Goal: Answer question/provide support

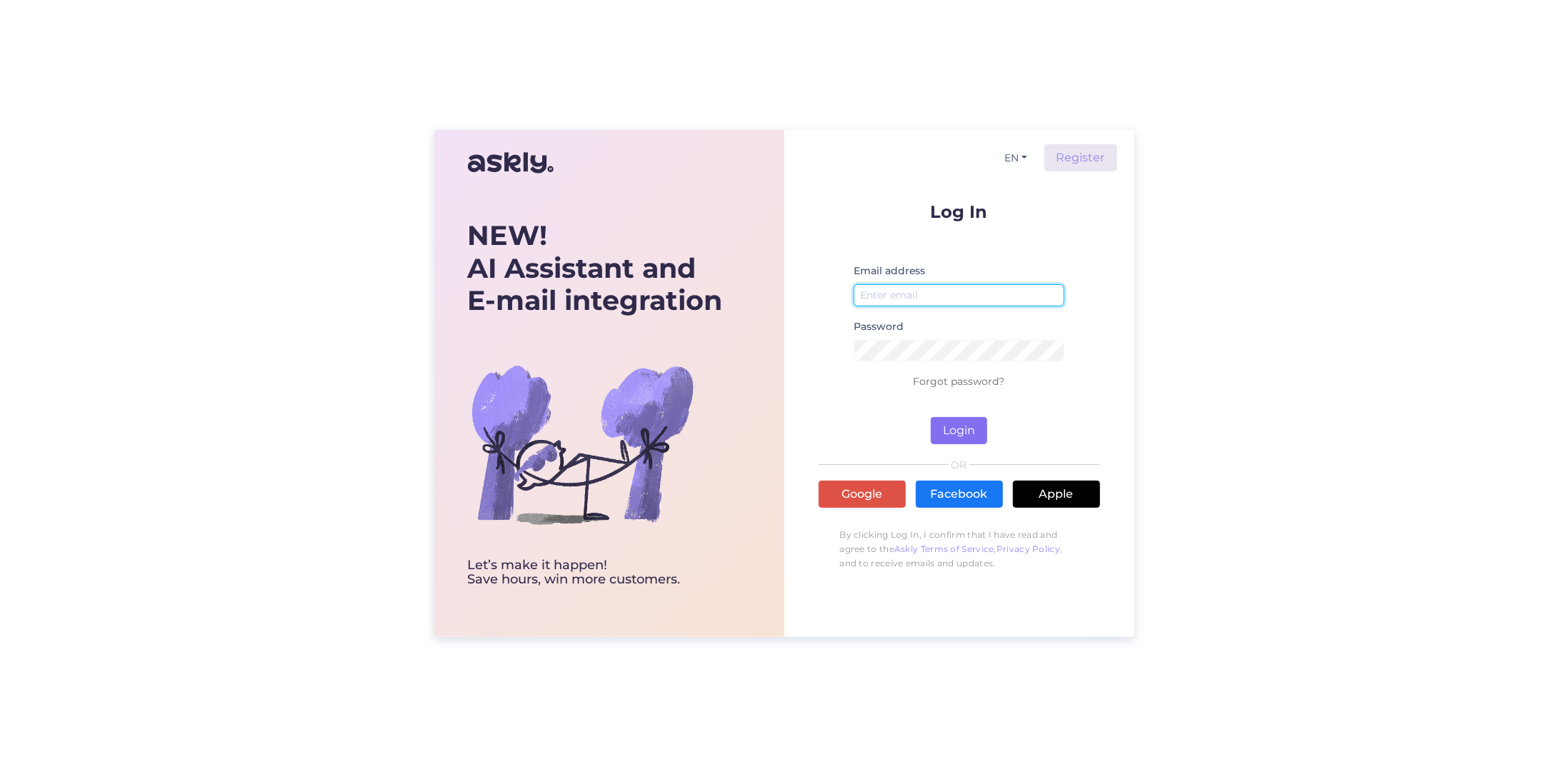
type input "[EMAIL_ADDRESS][DOMAIN_NAME]"
click at [970, 428] on button "Login" at bounding box center [959, 430] width 57 height 27
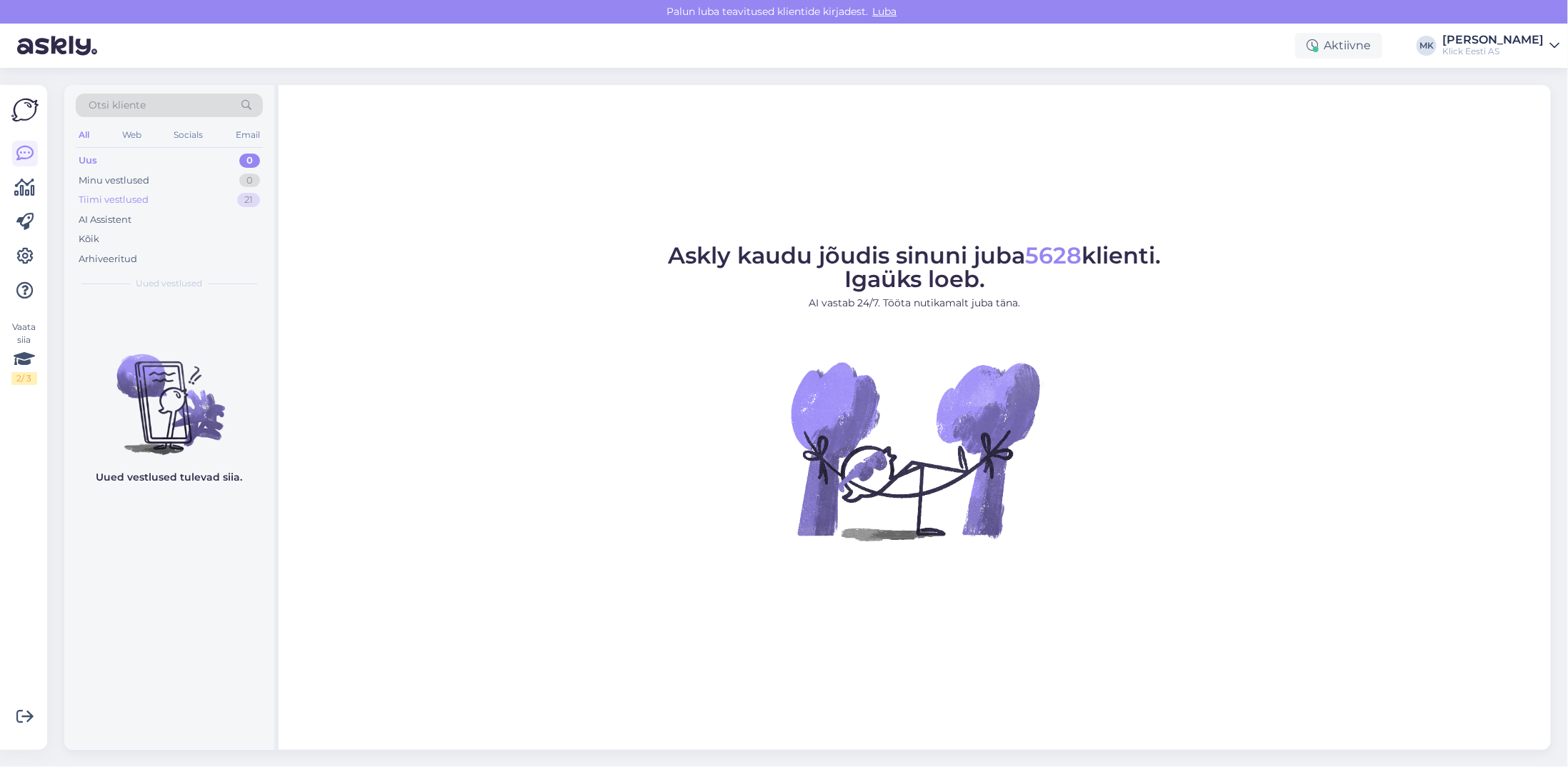
click at [176, 202] on div "Tiimi vestlused 21" at bounding box center [169, 199] width 187 height 20
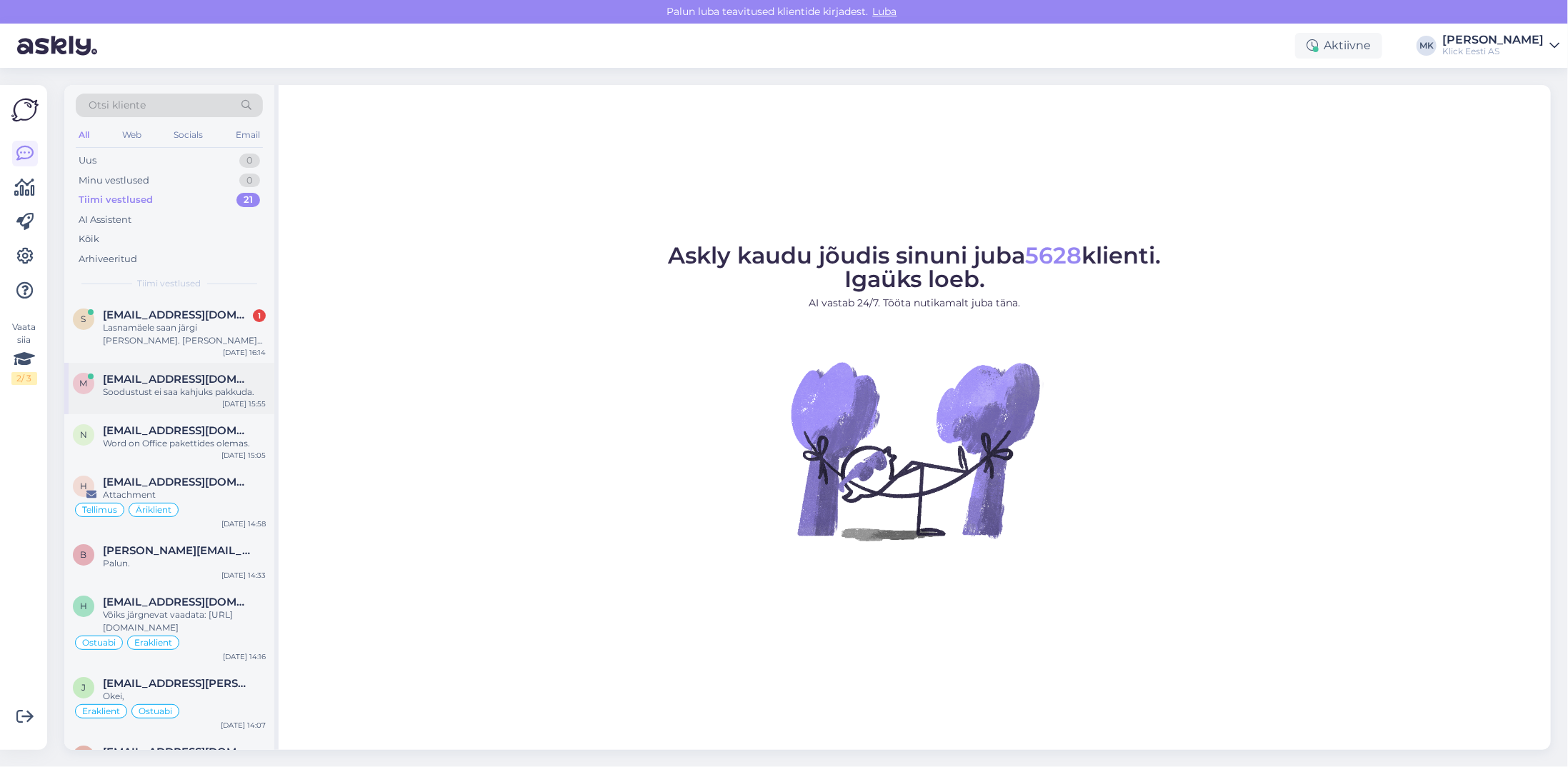
click at [228, 397] on div "Soodustust ei saa kahjuks pakkuda." at bounding box center [184, 392] width 163 height 13
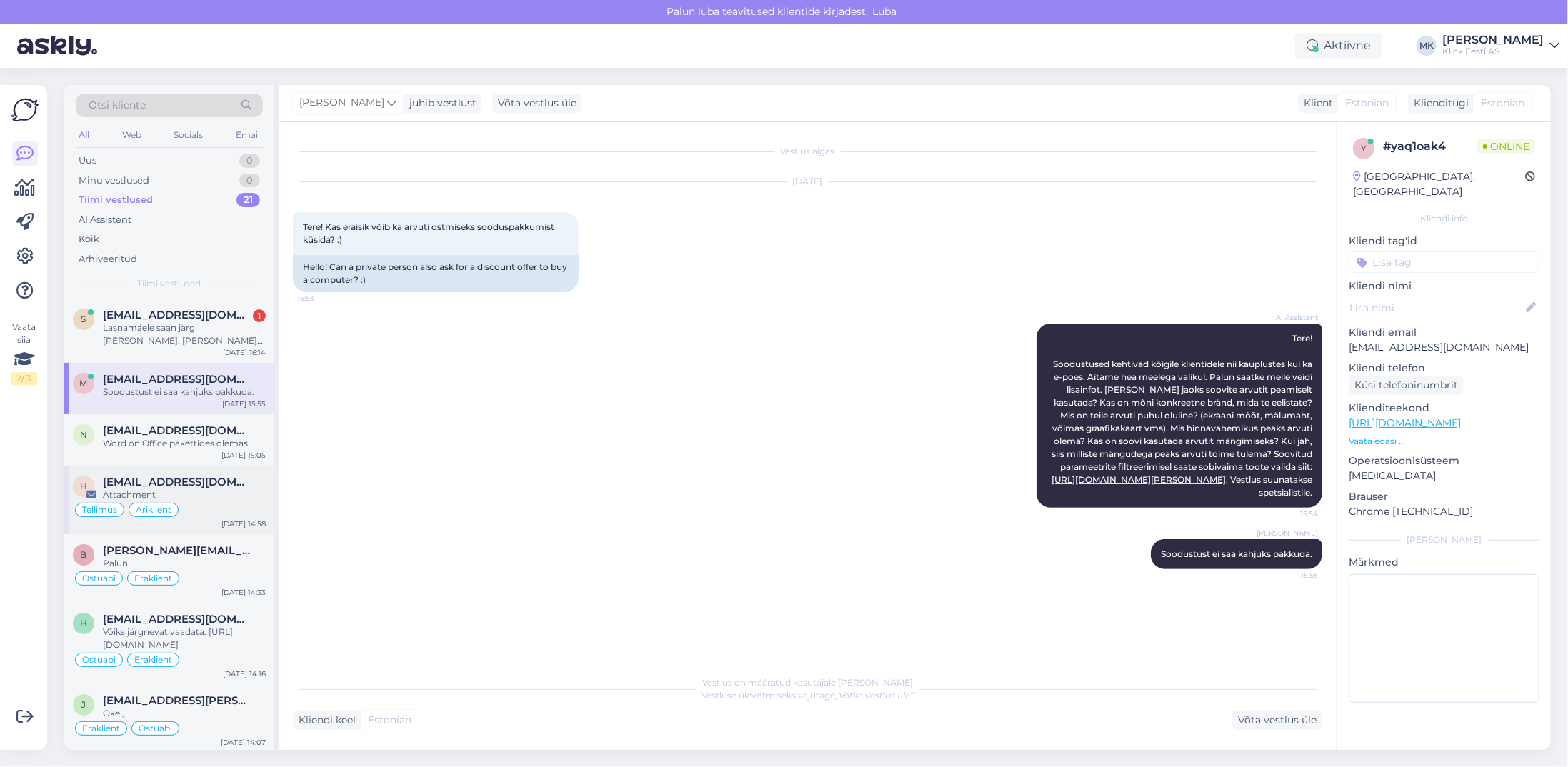
click at [191, 480] on span "[EMAIL_ADDRESS][DOMAIN_NAME]" at bounding box center [177, 482] width 148 height 13
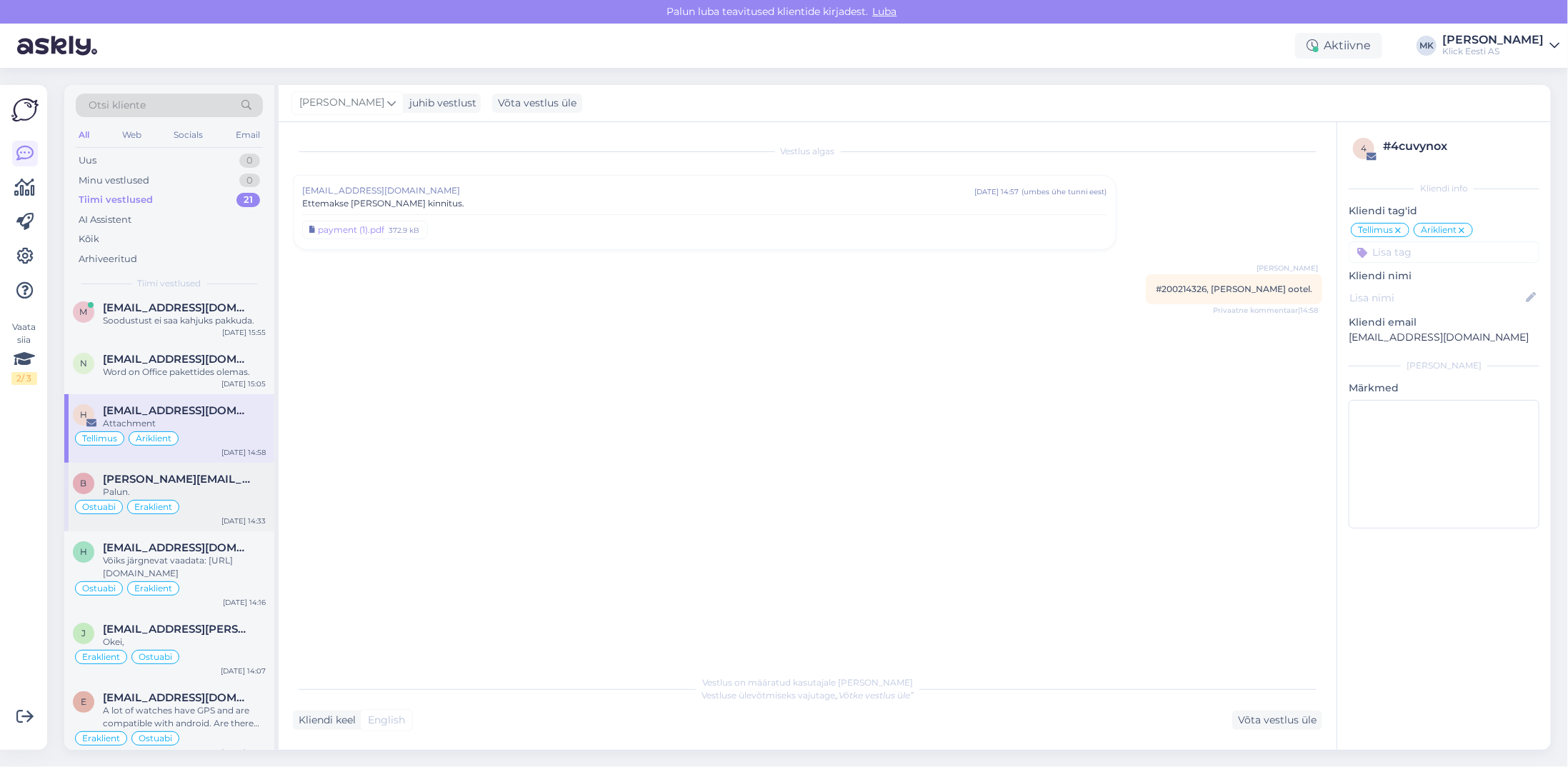
scroll to position [143, 0]
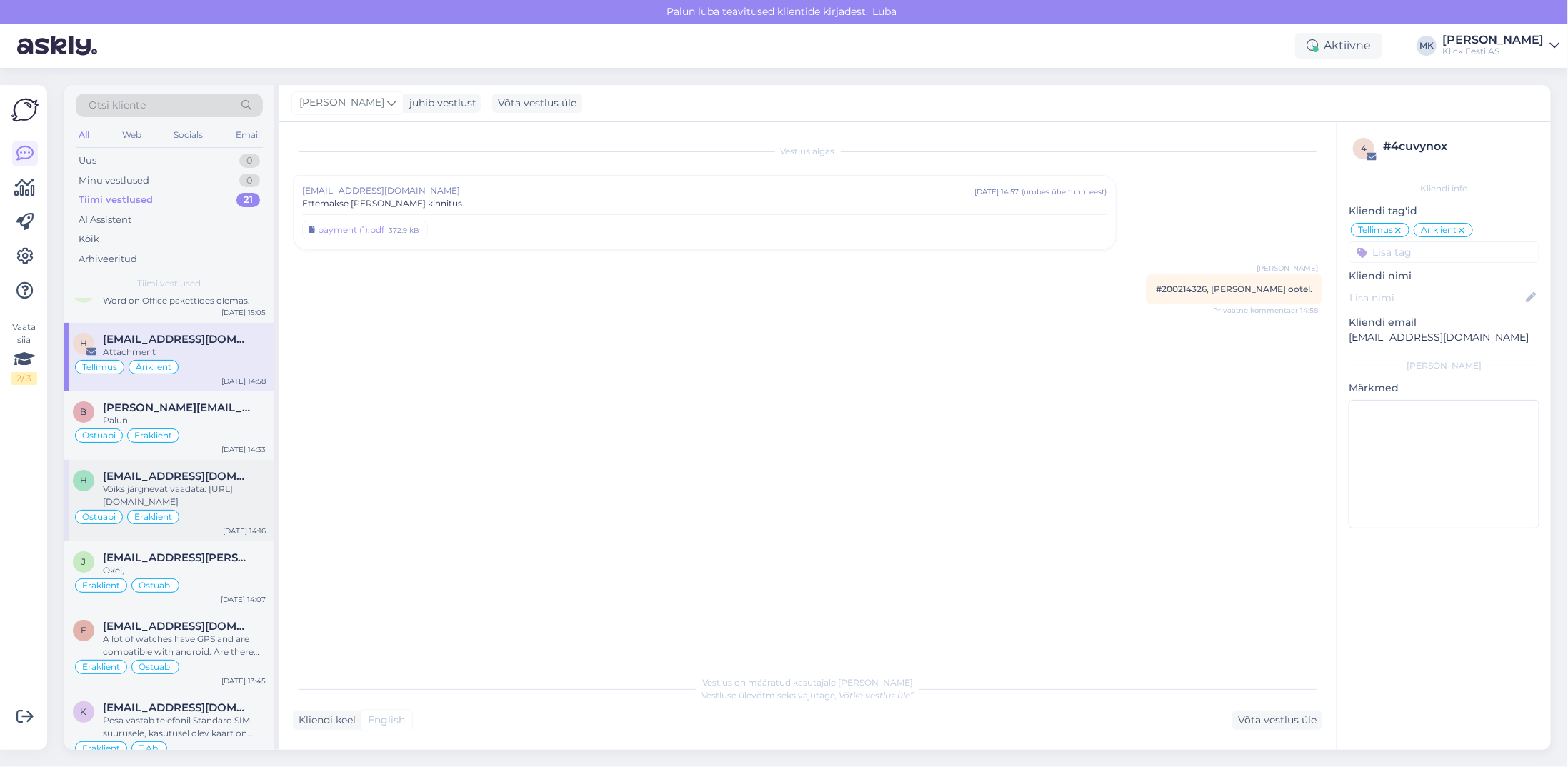
click at [191, 479] on span "[EMAIL_ADDRESS][DOMAIN_NAME]" at bounding box center [177, 477] width 148 height 13
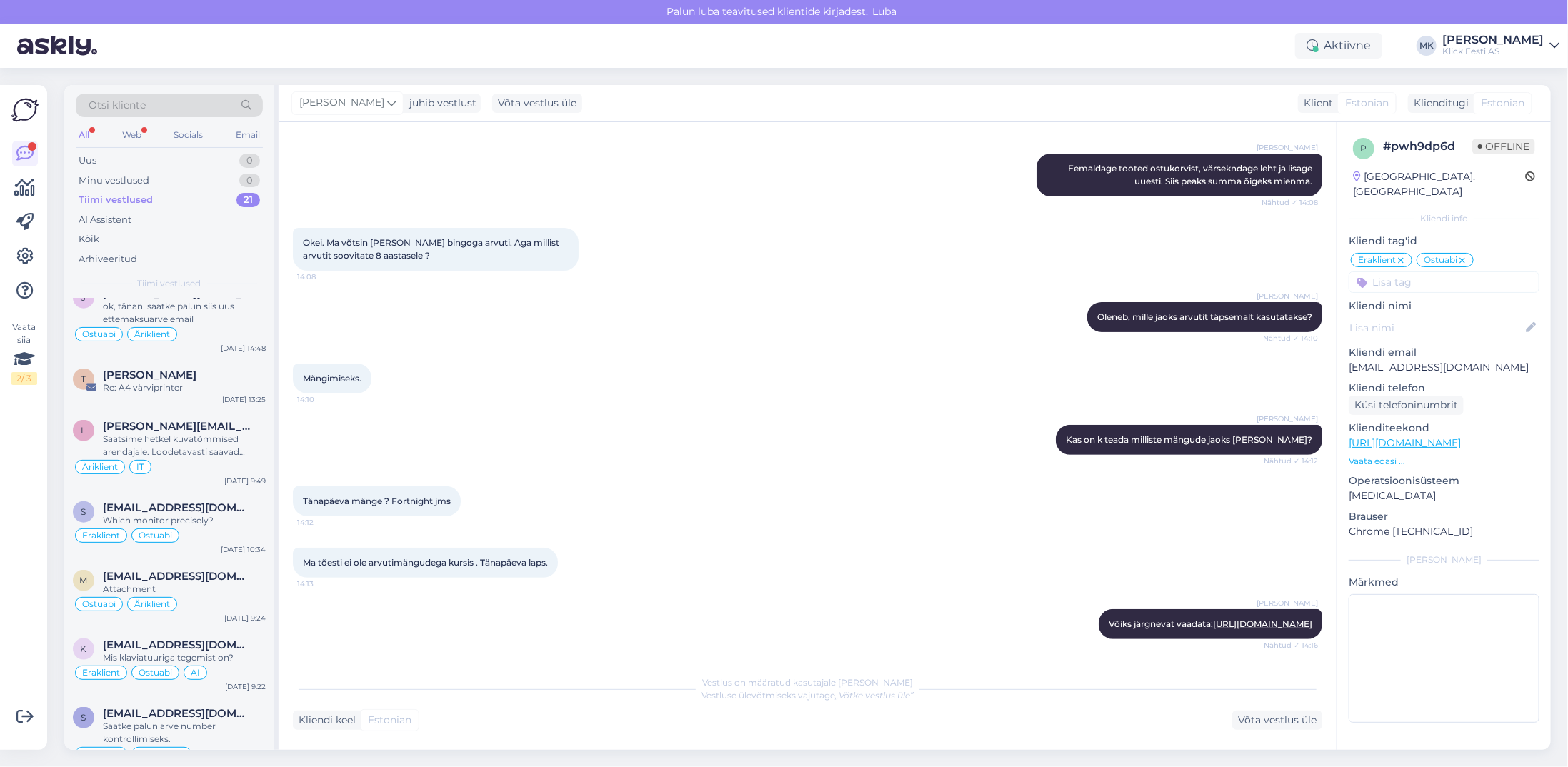
scroll to position [1049, 0]
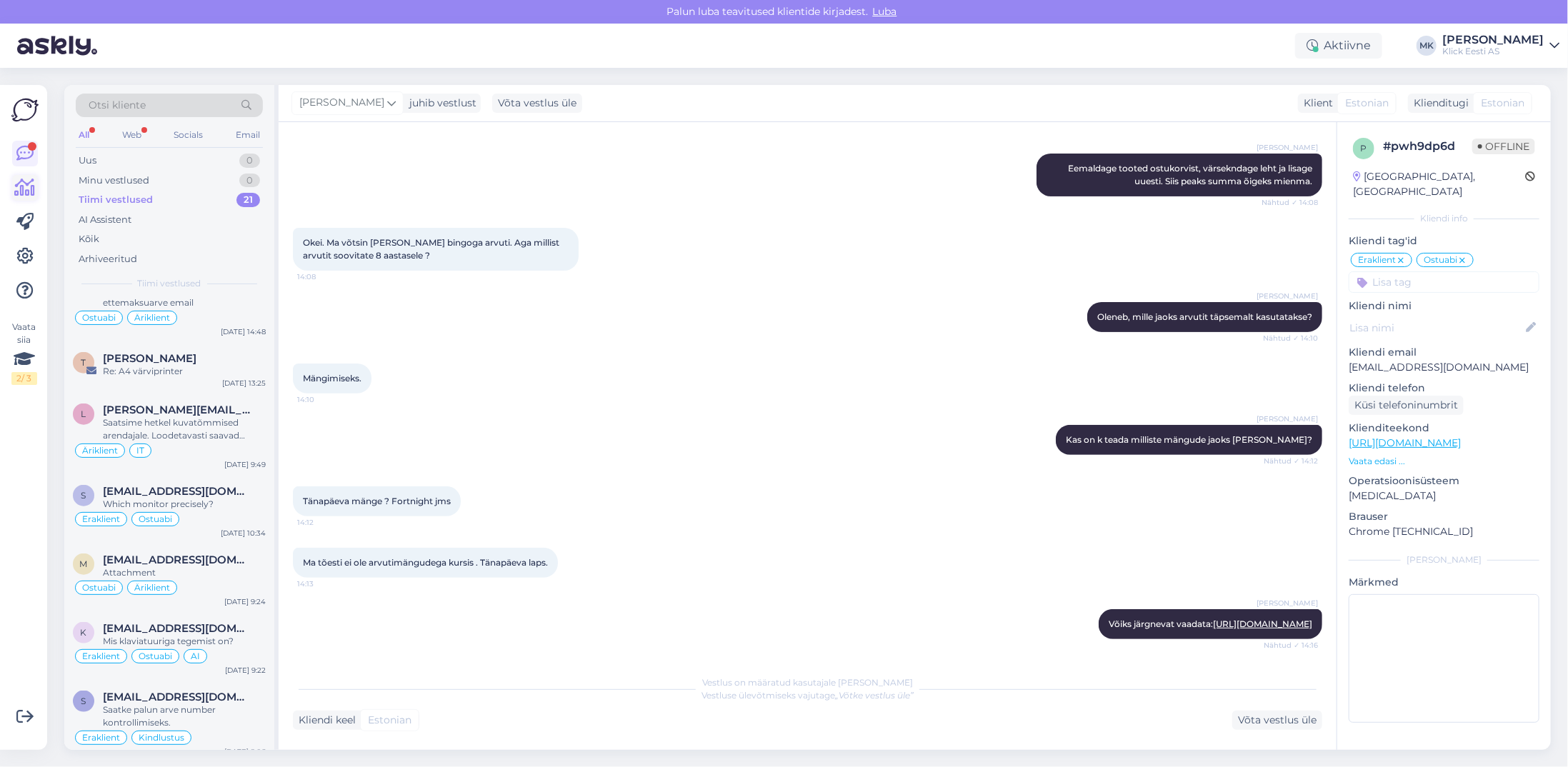
click at [28, 186] on icon at bounding box center [25, 188] width 20 height 17
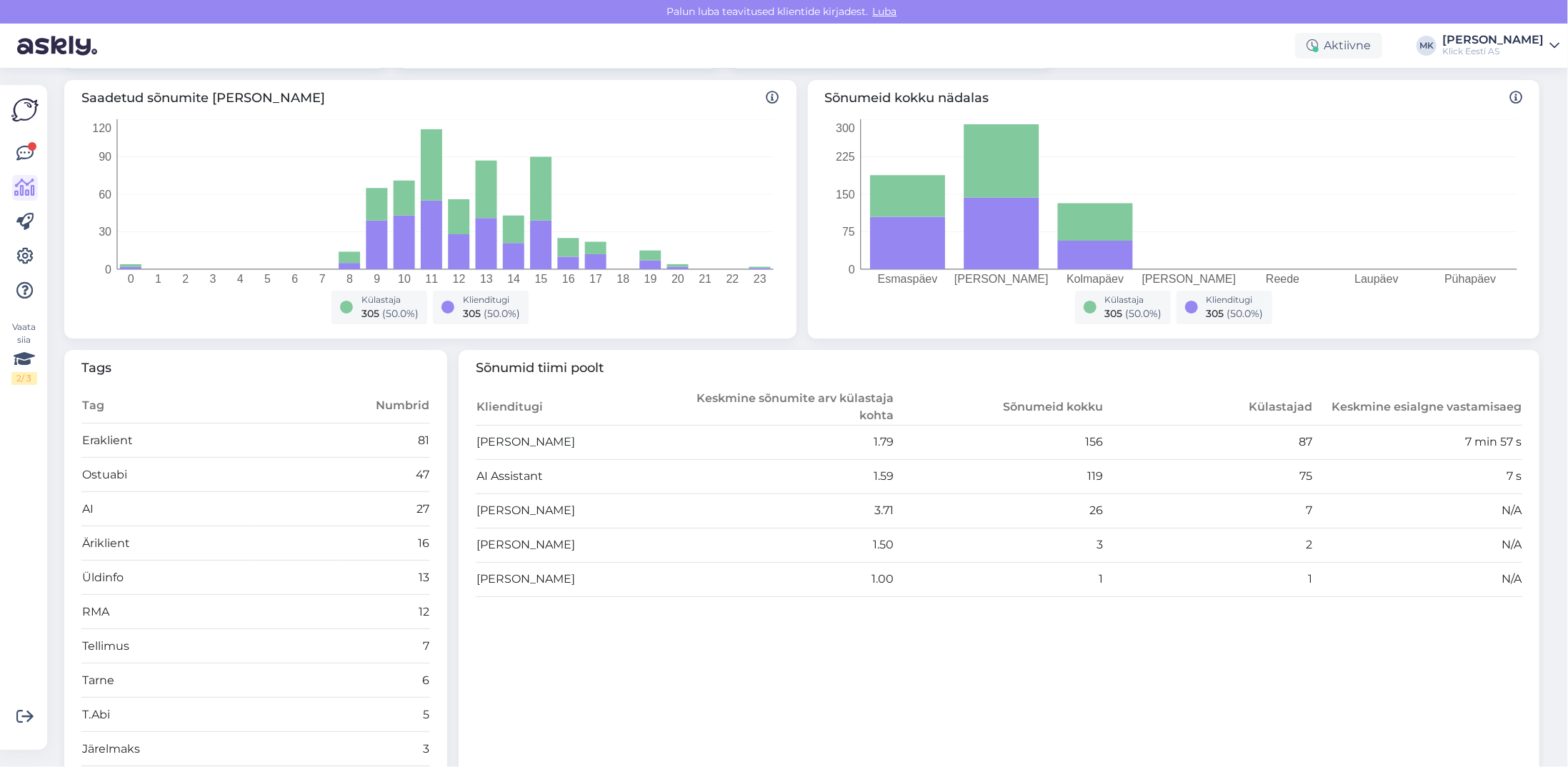
scroll to position [143, 0]
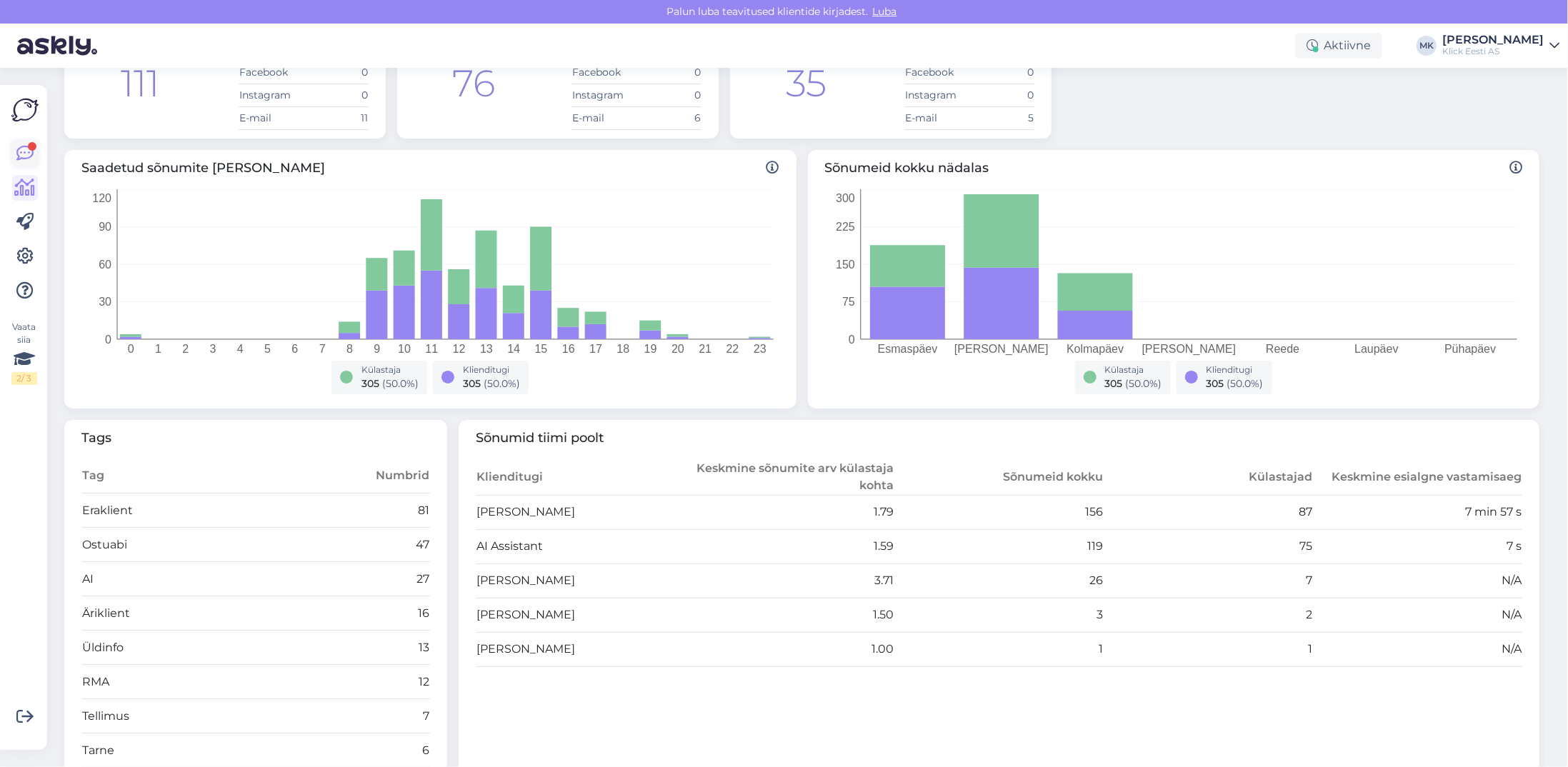
click at [29, 155] on icon at bounding box center [25, 154] width 17 height 17
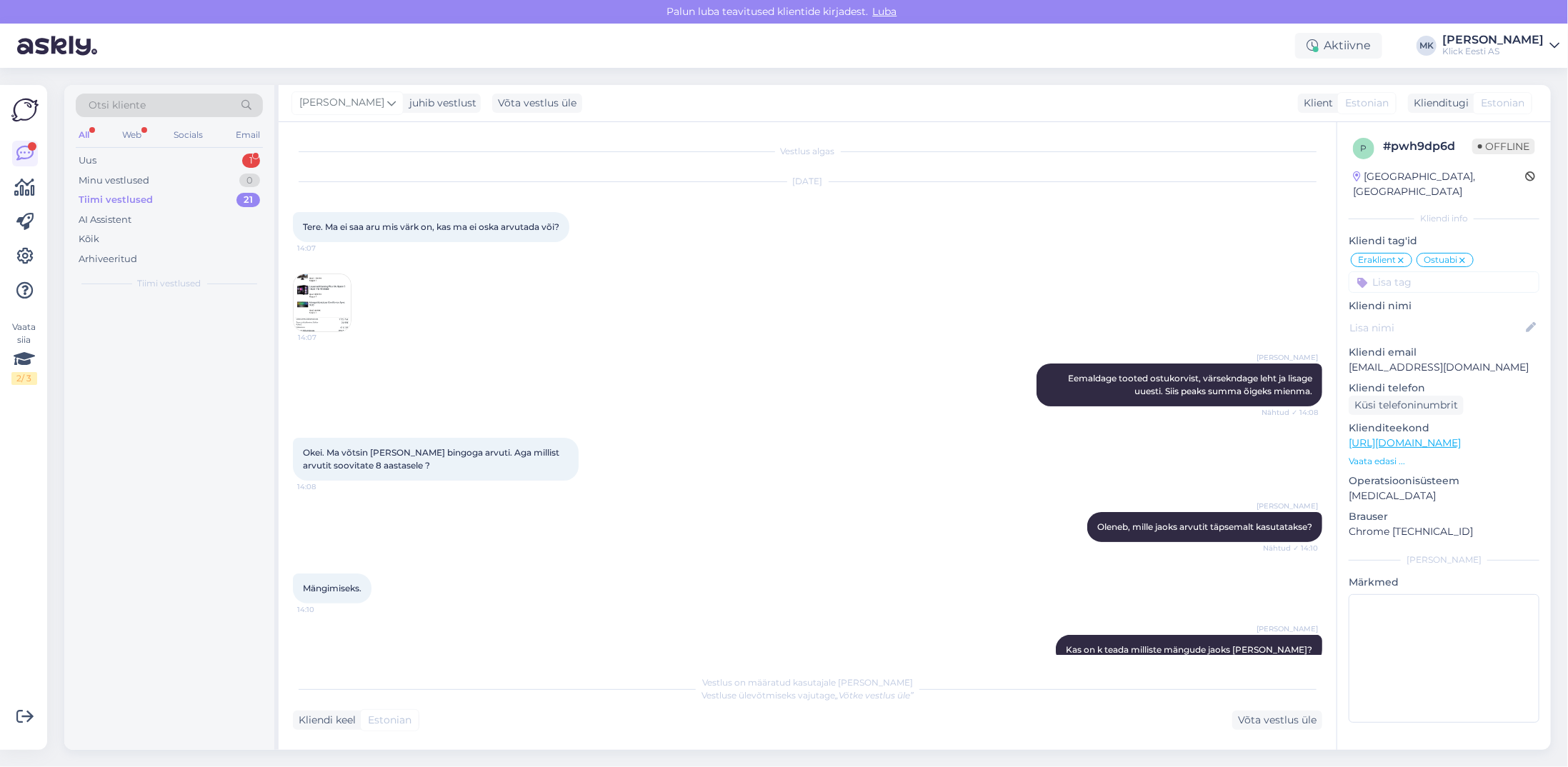
scroll to position [221, 0]
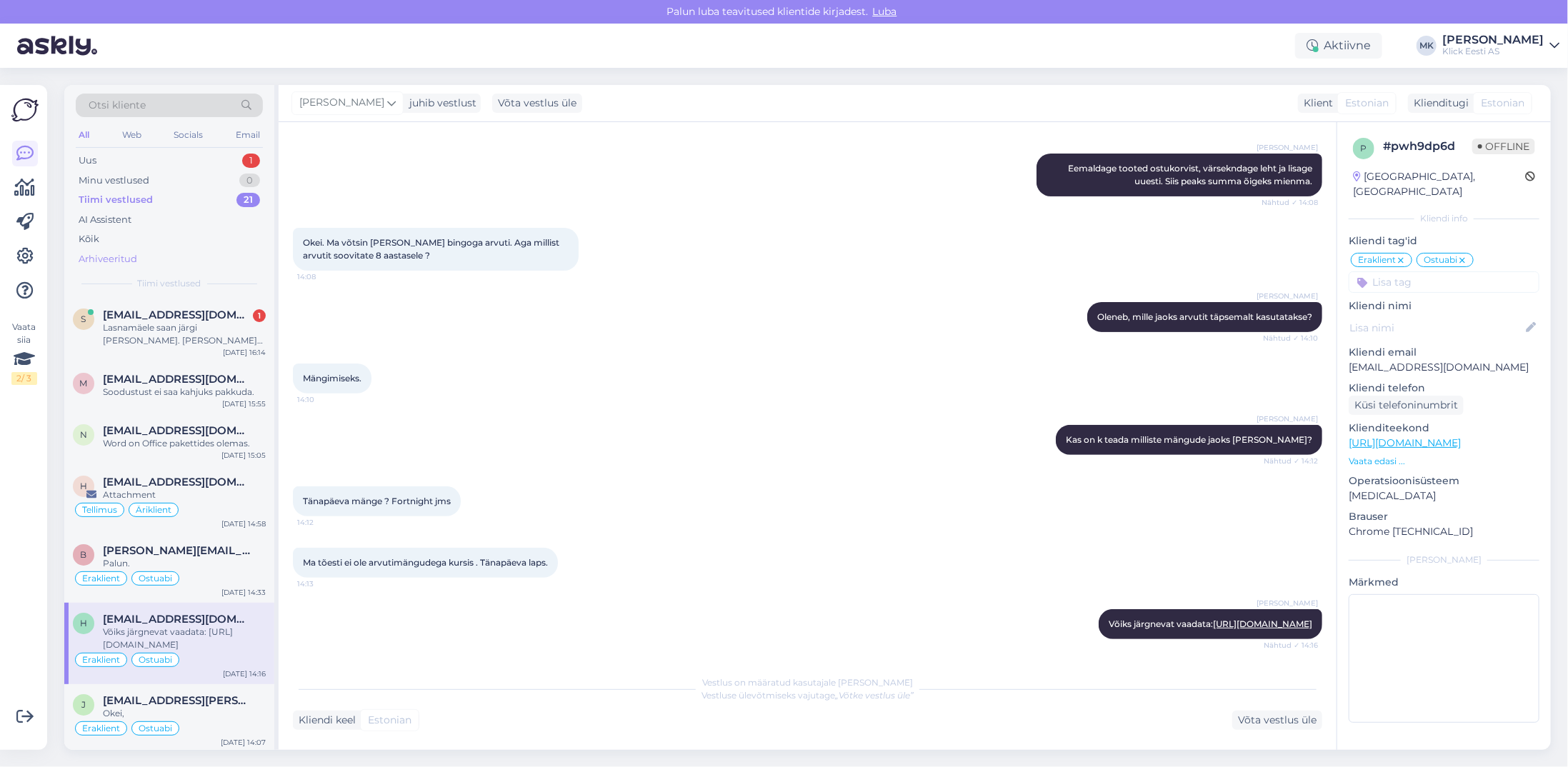
click at [138, 252] on div "Arhiveeritud" at bounding box center [169, 259] width 187 height 20
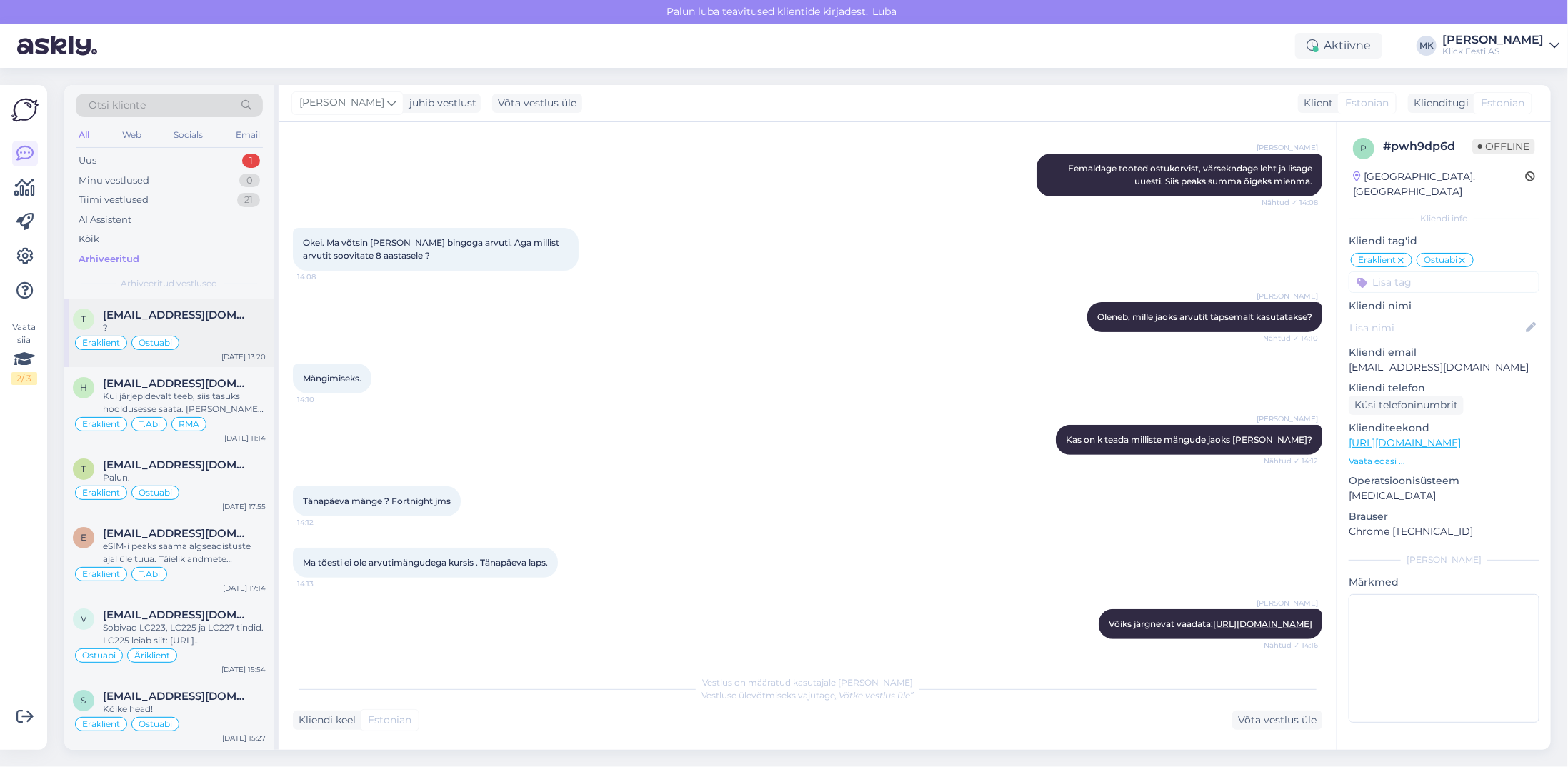
click at [172, 309] on span "[EMAIL_ADDRESS][DOMAIN_NAME]" at bounding box center [177, 315] width 148 height 13
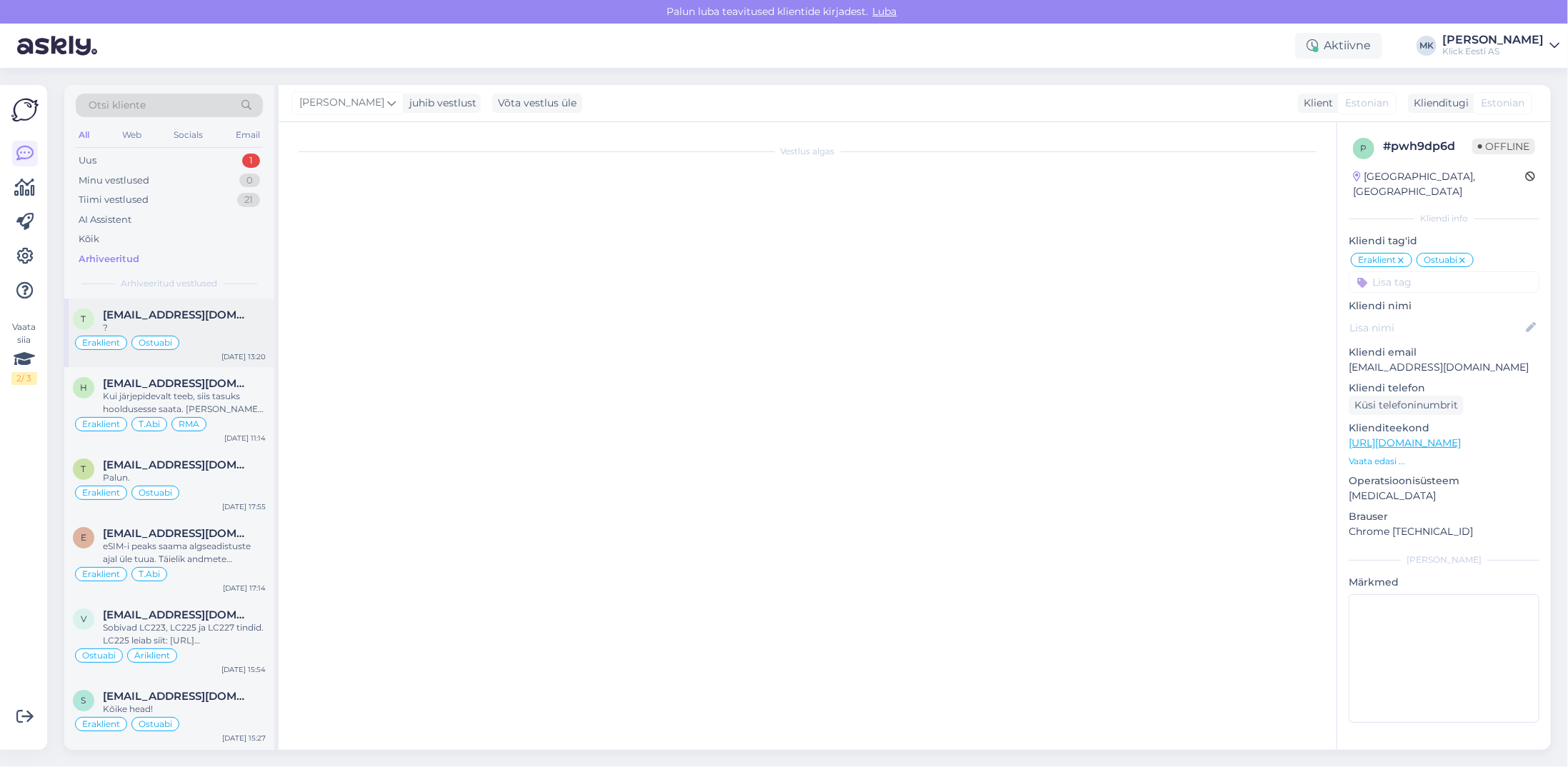
scroll to position [755, 0]
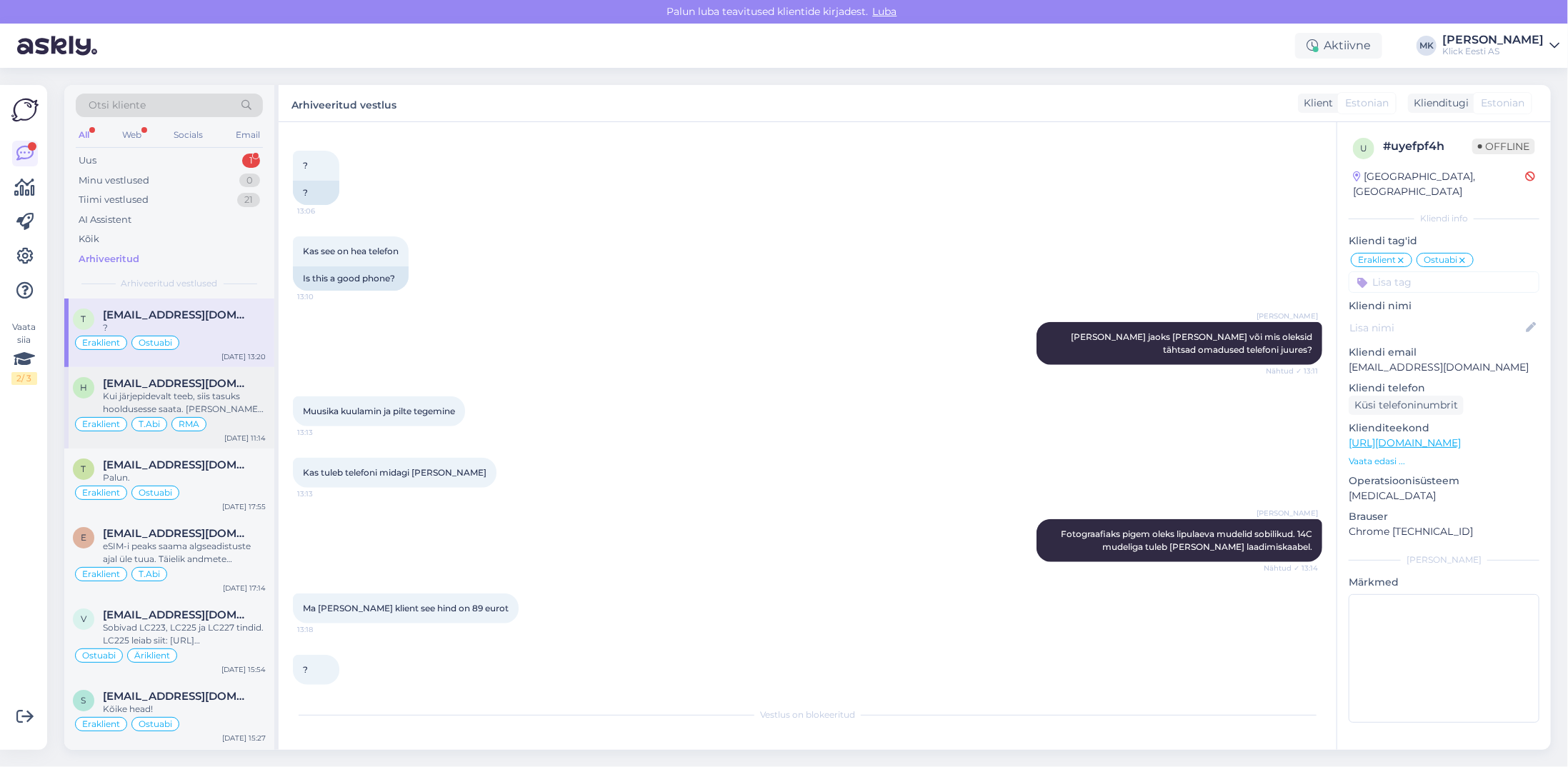
click at [221, 391] on div "Kui järjepidevalt teeb, siis tasuks hooldusesse saata. [PERSON_NAME] ühekordset…" at bounding box center [184, 402] width 163 height 25
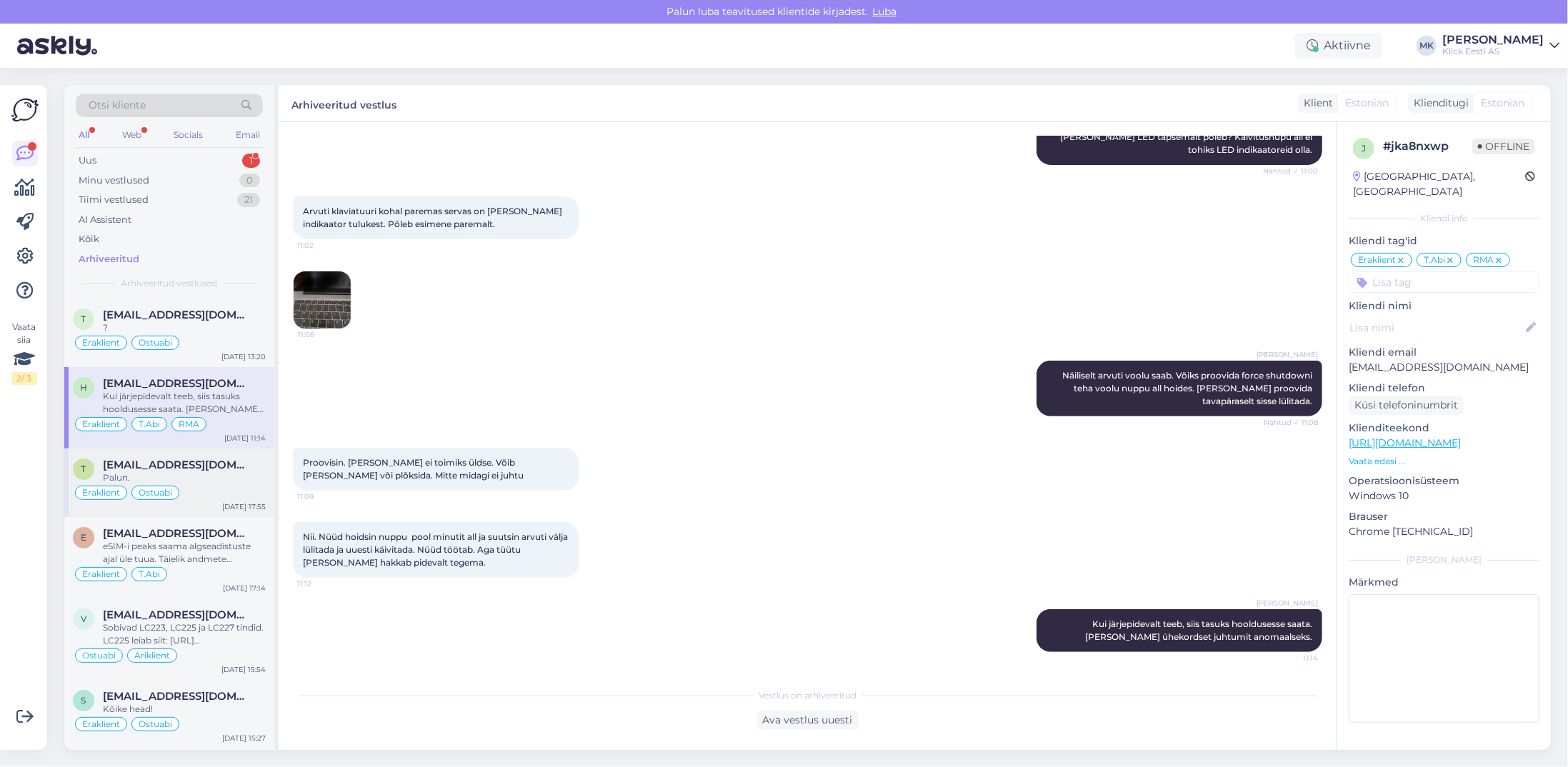
click at [212, 472] on div "Palun." at bounding box center [184, 478] width 163 height 13
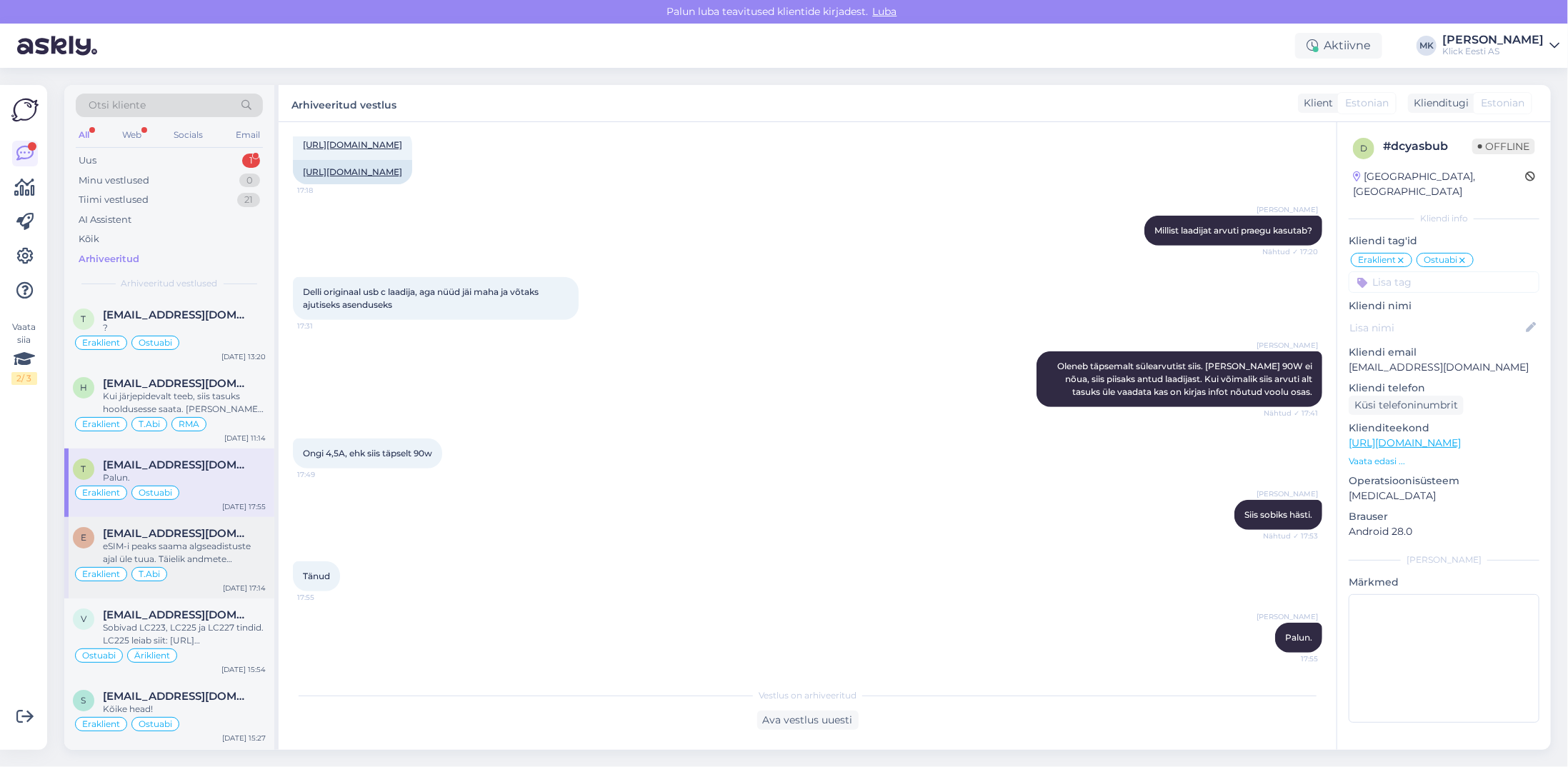
click at [217, 532] on div "[EMAIL_ADDRESS][DOMAIN_NAME]" at bounding box center [184, 534] width 163 height 13
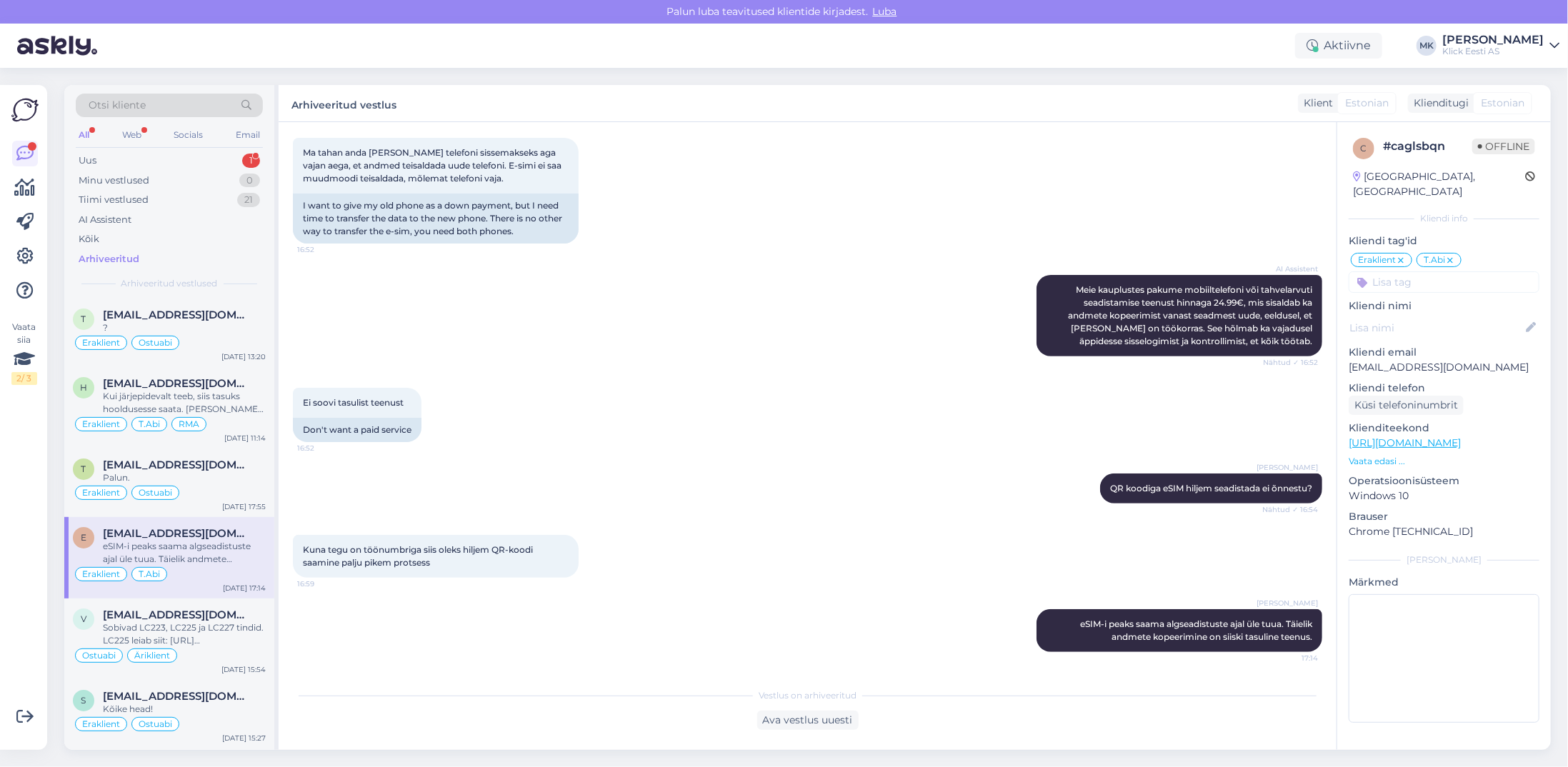
scroll to position [259, 0]
click at [221, 608] on div "[EMAIL_ADDRESS][DOMAIN_NAME]" at bounding box center [184, 615] width 163 height 13
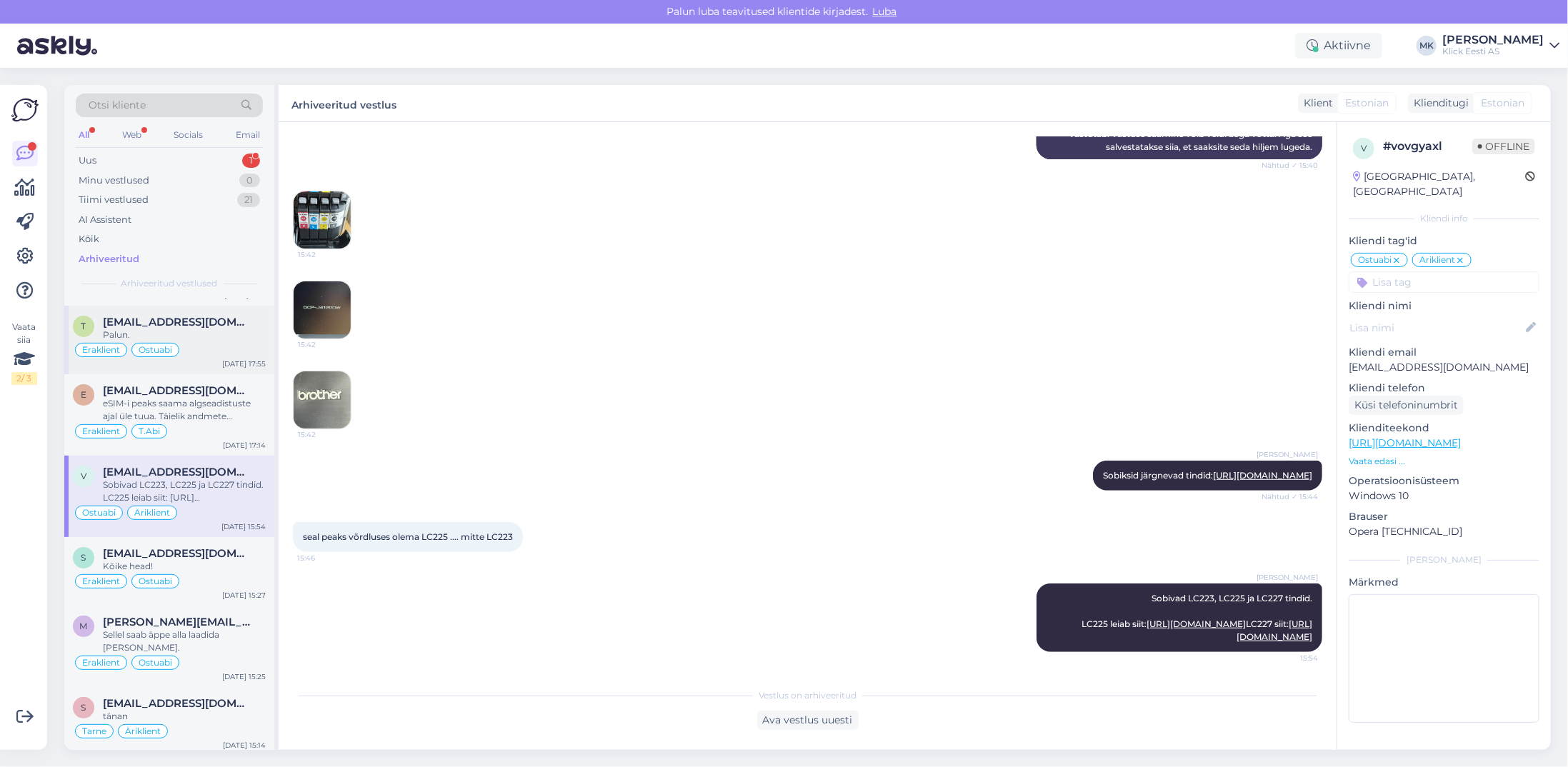
scroll to position [215, 0]
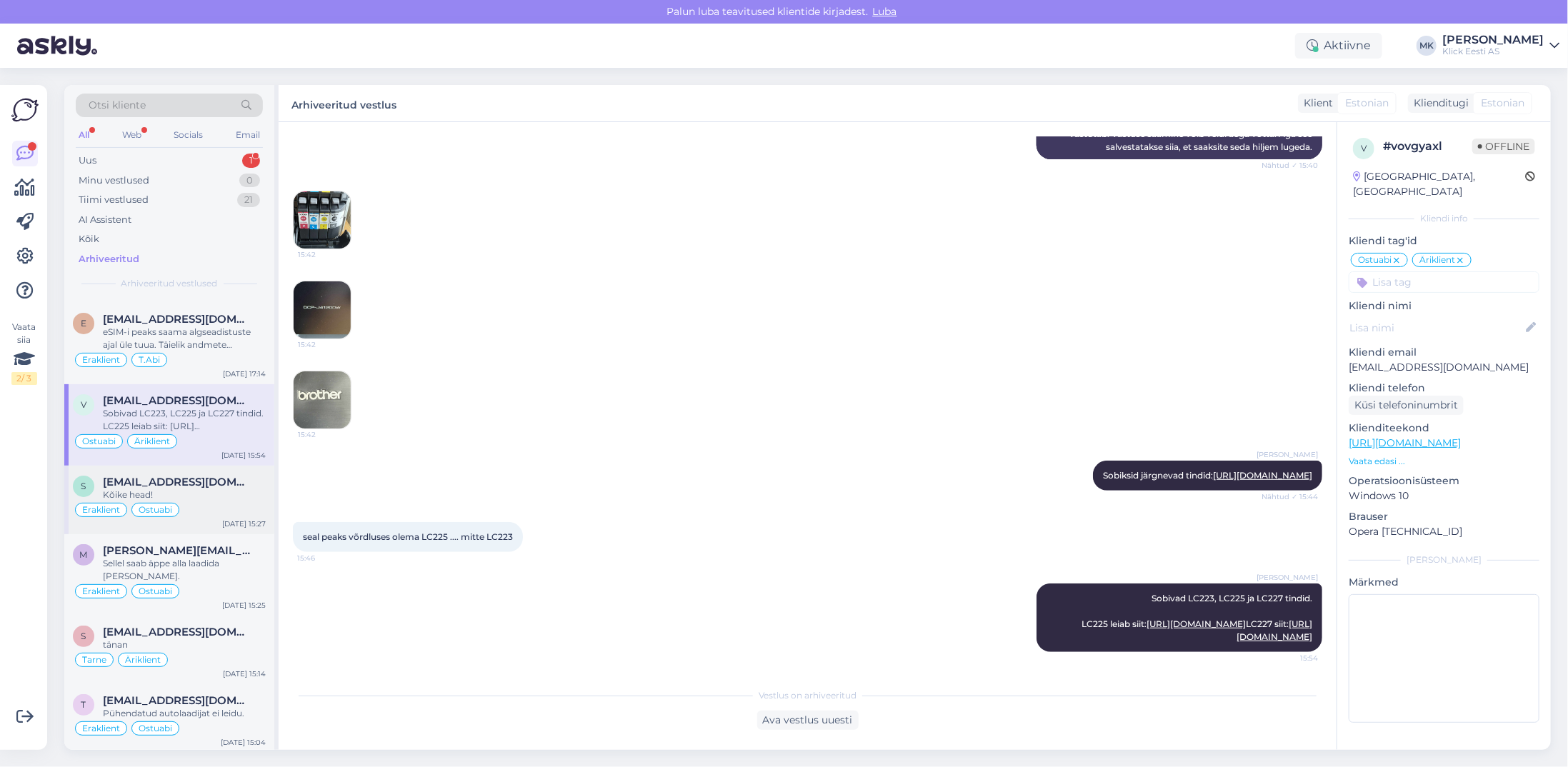
click at [209, 489] on div "Kõike head!" at bounding box center [184, 496] width 163 height 13
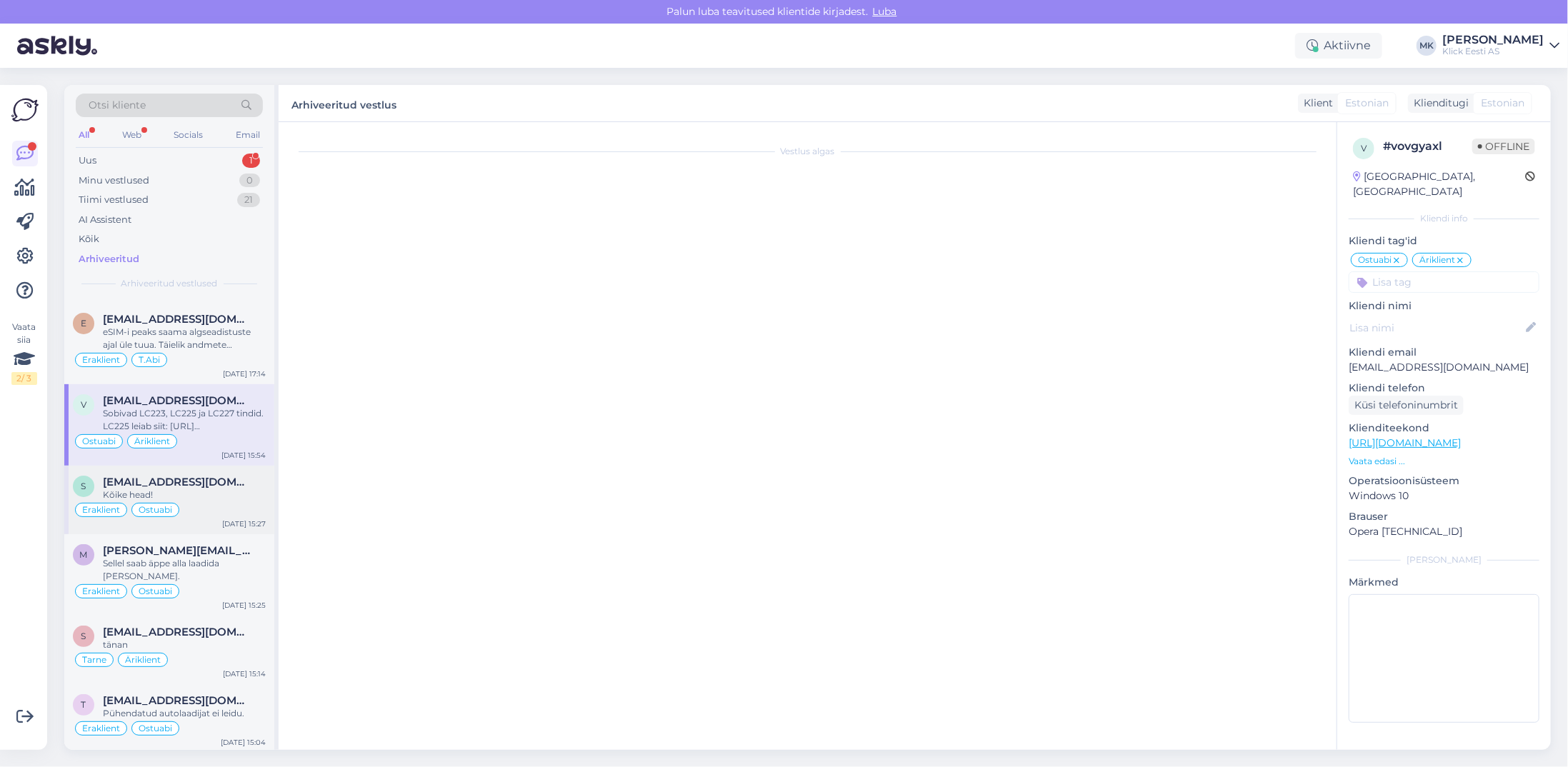
scroll to position [2968, 0]
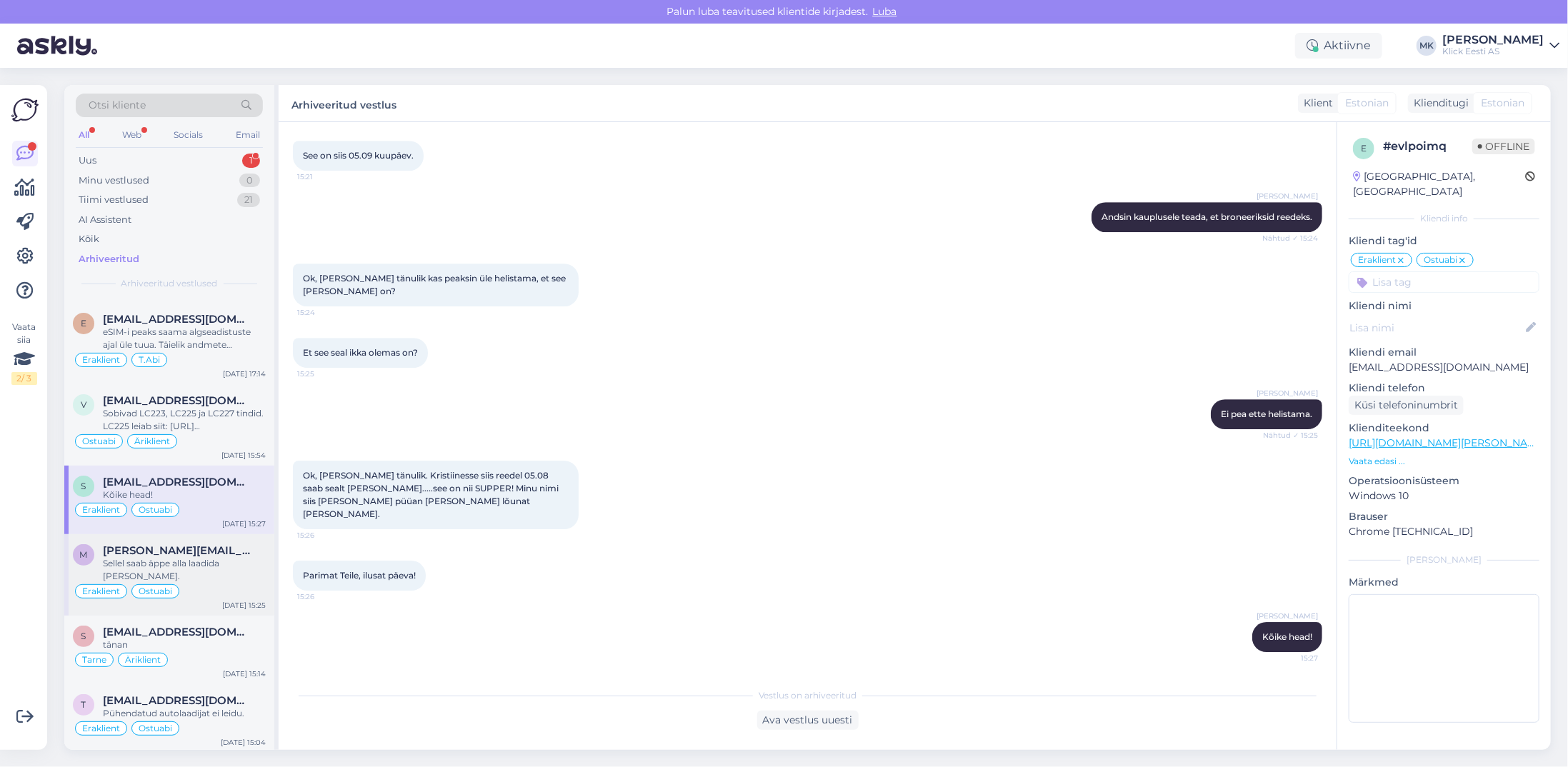
click at [202, 536] on div "m [PERSON_NAME][EMAIL_ADDRESS][DOMAIN_NAME] Sellel saab äppe alla laadida [PERS…" at bounding box center [169, 575] width 210 height 82
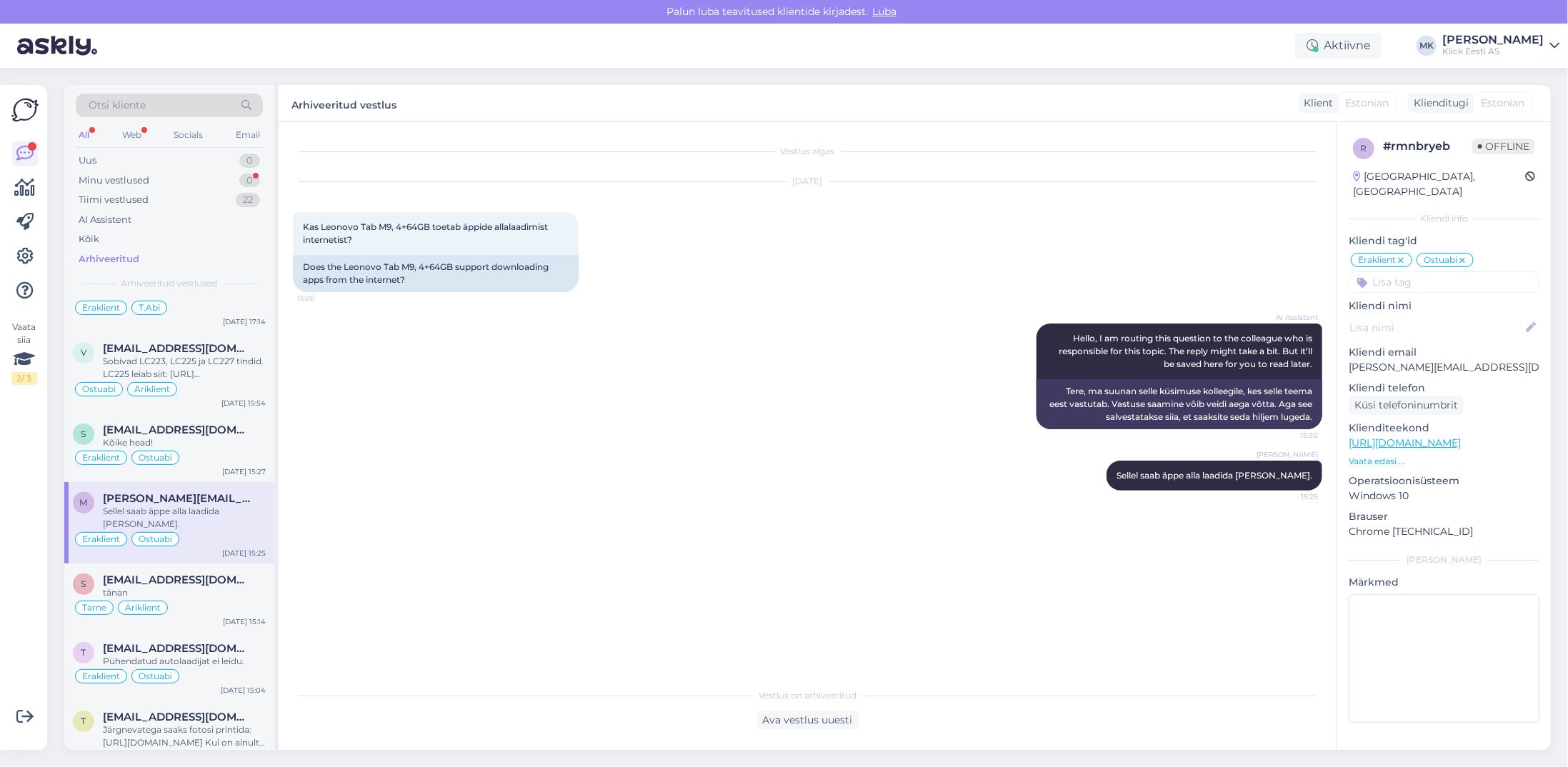
scroll to position [286, 0]
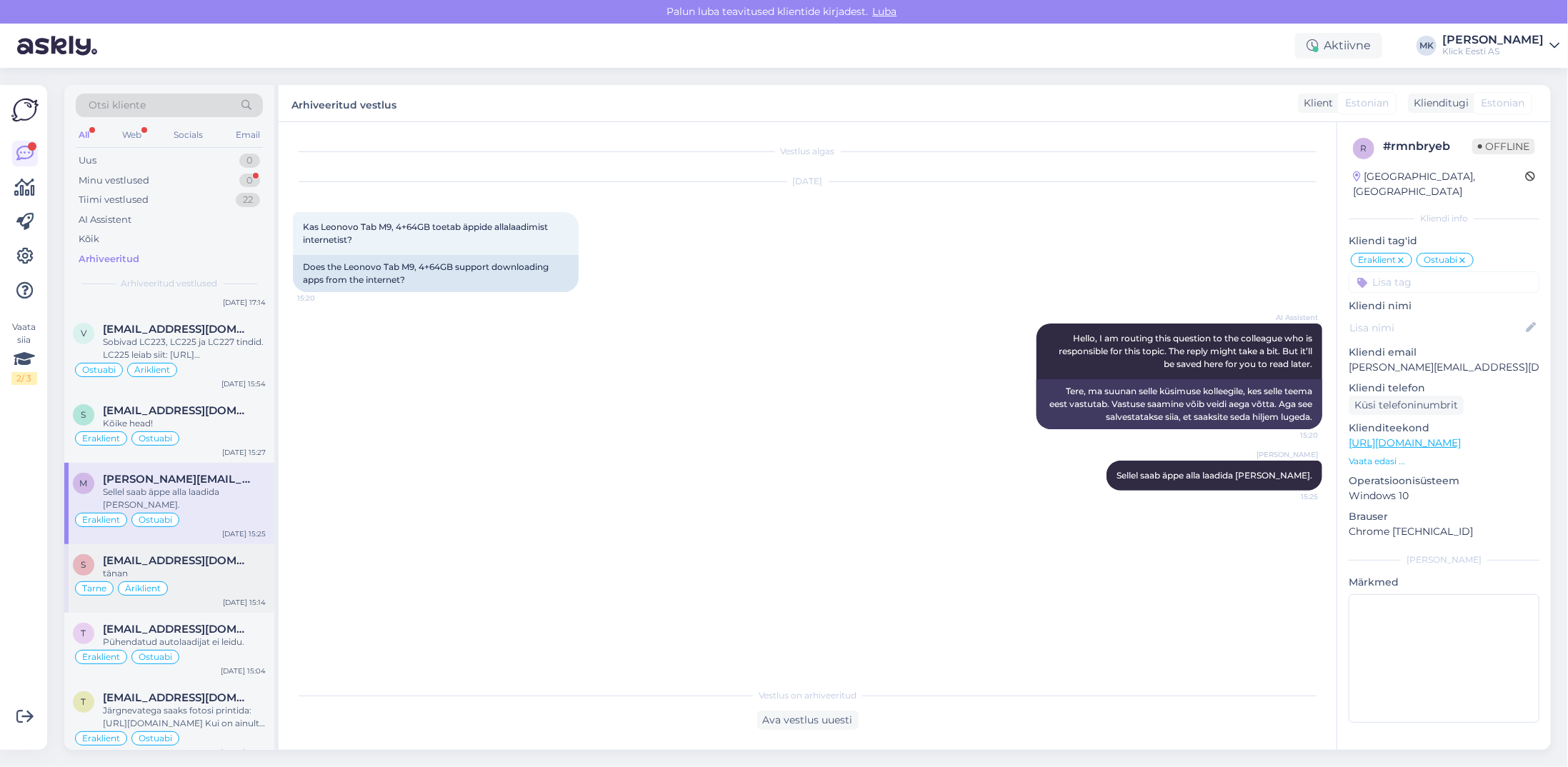
click at [207, 568] on div "tänan" at bounding box center [184, 574] width 163 height 13
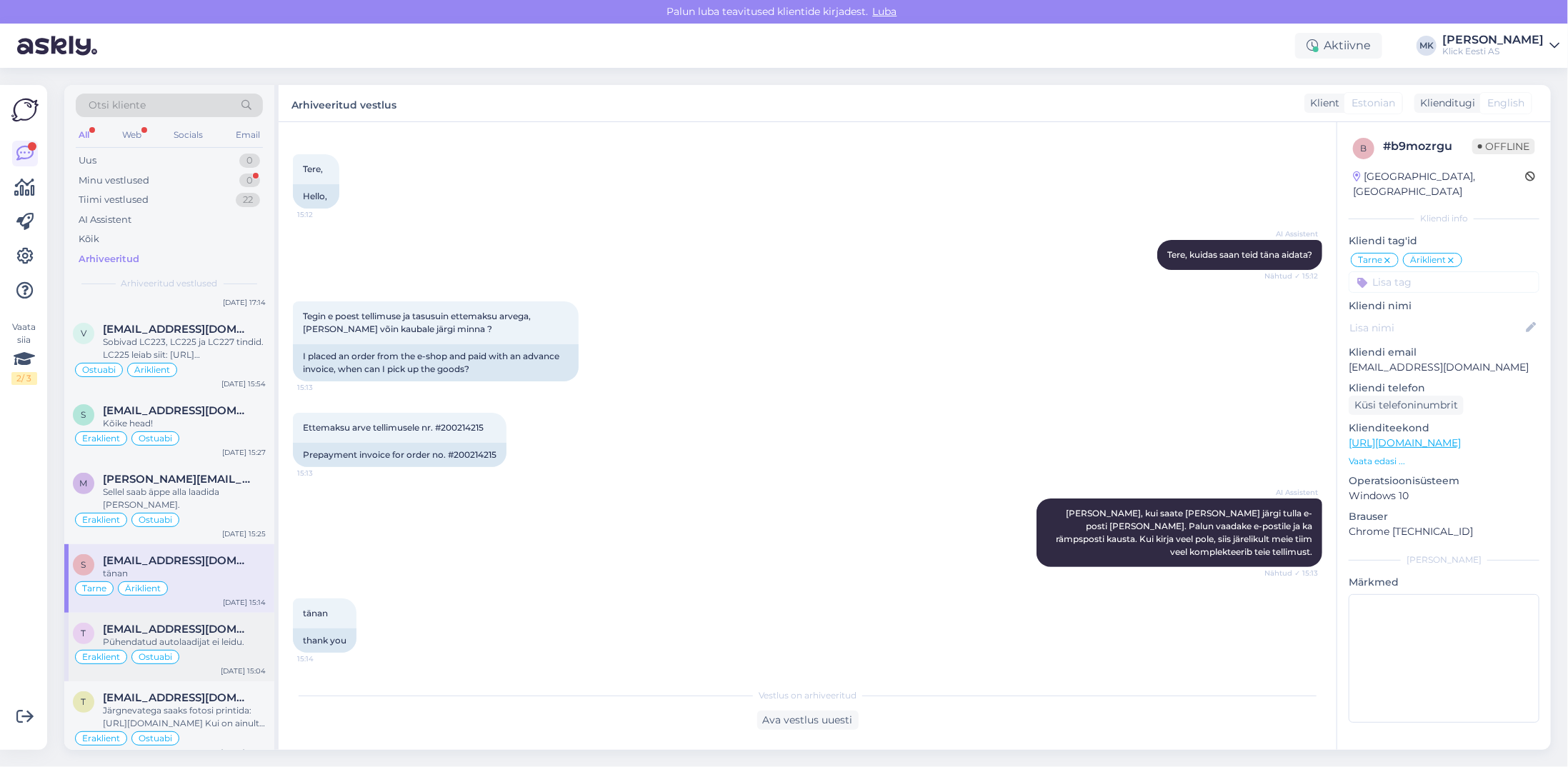
click at [207, 623] on span "[EMAIL_ADDRESS][DOMAIN_NAME]" at bounding box center [177, 629] width 148 height 13
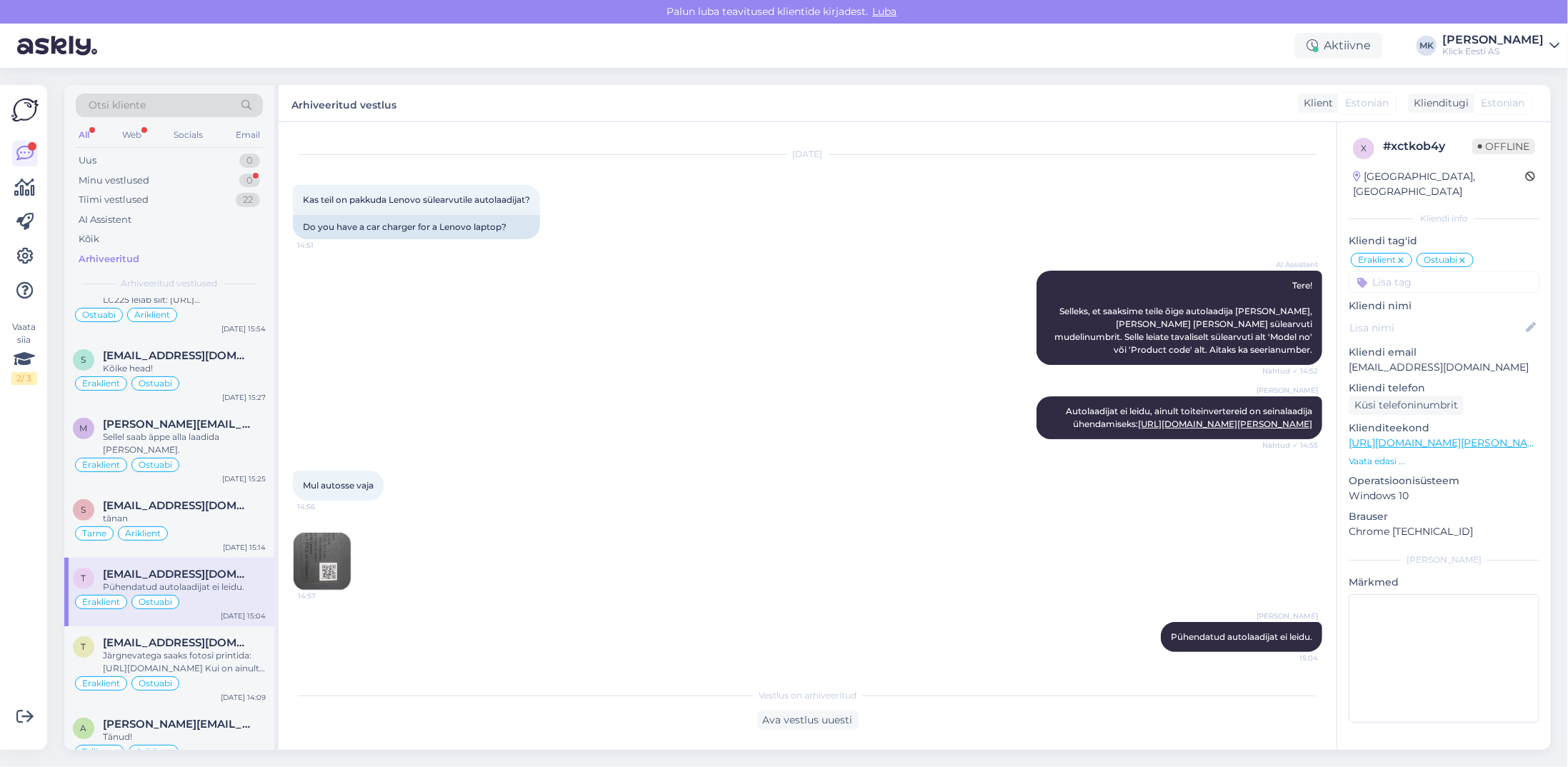
scroll to position [357, 0]
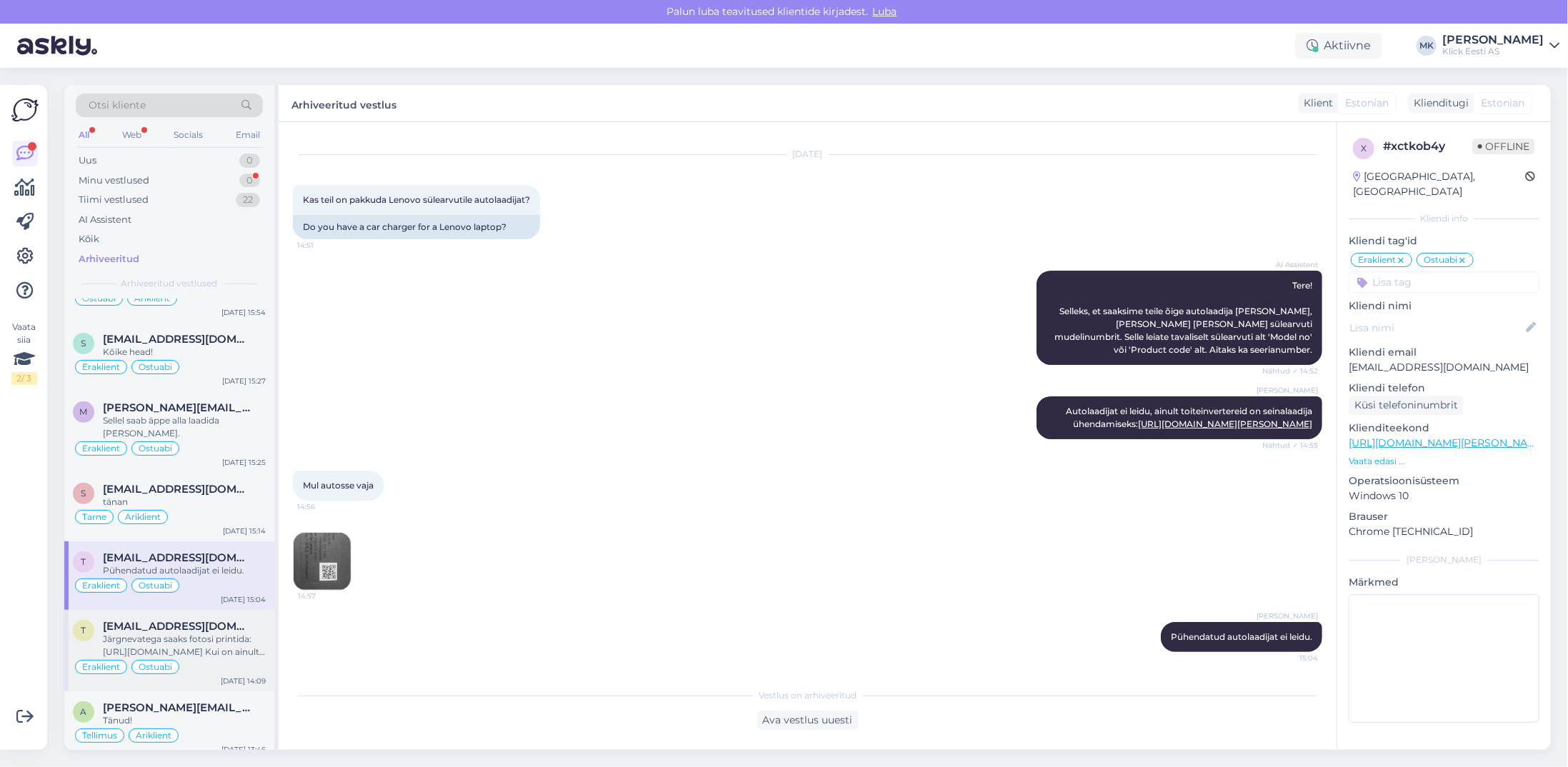
click at [214, 620] on span "[EMAIL_ADDRESS][DOMAIN_NAME]" at bounding box center [177, 627] width 148 height 13
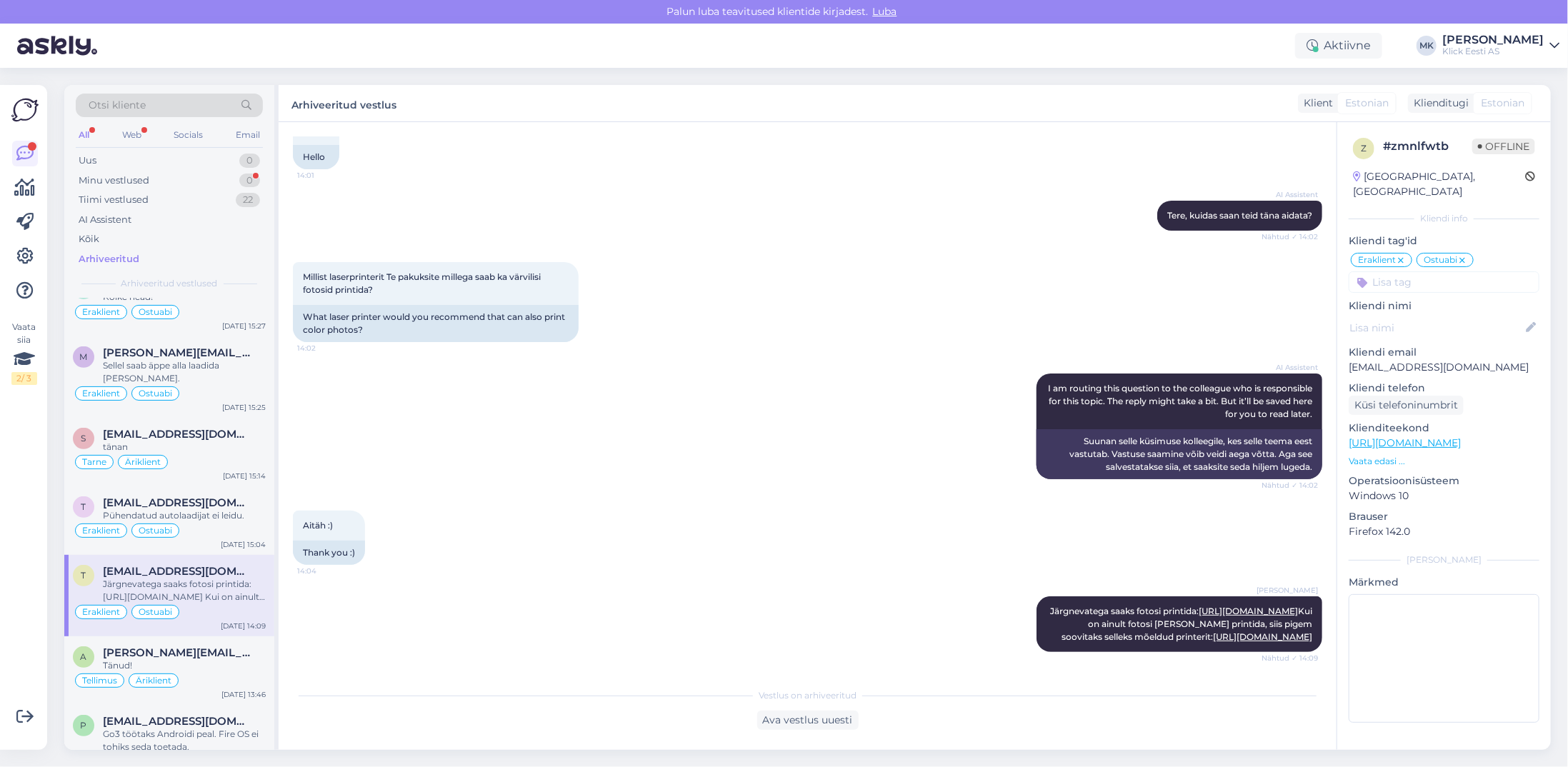
scroll to position [429, 0]
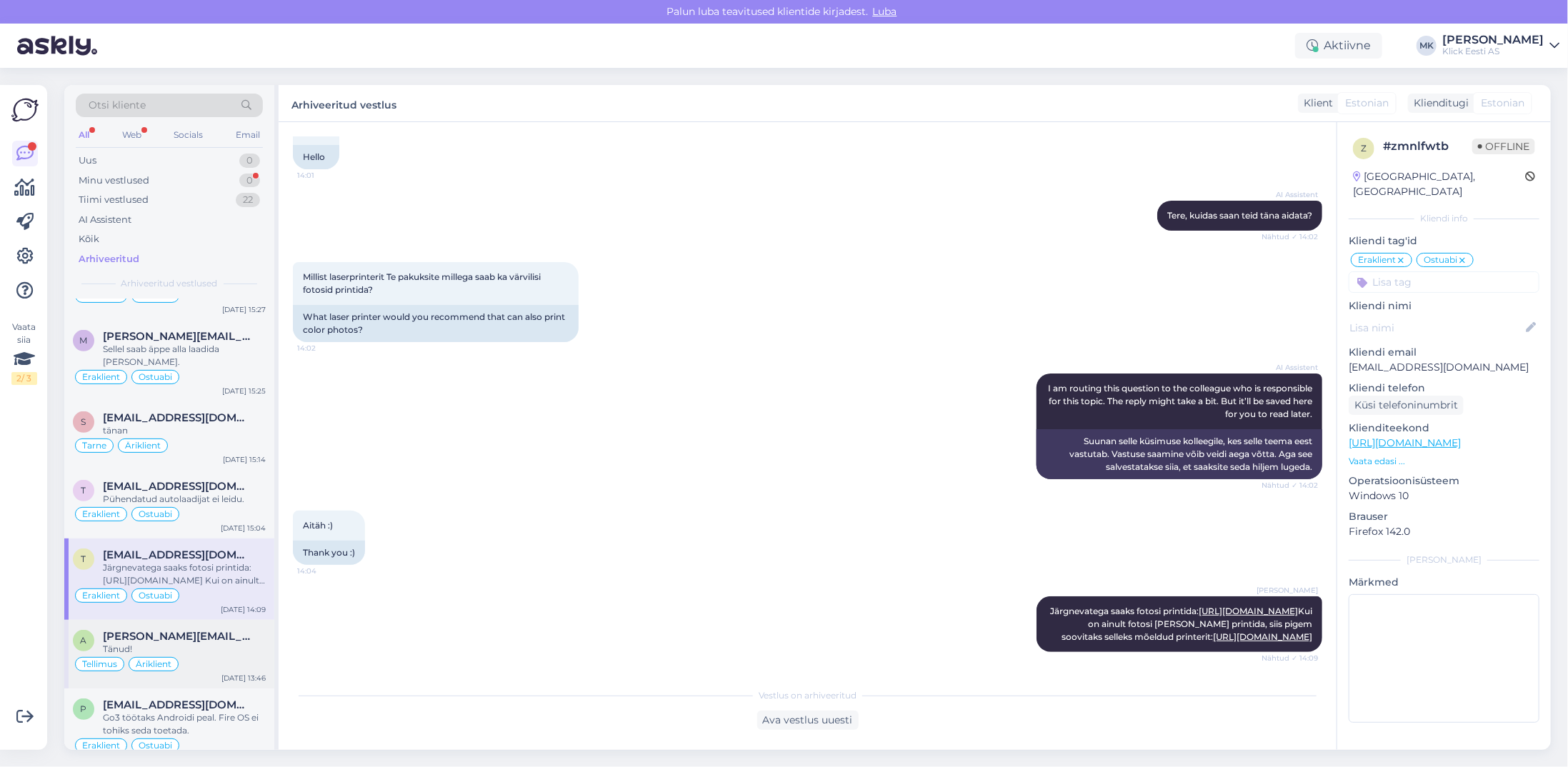
click at [214, 620] on div "a [PERSON_NAME][EMAIL_ADDRESS][DOMAIN_NAME] Tänud! Tellimus Äriklient [DATE] 13…" at bounding box center [169, 654] width 210 height 68
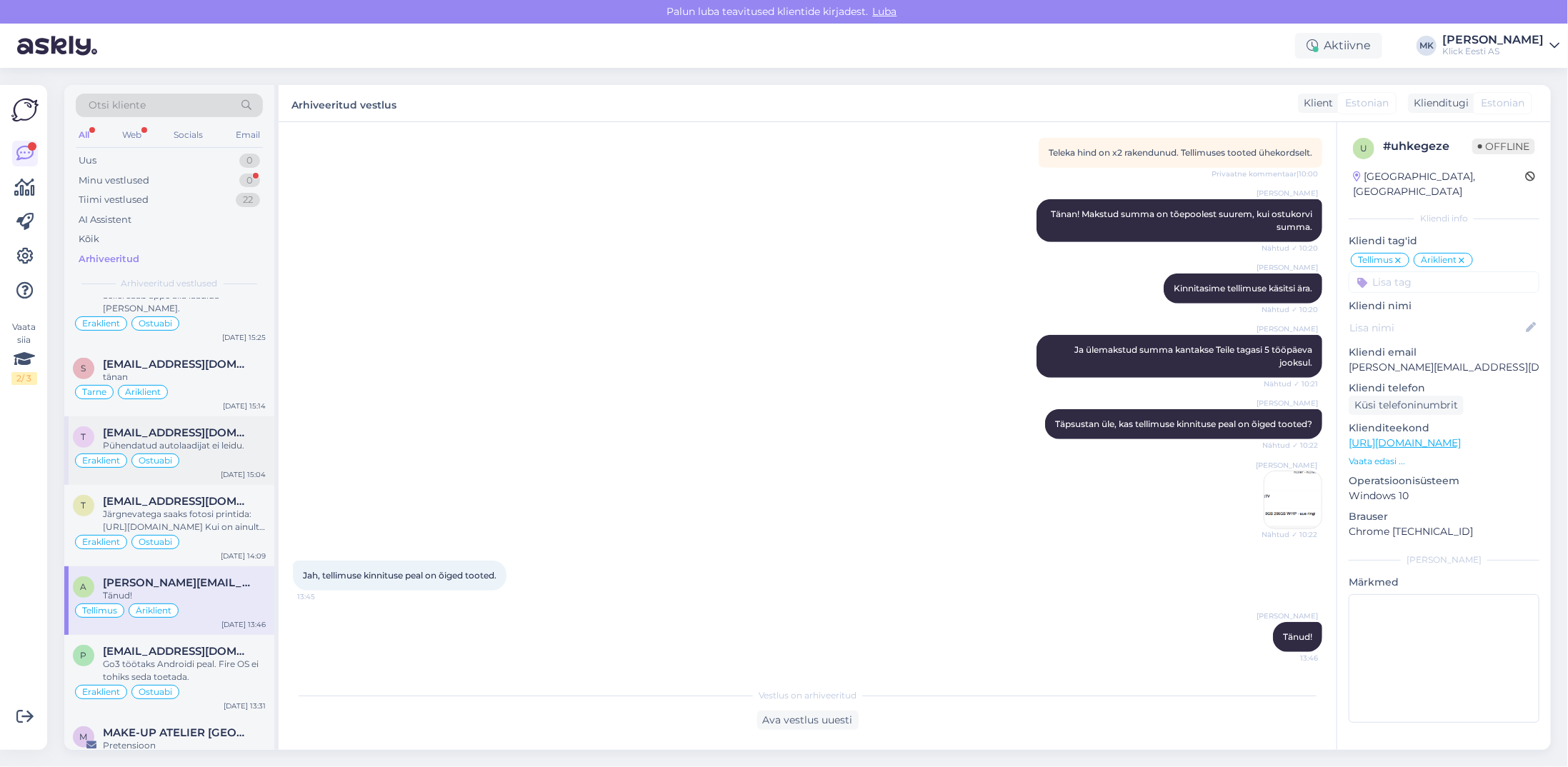
scroll to position [500, 0]
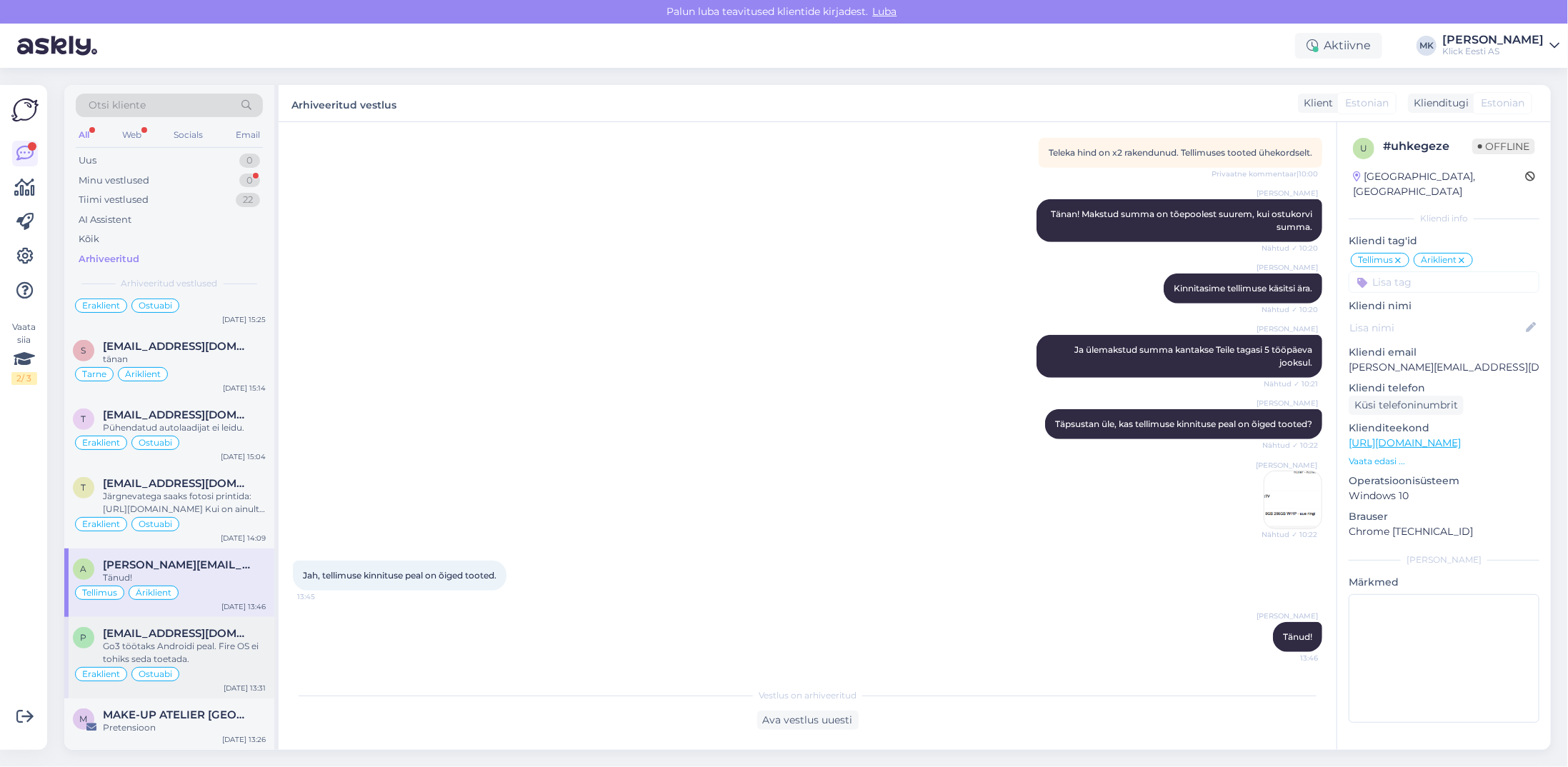
click at [220, 640] on div "Go3 töötaks Androidi peal. Fire OS ei tohiks seda toetada." at bounding box center [184, 653] width 163 height 25
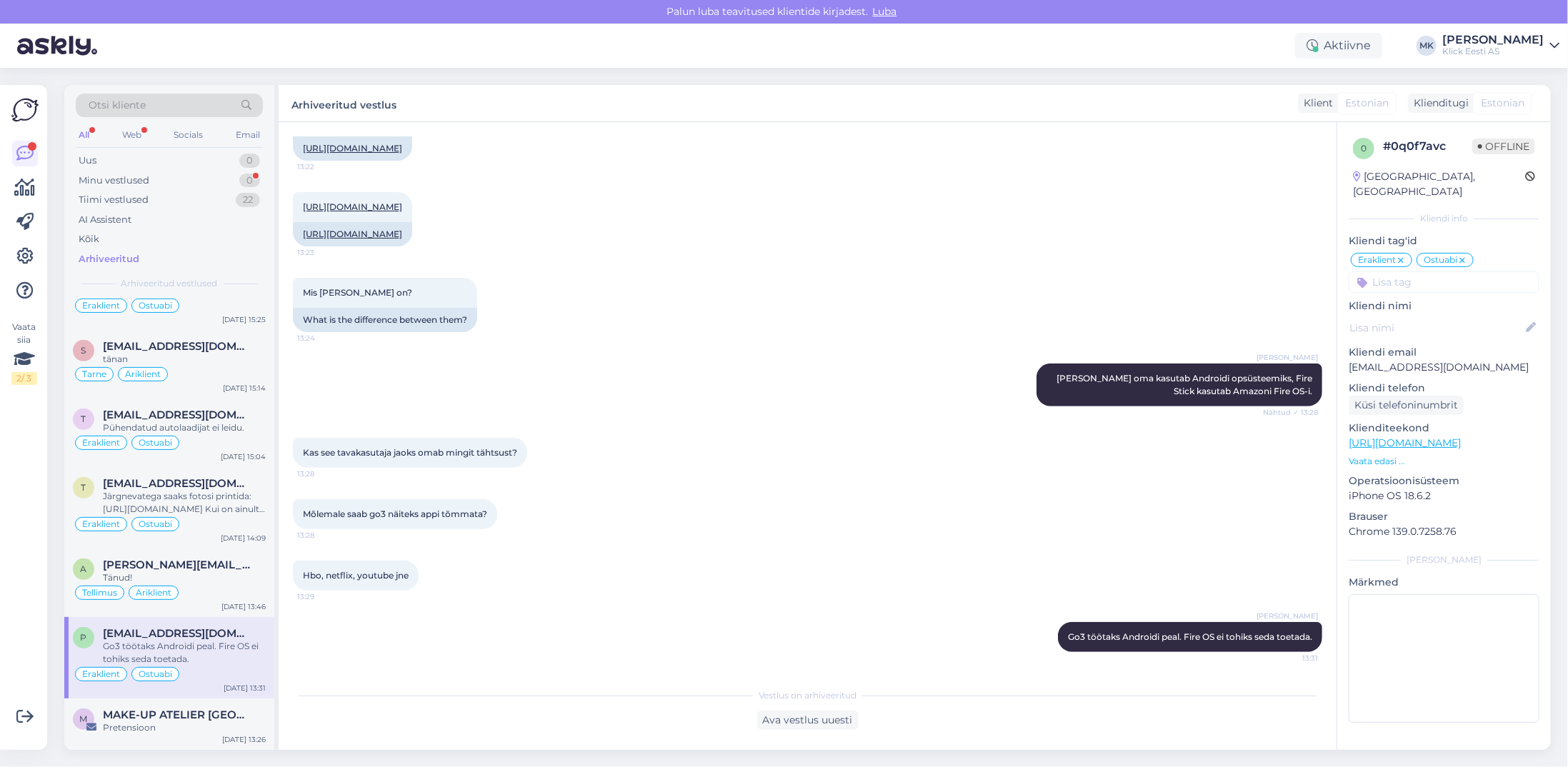
scroll to position [571, 0]
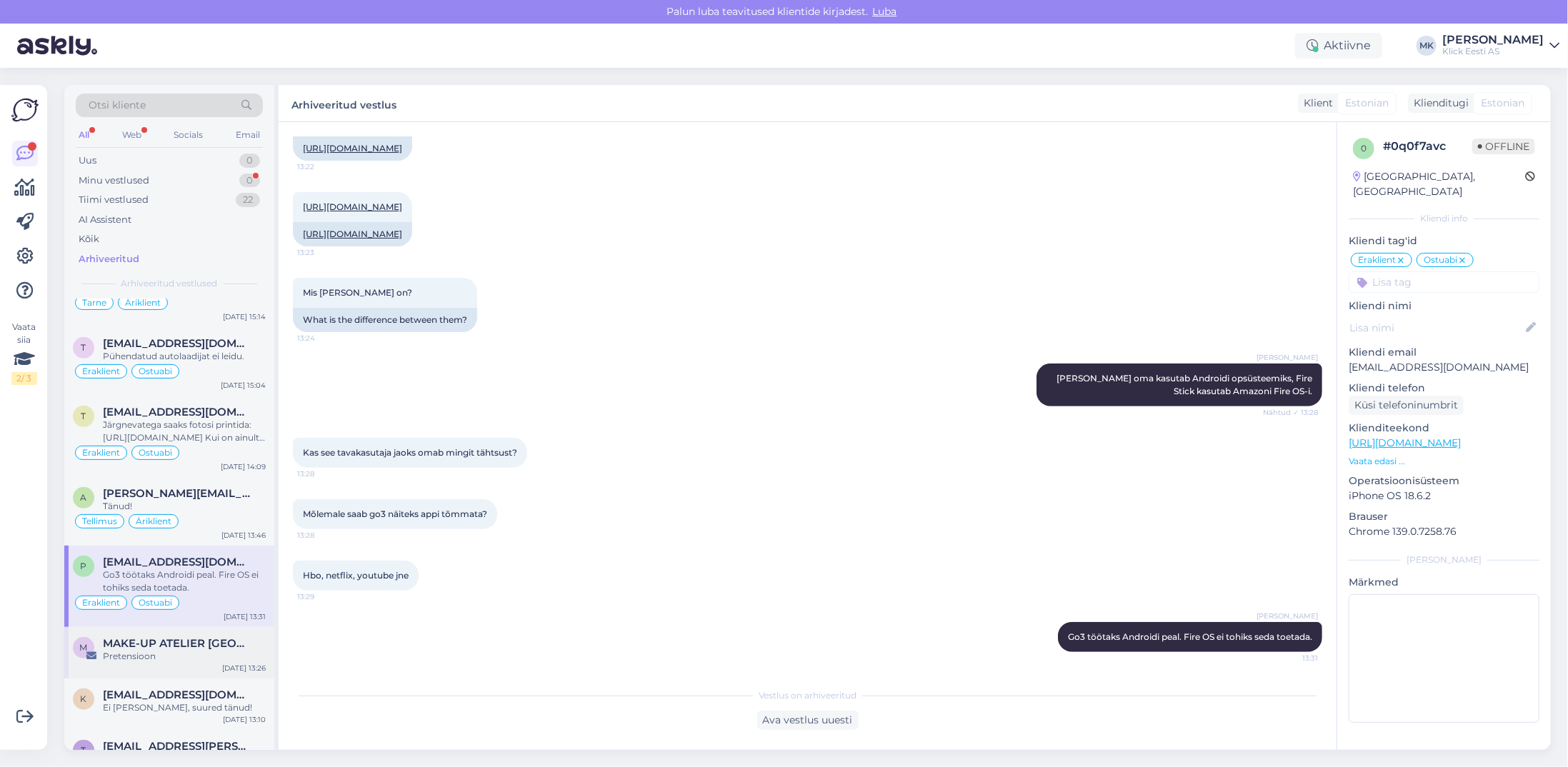
click at [220, 637] on span "MAKE-UP ATELIER [GEOGRAPHIC_DATA]" at bounding box center [177, 644] width 148 height 13
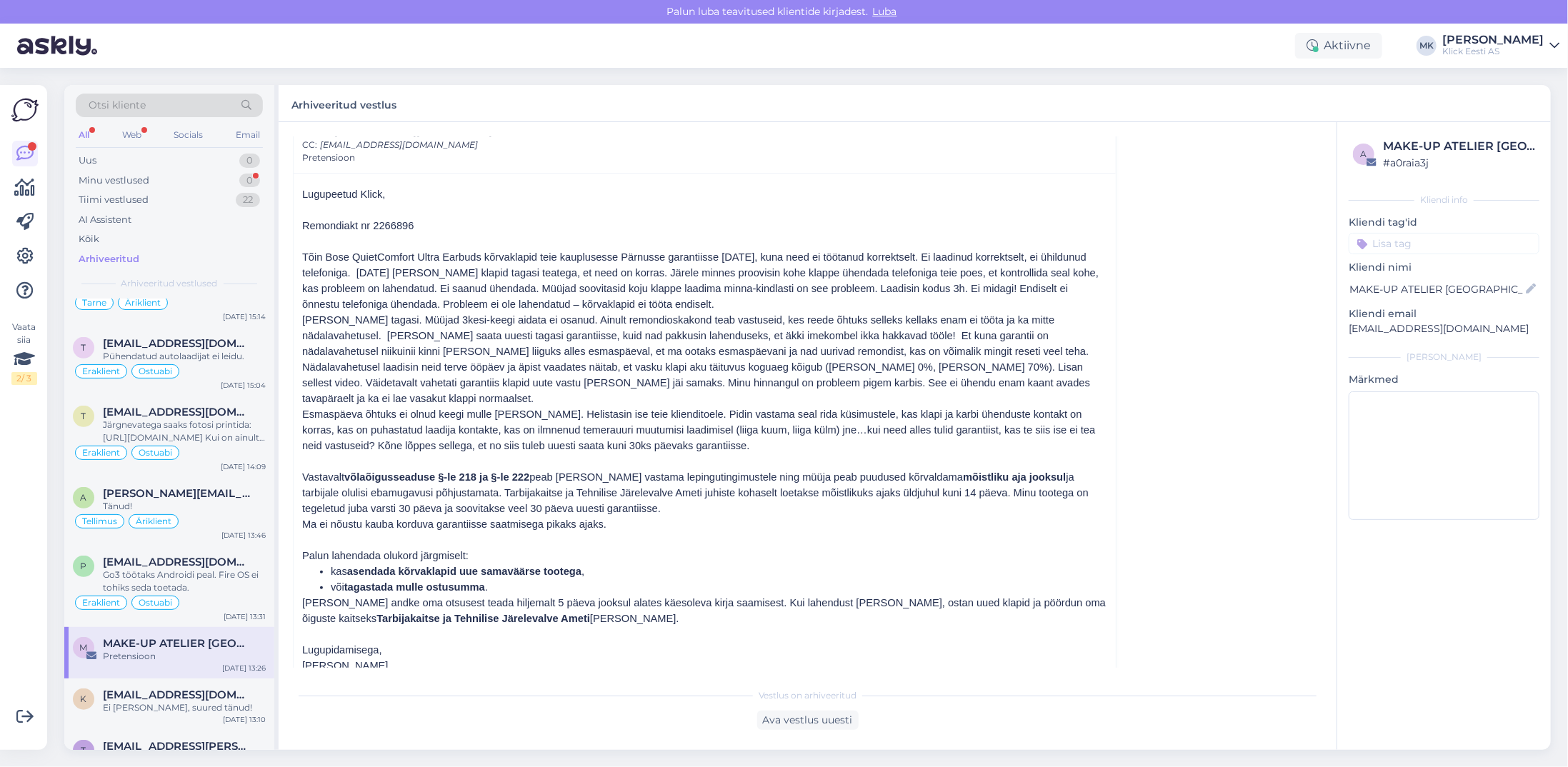
scroll to position [140, 0]
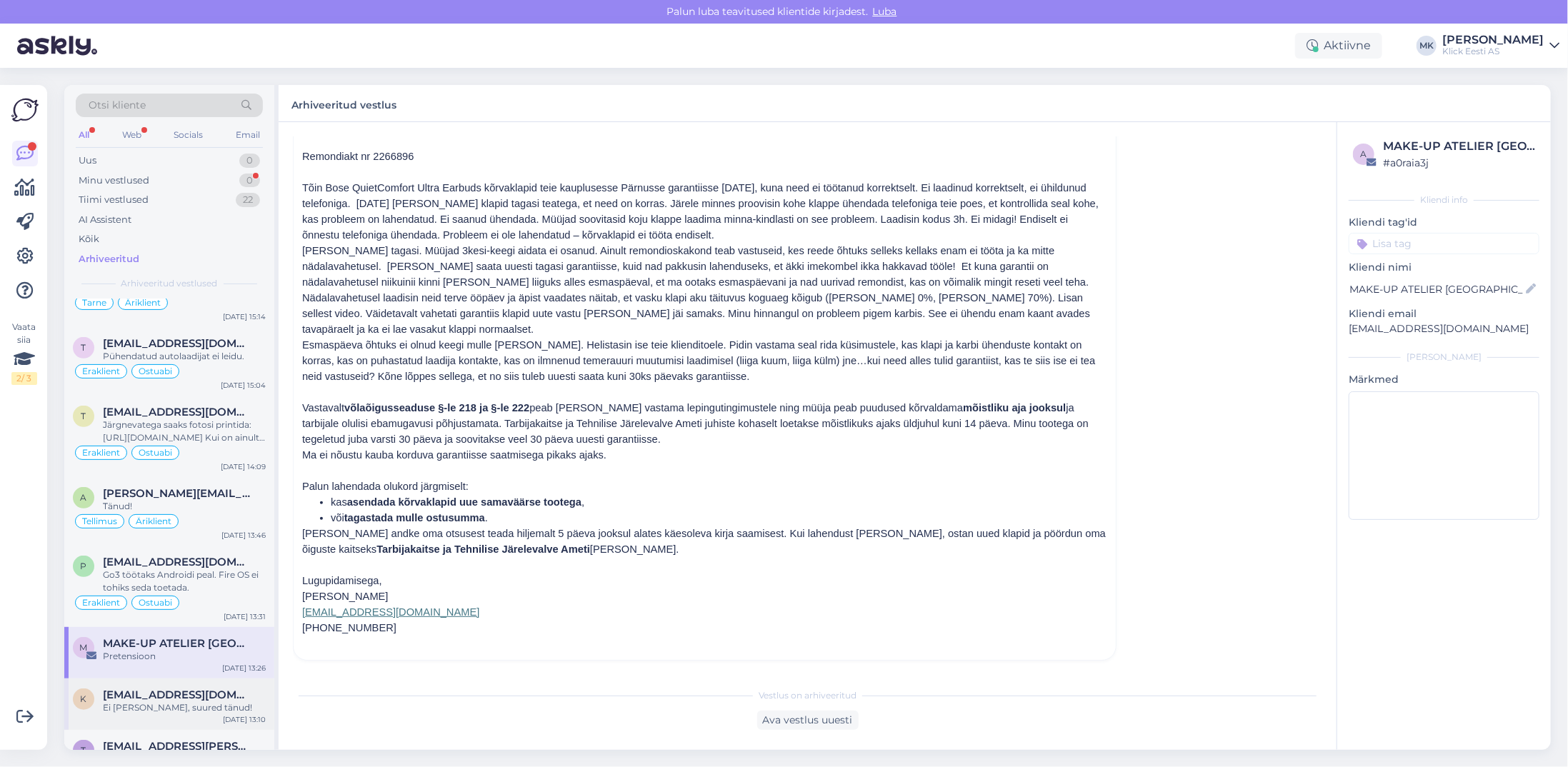
click at [178, 688] on span "[EMAIL_ADDRESS][DOMAIN_NAME]" at bounding box center [177, 695] width 148 height 13
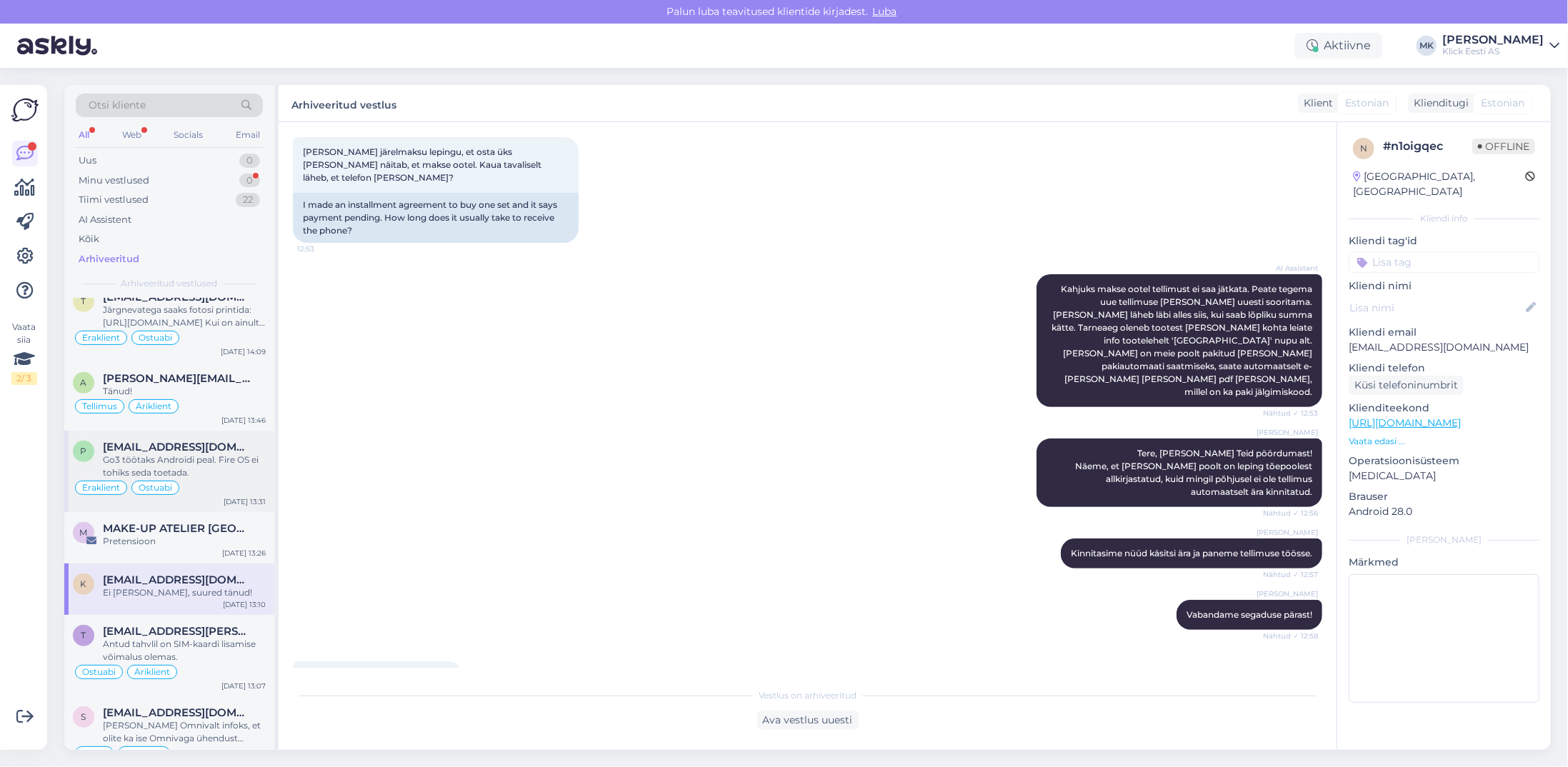
scroll to position [715, 0]
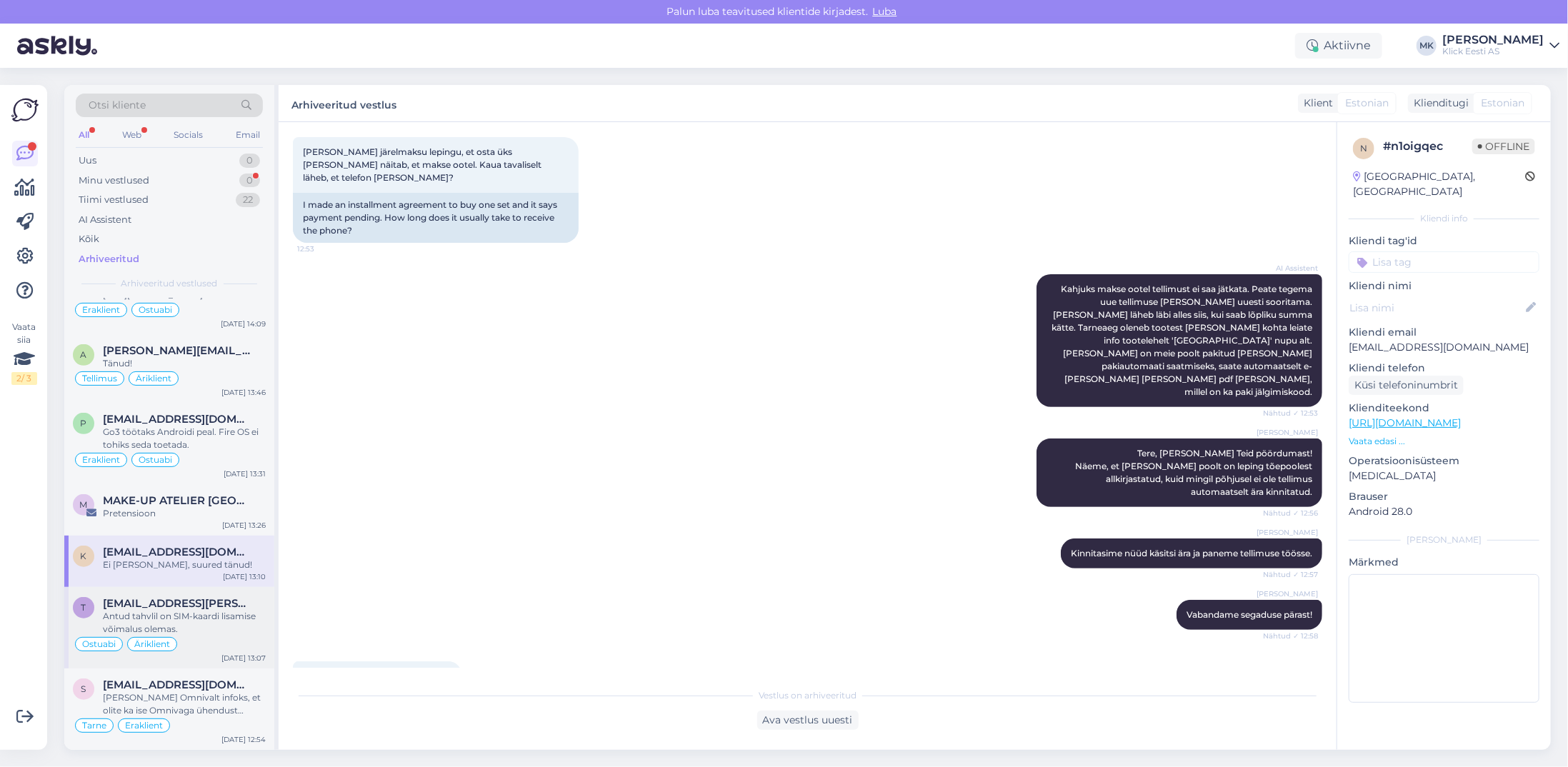
click at [215, 610] on div "Antud tahvlil on SIM-kaardi lisamise võimalus olemas." at bounding box center [184, 622] width 163 height 25
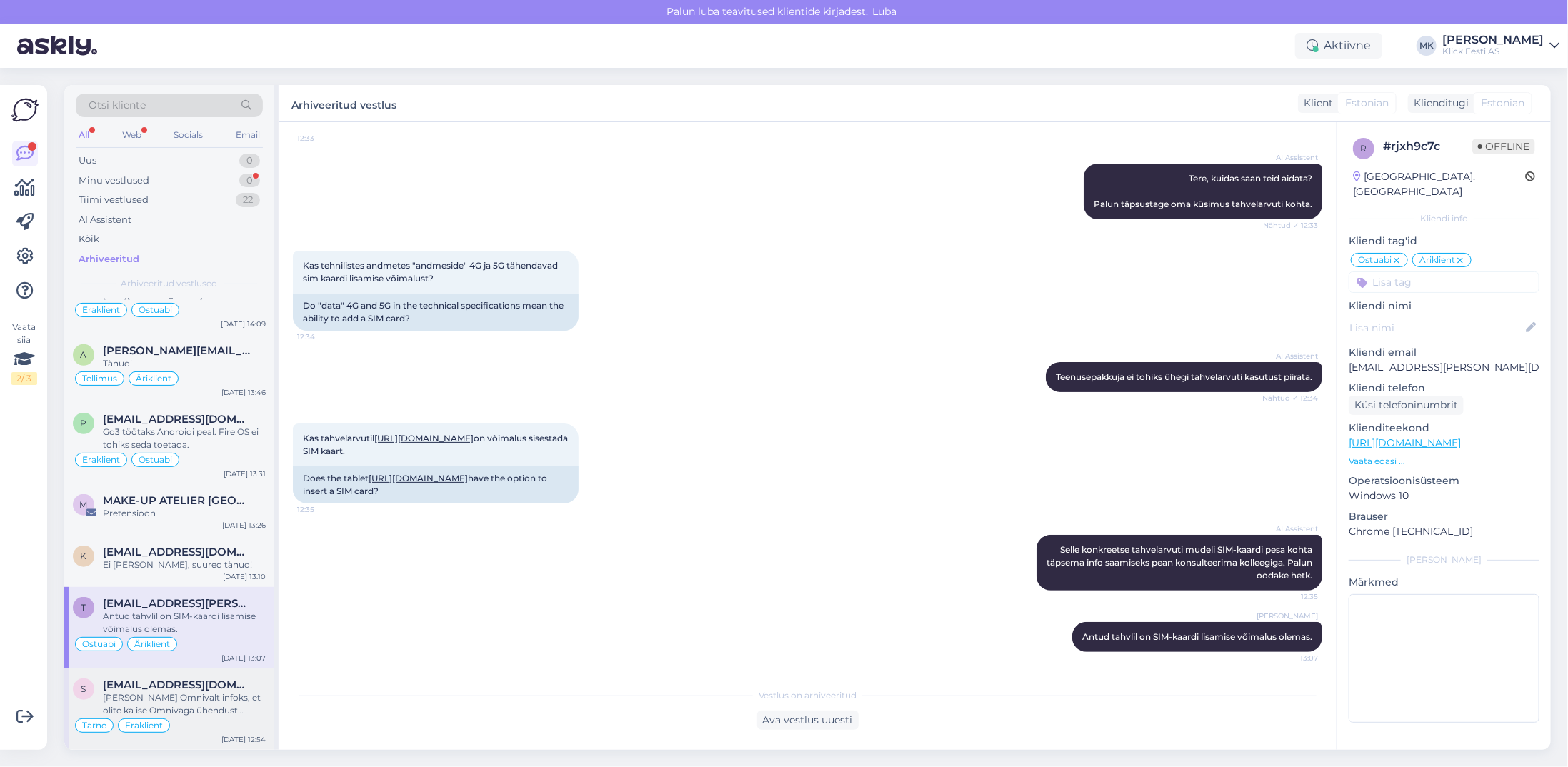
click at [186, 691] on div "[PERSON_NAME] Omnivalt infoks, et olite ka ise Omnivaga ühendust võtnud ning aa…" at bounding box center [184, 704] width 163 height 25
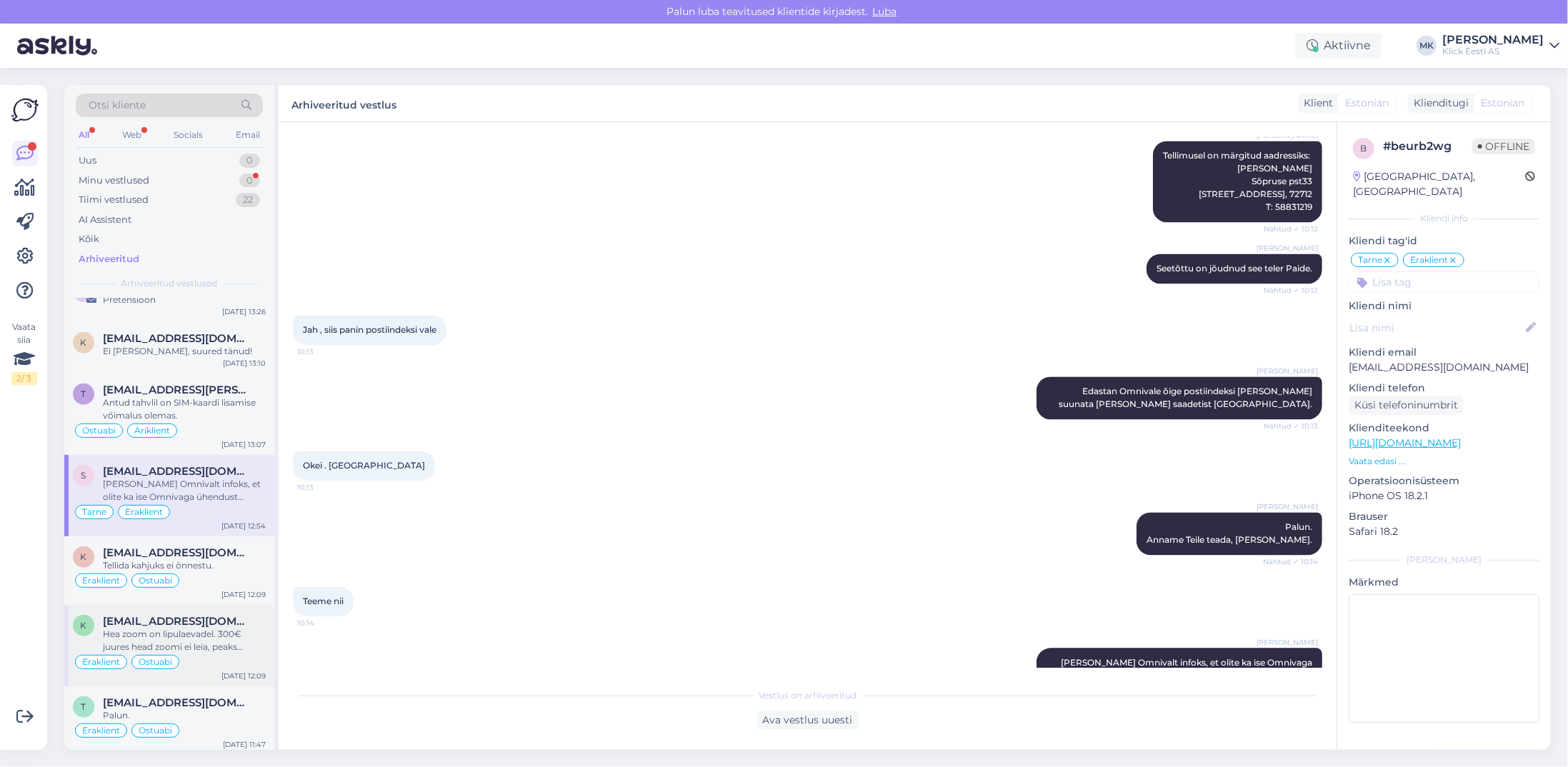
scroll to position [929, 0]
click at [221, 559] on div "Tellida kahjuks ei õnnestu." at bounding box center [184, 565] width 163 height 13
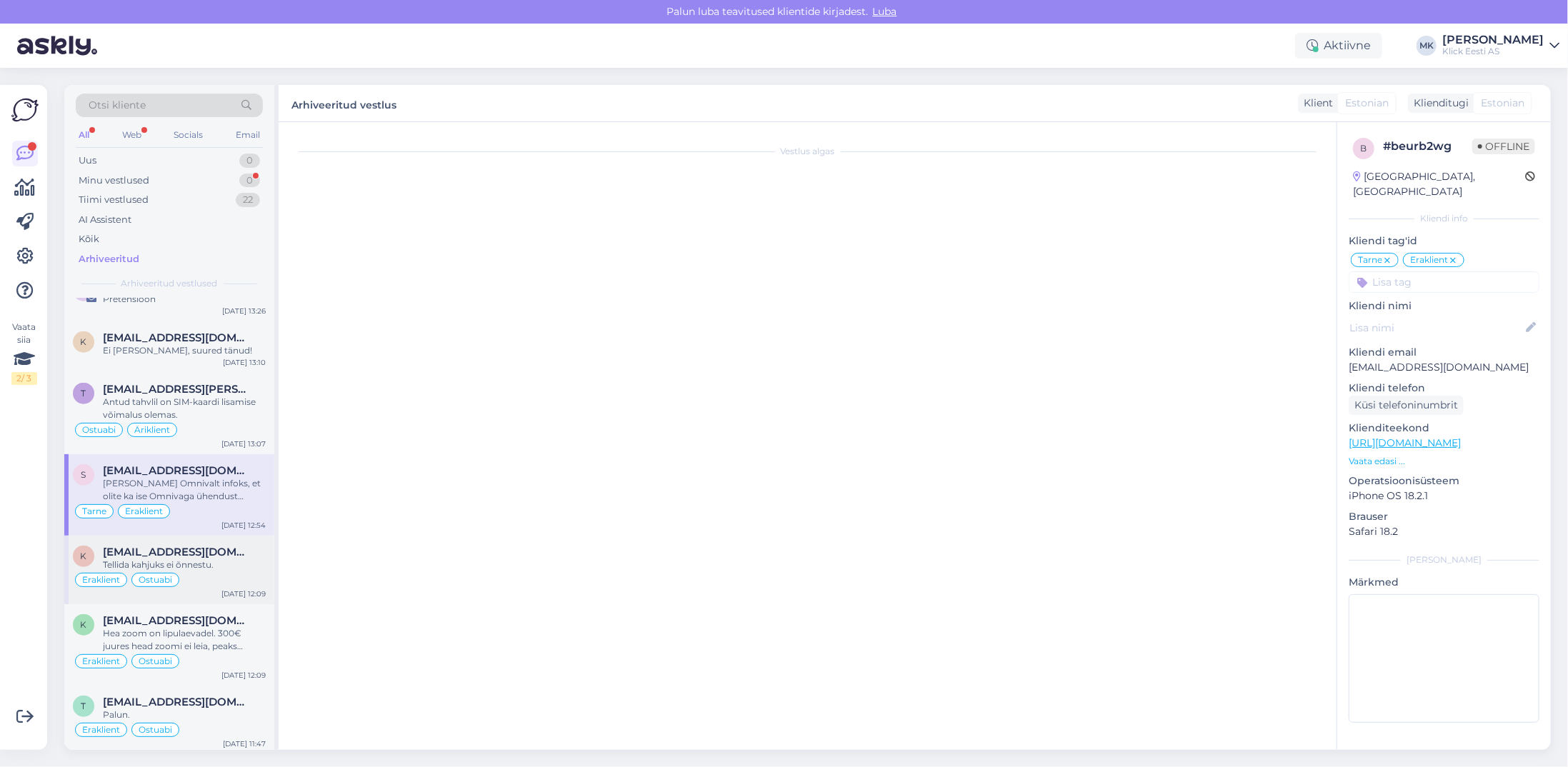
scroll to position [0, 0]
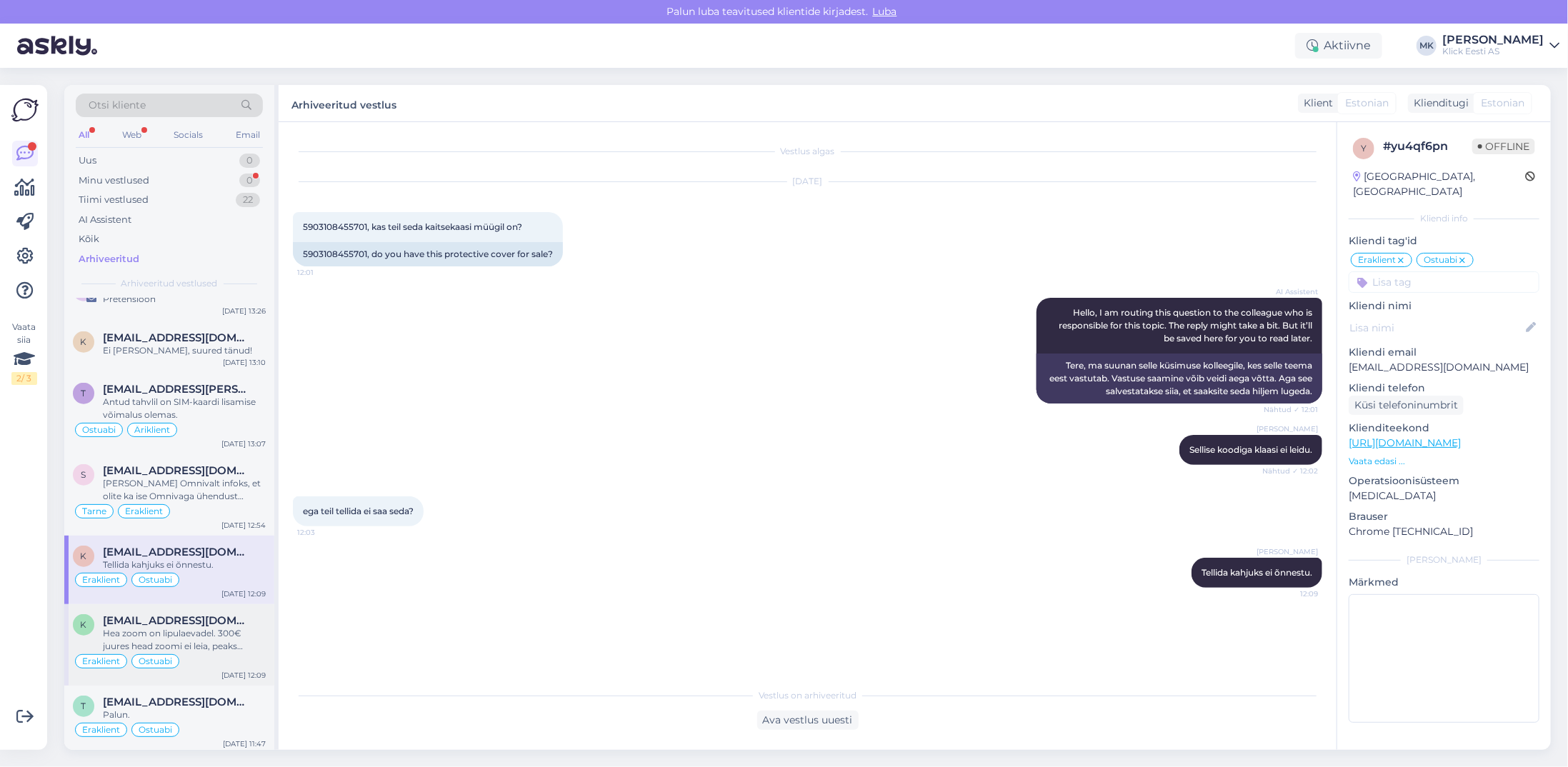
click at [215, 614] on span "[EMAIL_ADDRESS][DOMAIN_NAME]" at bounding box center [177, 621] width 148 height 13
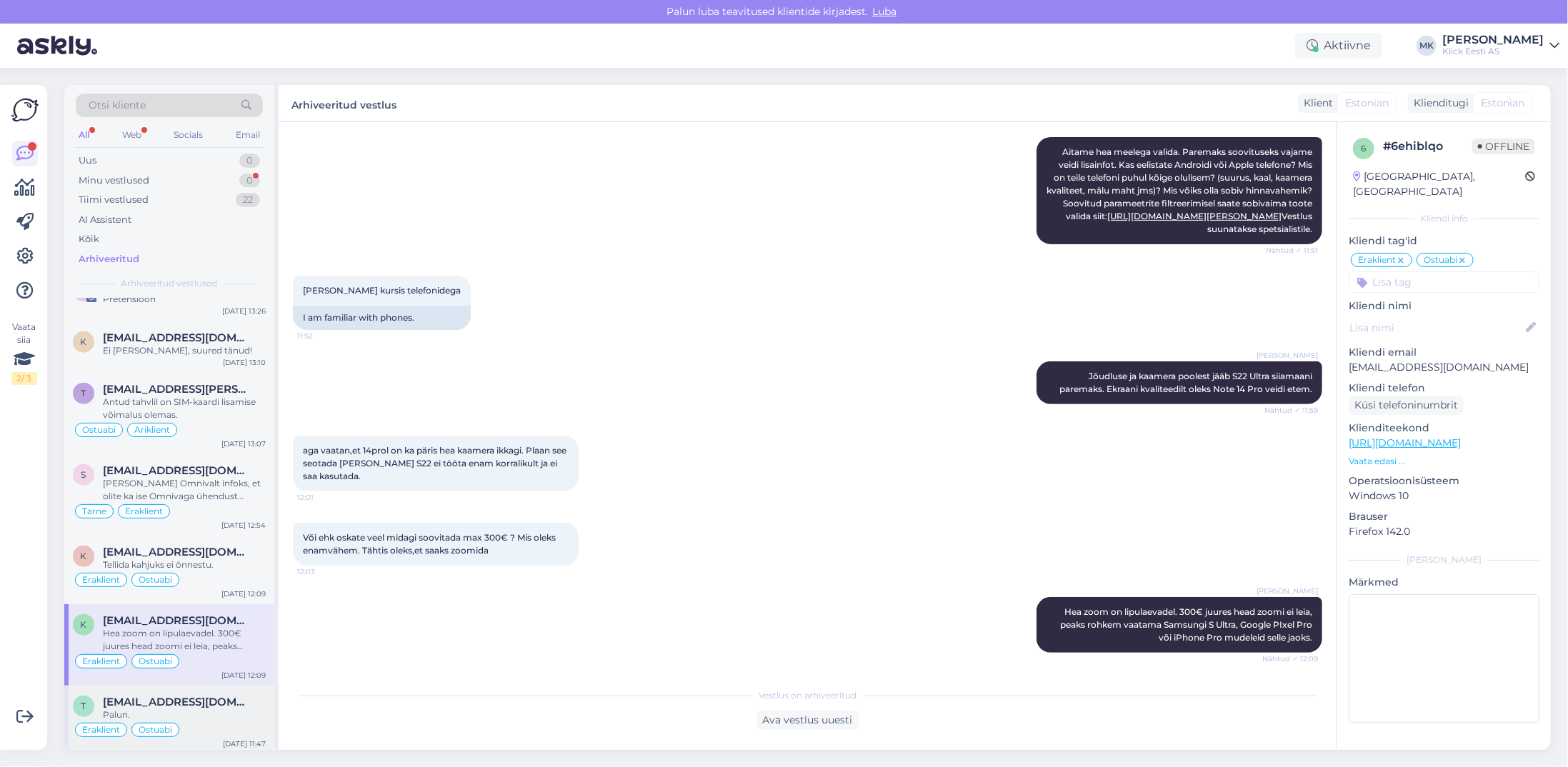
click at [212, 696] on span "[EMAIL_ADDRESS][DOMAIN_NAME]" at bounding box center [177, 702] width 148 height 13
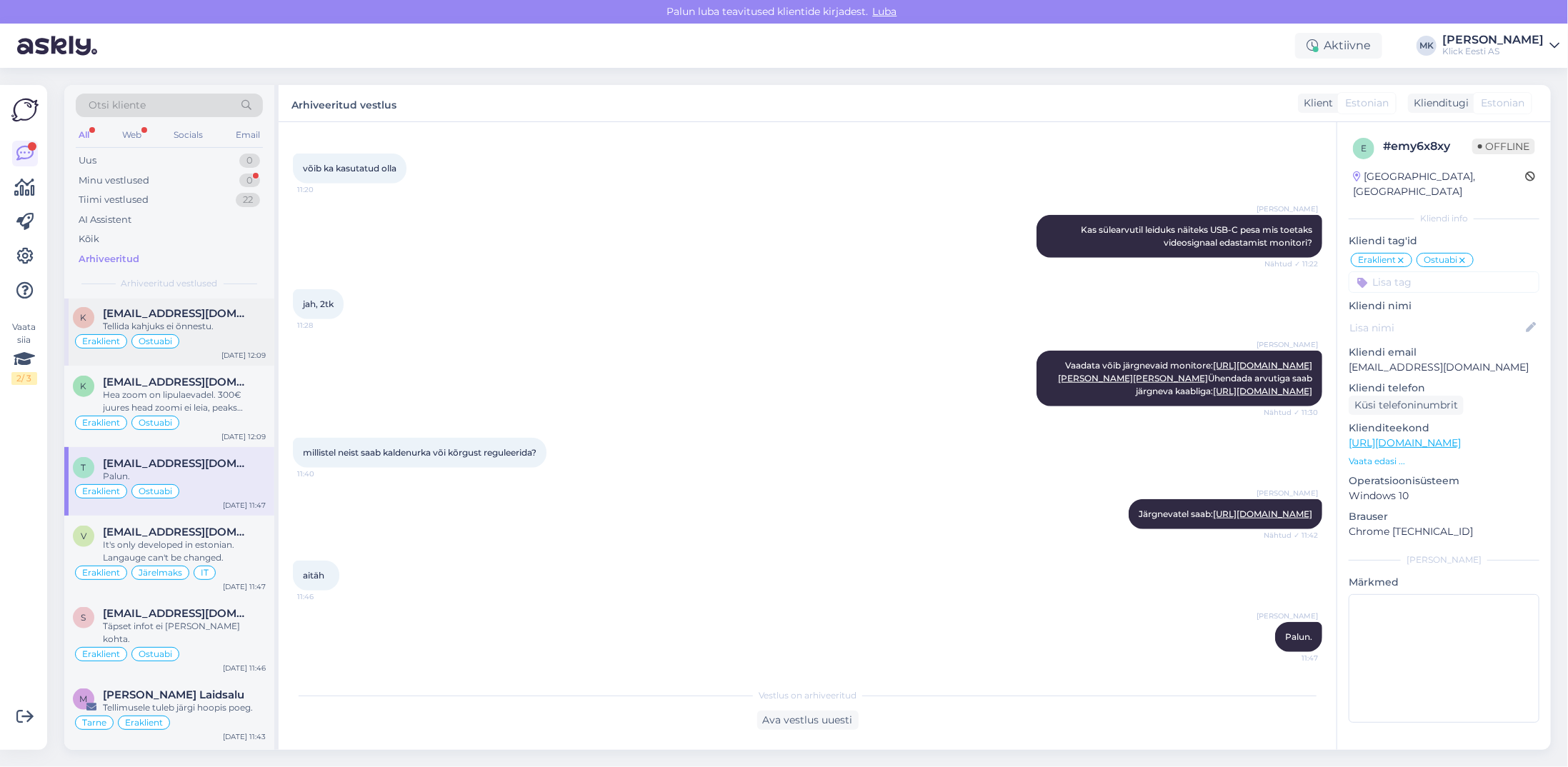
scroll to position [1215, 0]
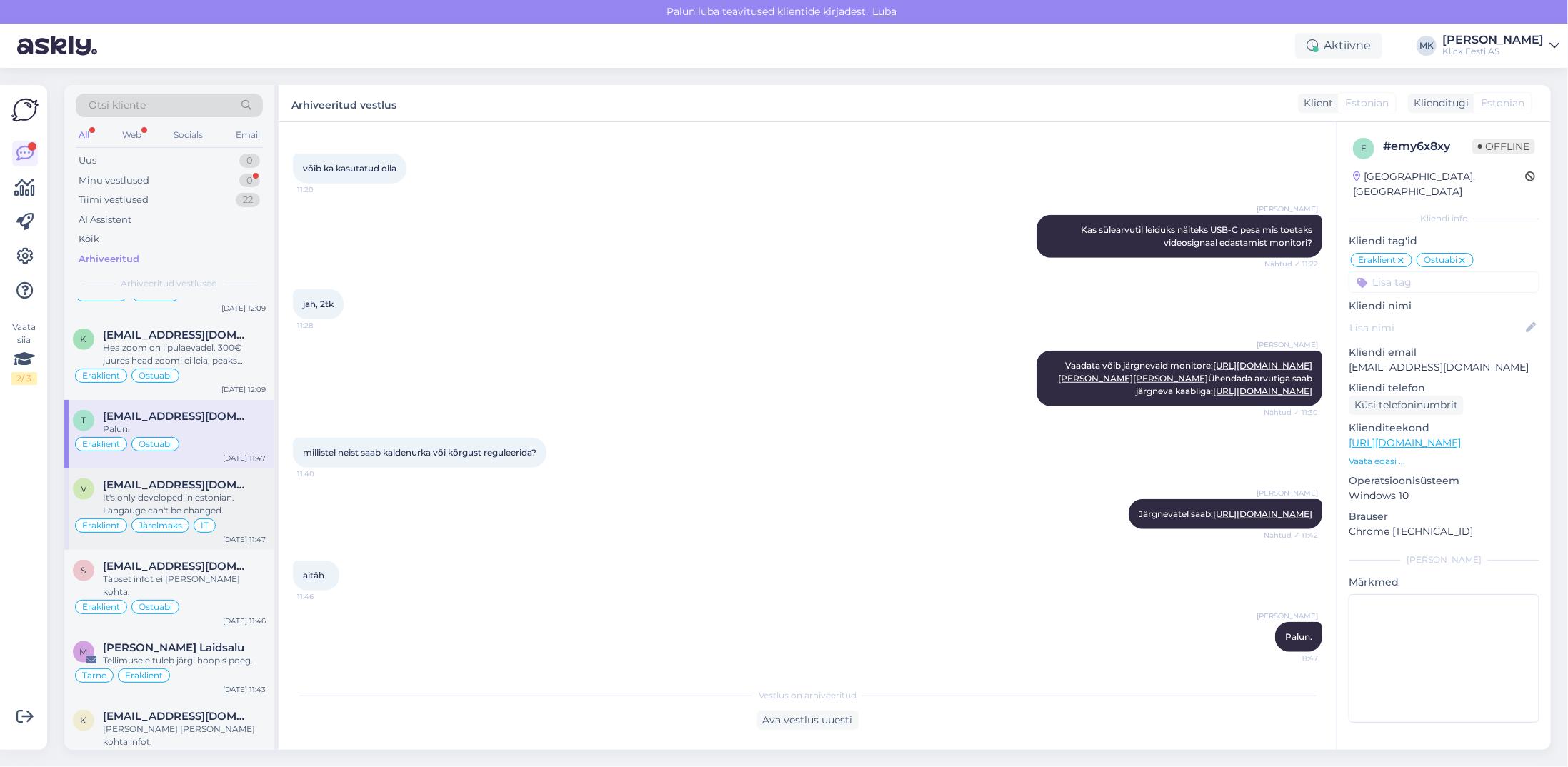
click at [230, 491] on div "It's only developed in estonian. Langauge can't be changed." at bounding box center [184, 504] width 163 height 25
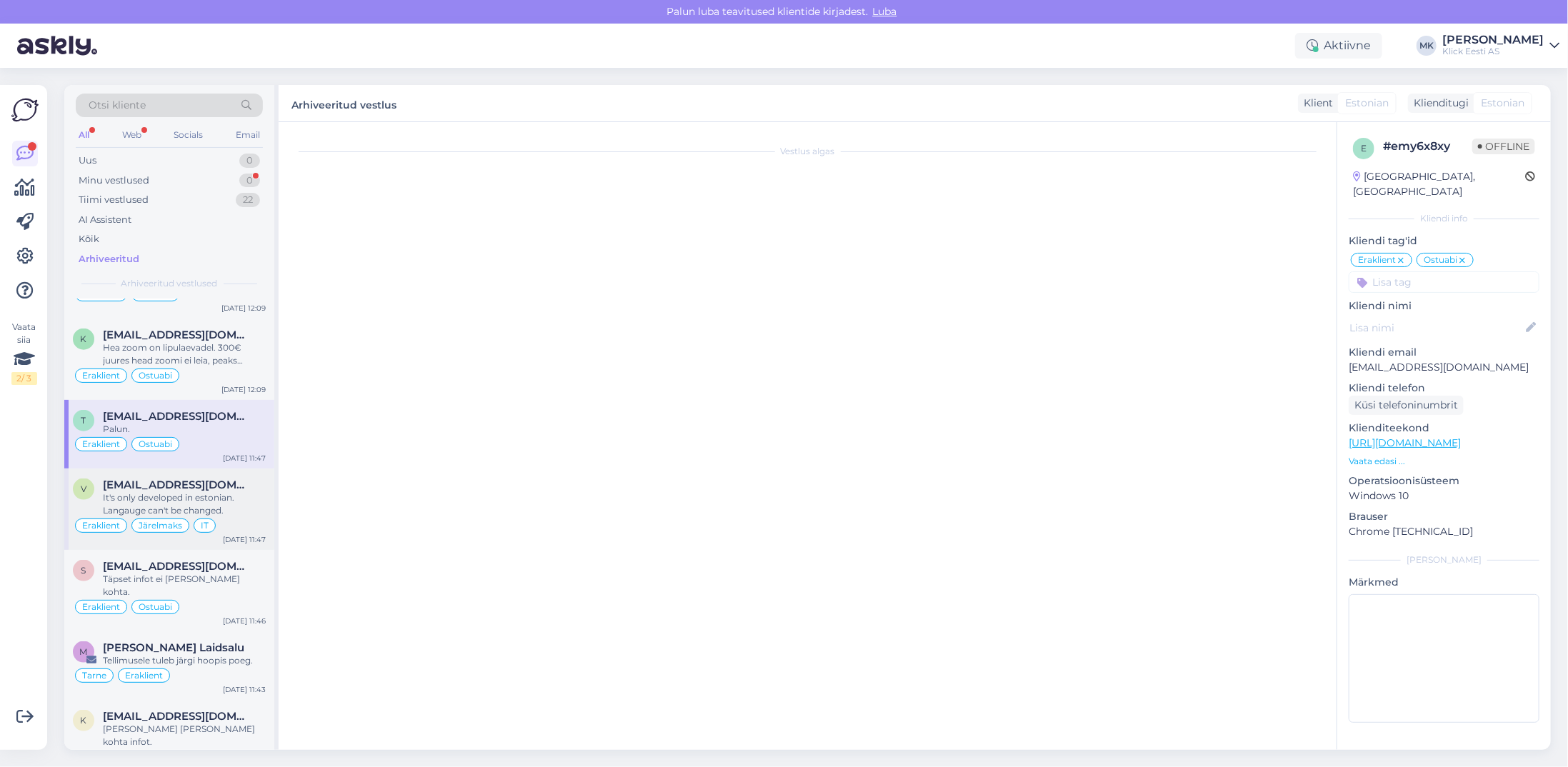
scroll to position [314, 0]
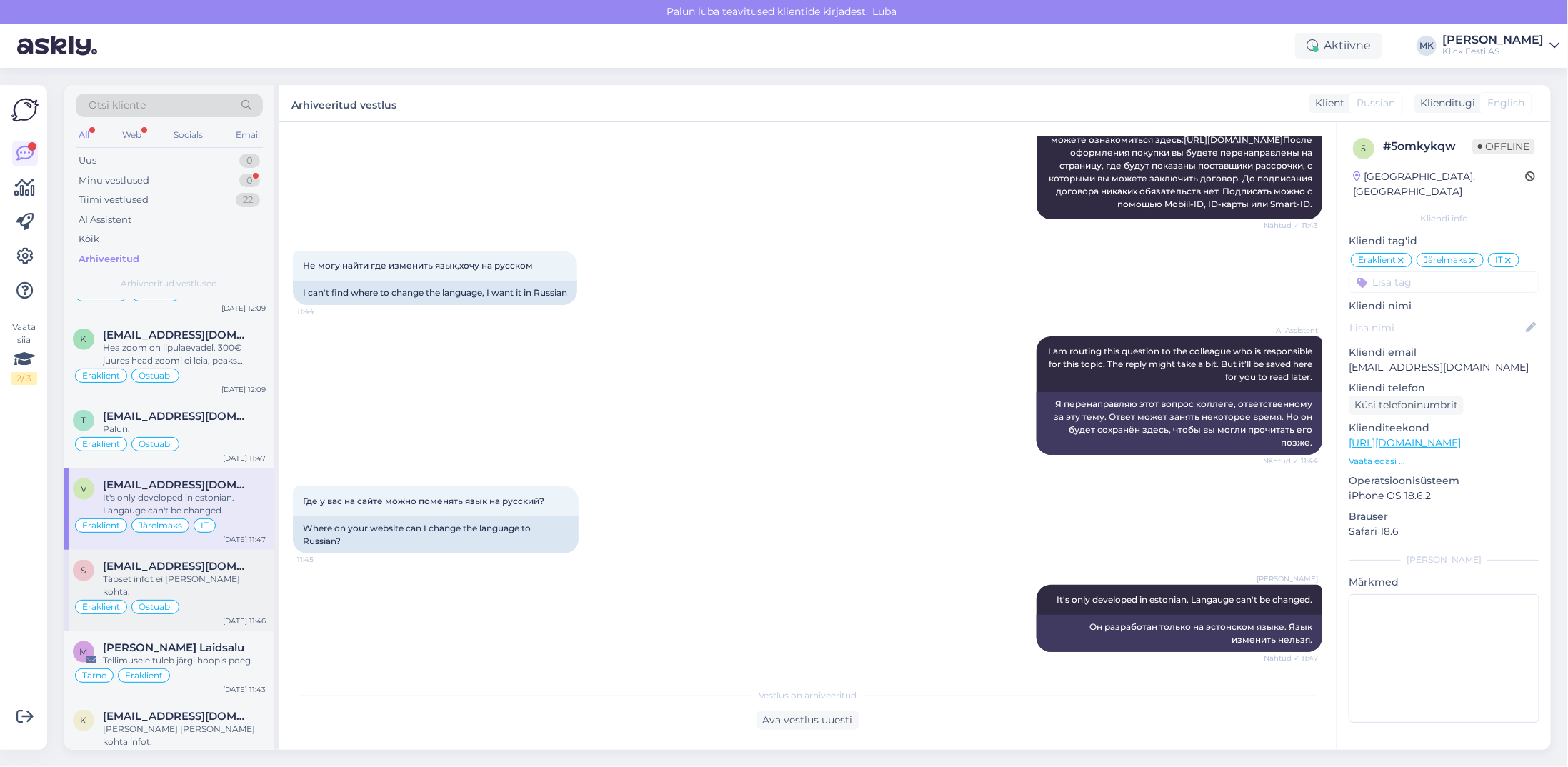
click at [217, 573] on div "Täpset infot ei [PERSON_NAME] kohta." at bounding box center [184, 585] width 163 height 25
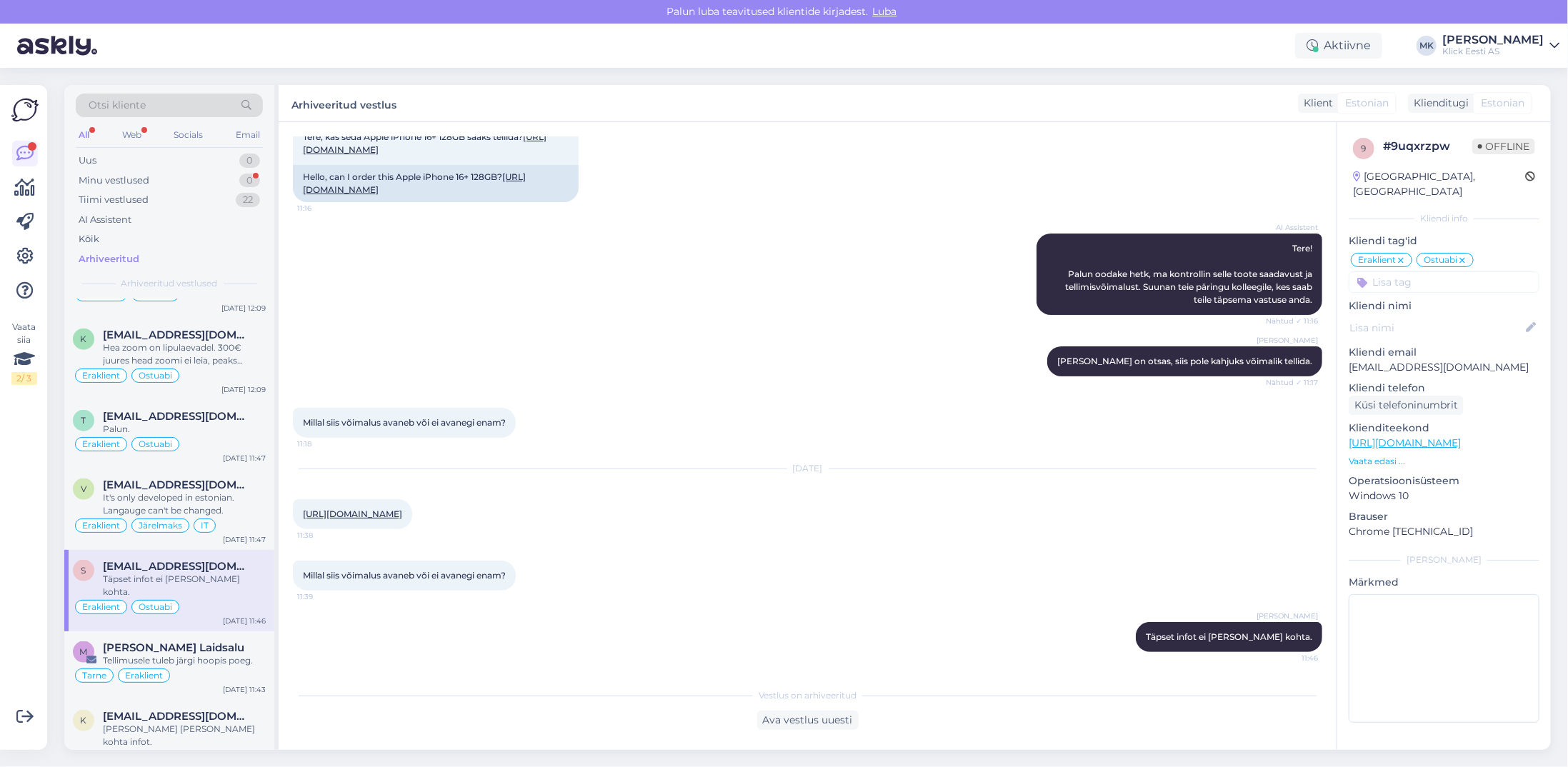
scroll to position [154, 0]
click at [207, 642] on div "[PERSON_NAME] Laidsalu" at bounding box center [184, 648] width 163 height 13
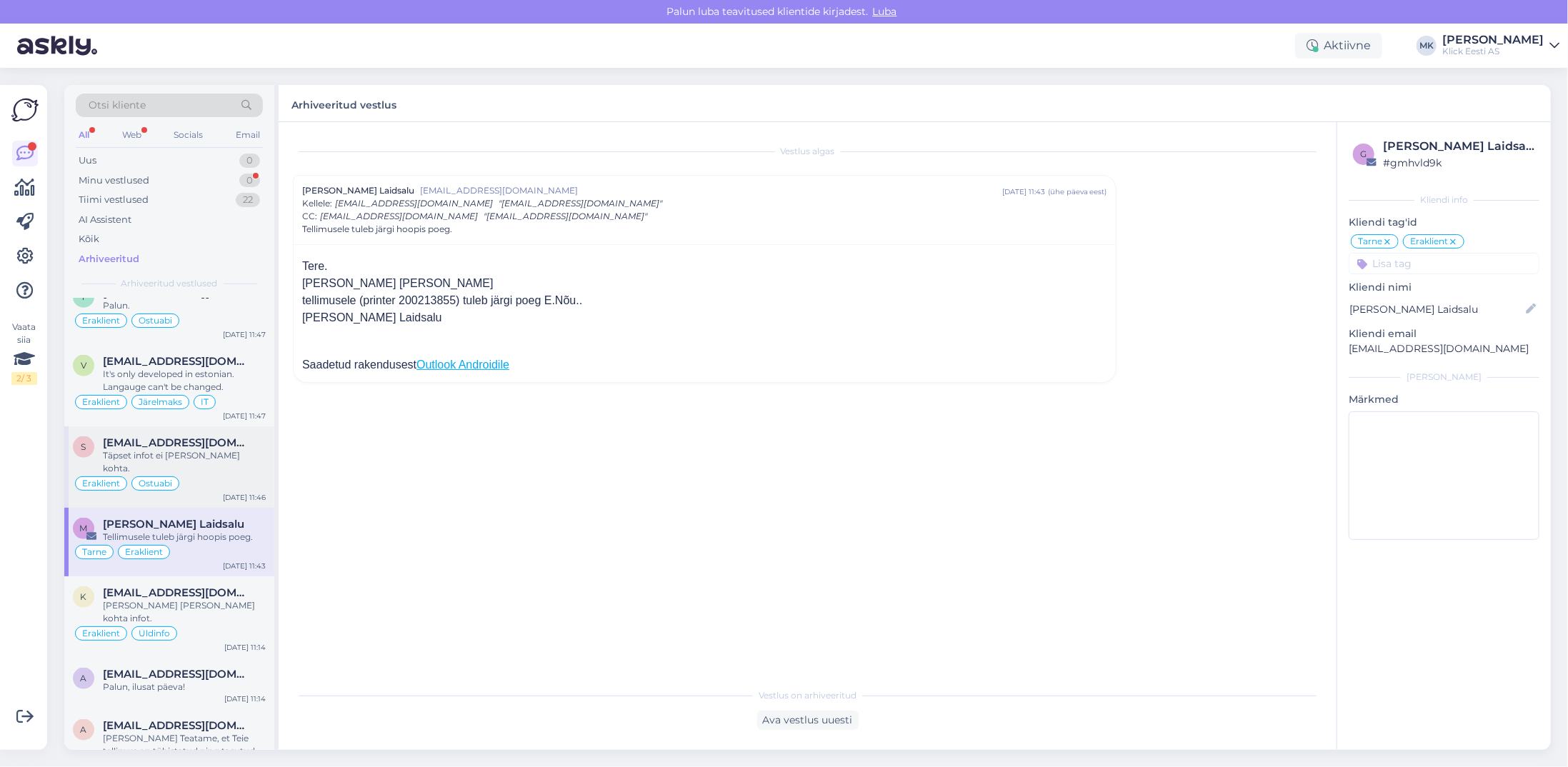
scroll to position [1357, 0]
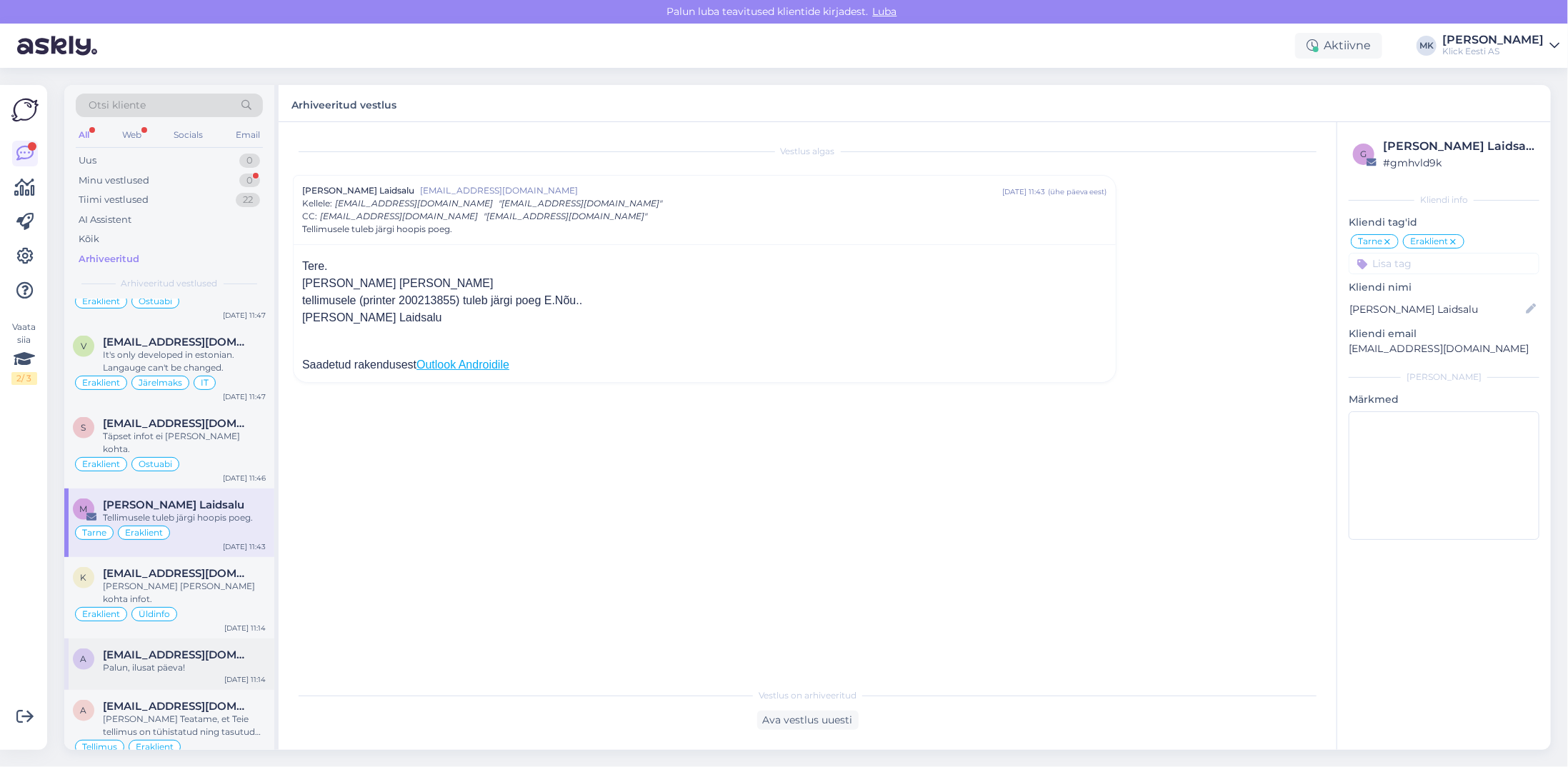
click at [195, 661] on div "Palun, ilusat päeva!" at bounding box center [184, 668] width 163 height 13
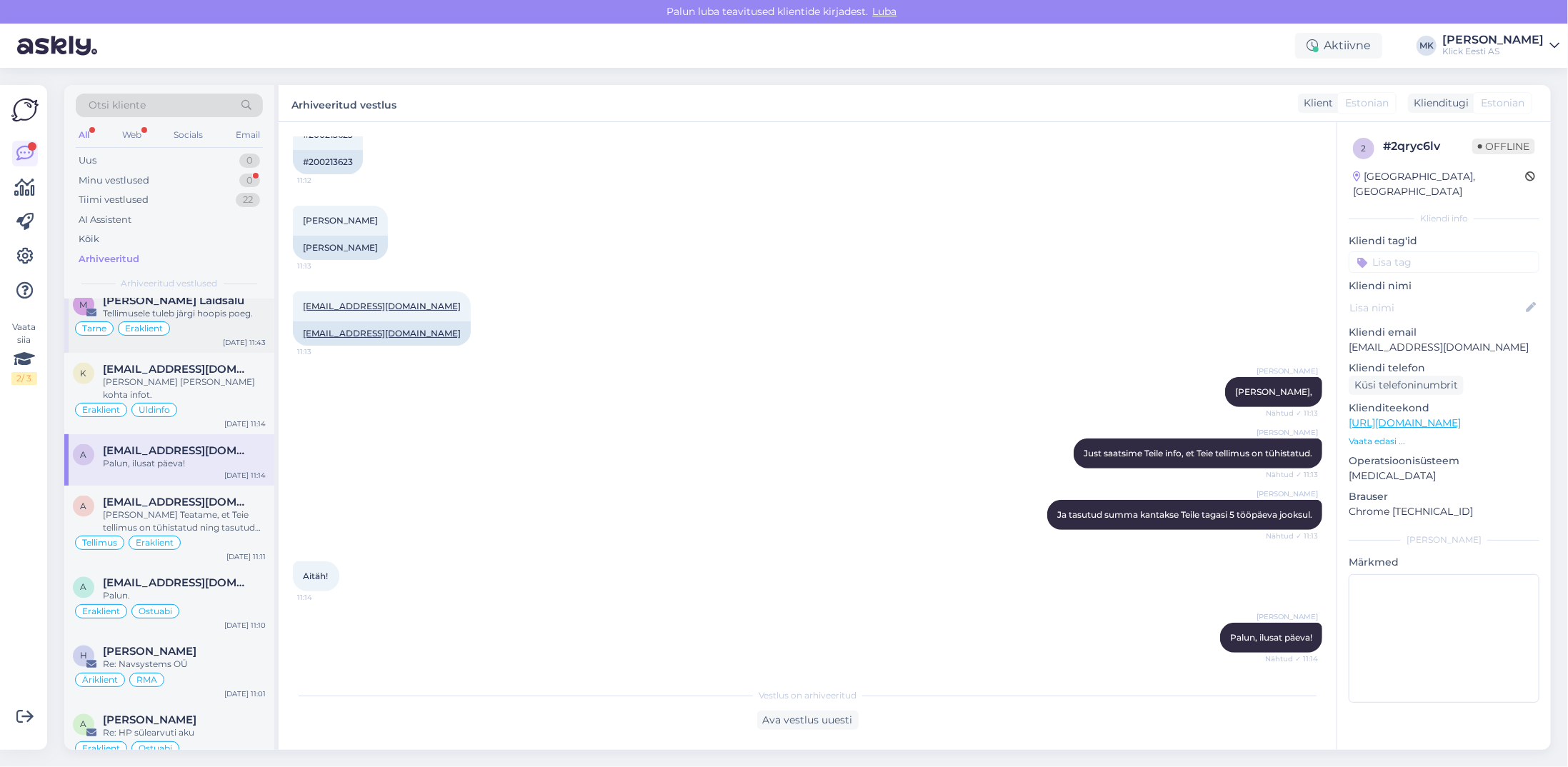
scroll to position [1572, 0]
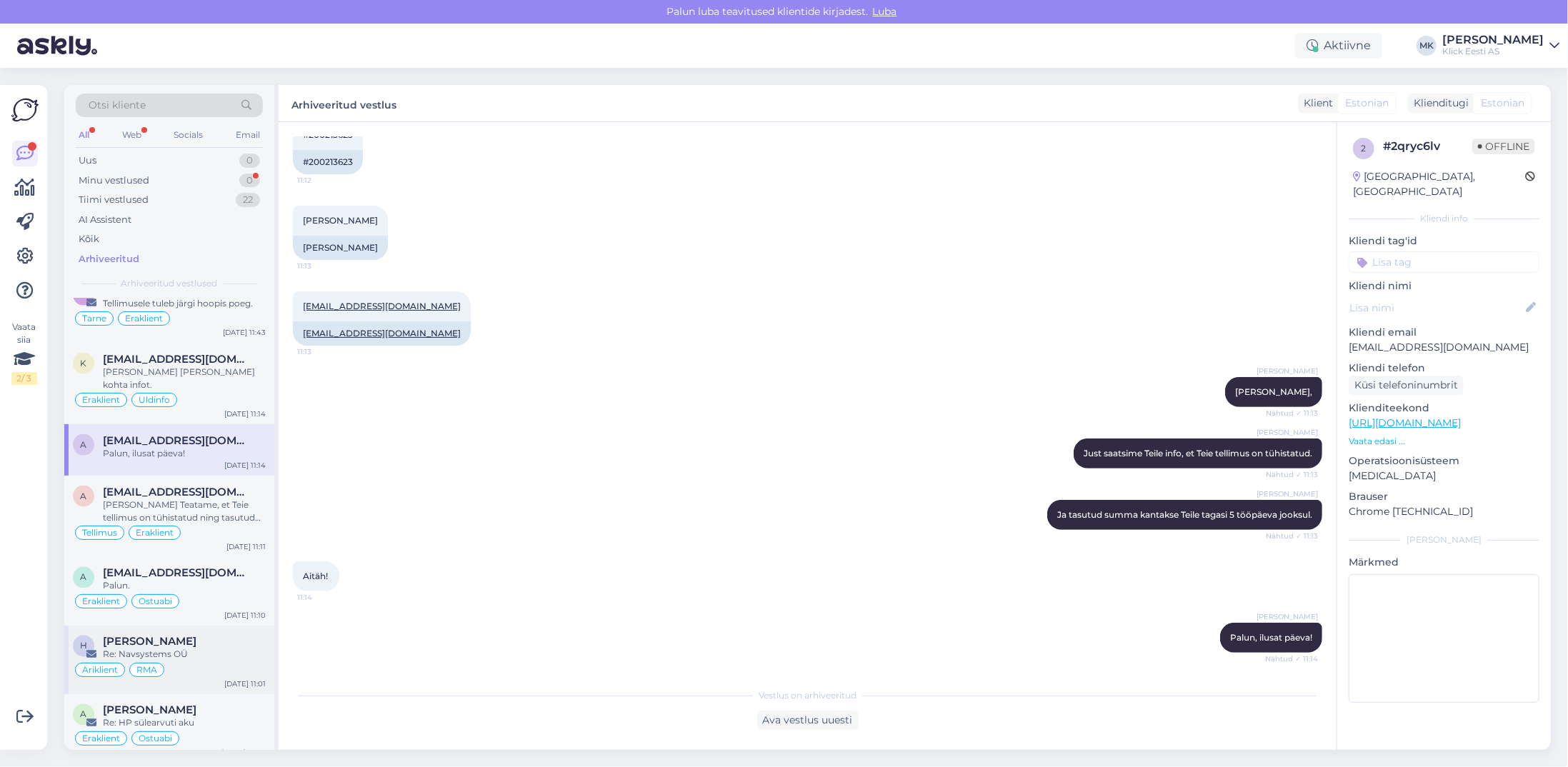
click at [196, 636] on div "[PERSON_NAME]" at bounding box center [184, 643] width 163 height 13
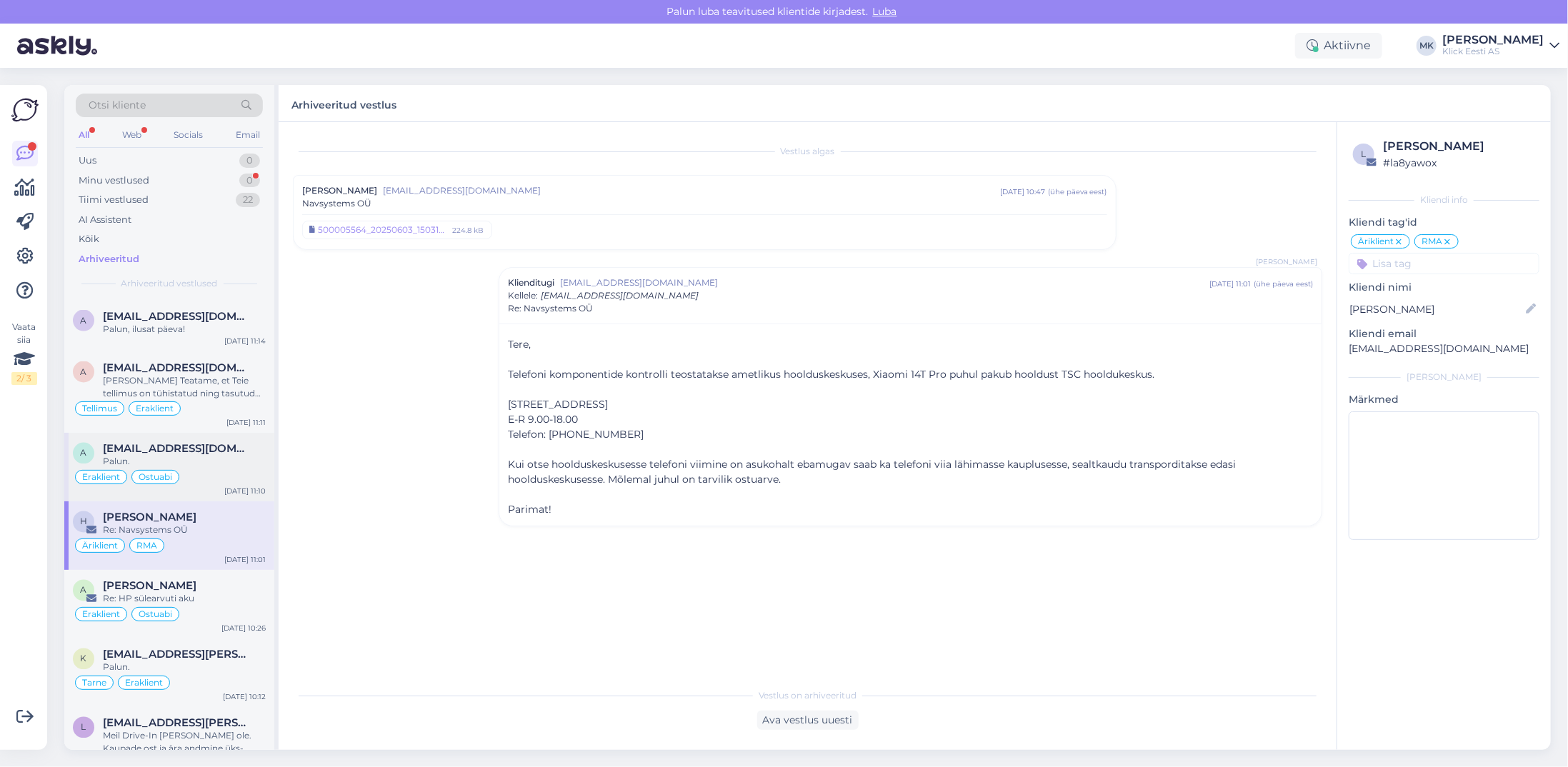
scroll to position [1714, 0]
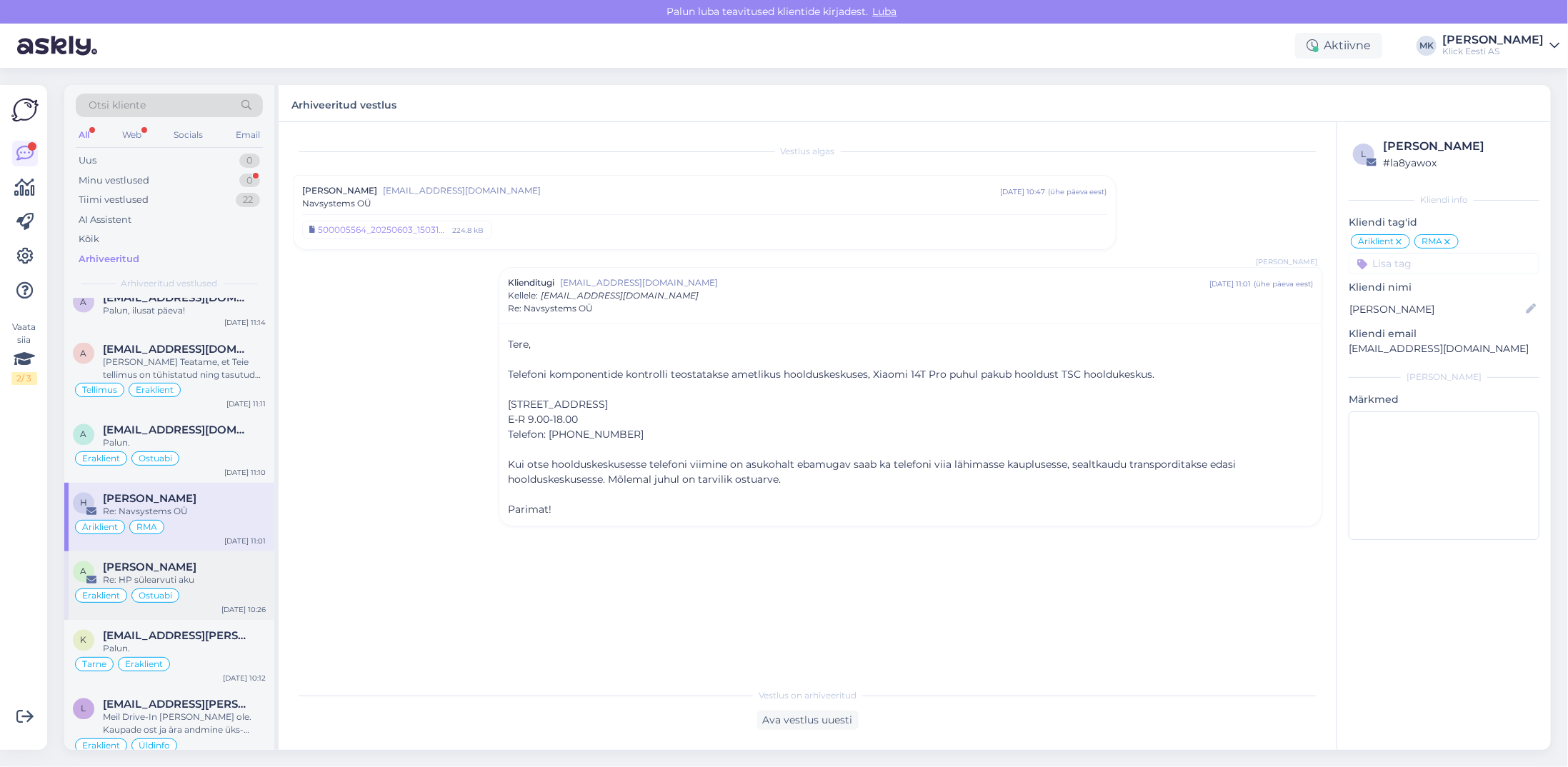
click at [221, 562] on div "[PERSON_NAME]" at bounding box center [184, 568] width 163 height 13
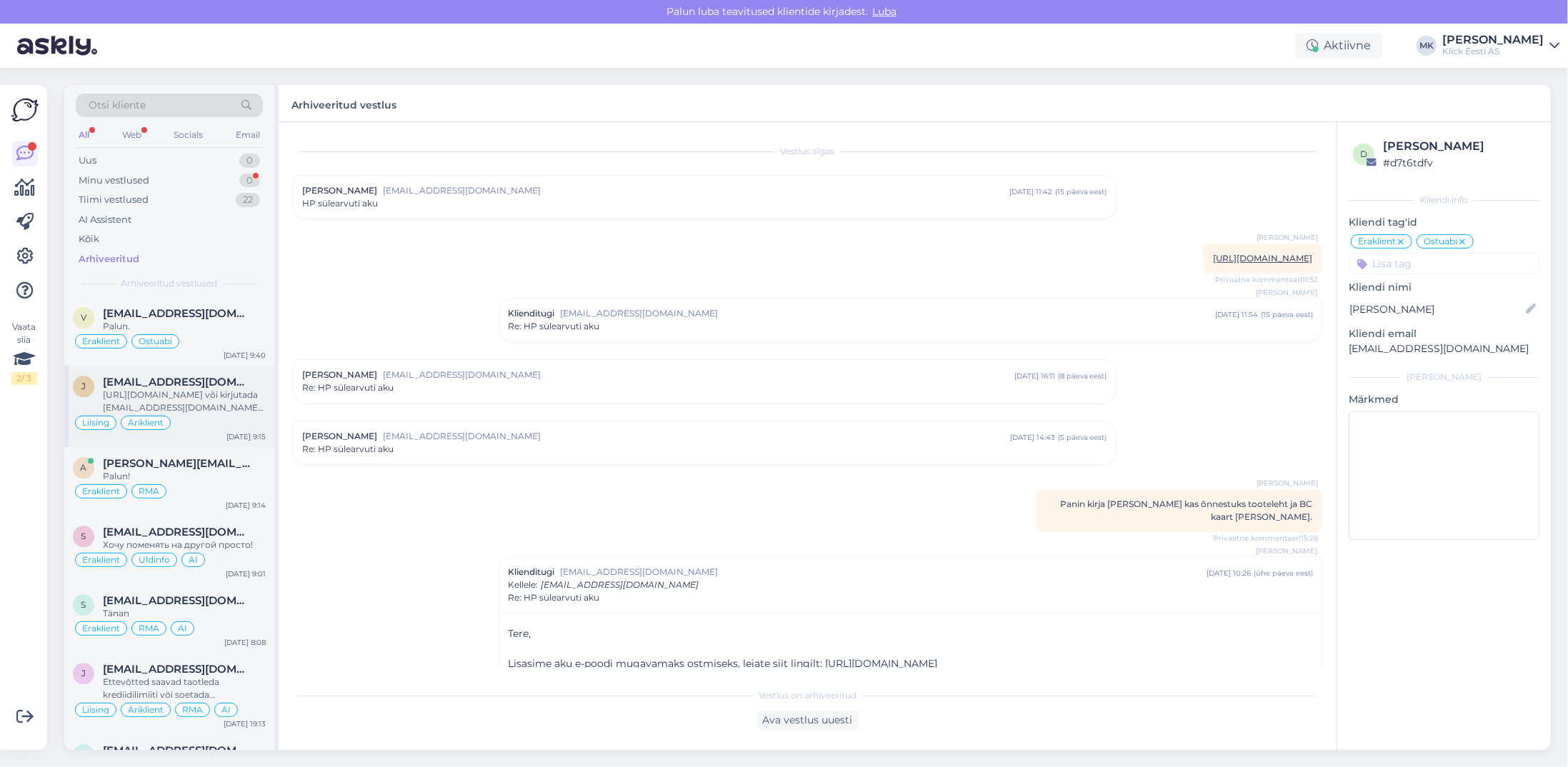
scroll to position [2429, 0]
click at [187, 378] on span "[EMAIL_ADDRESS][DOMAIN_NAME]" at bounding box center [177, 385] width 148 height 13
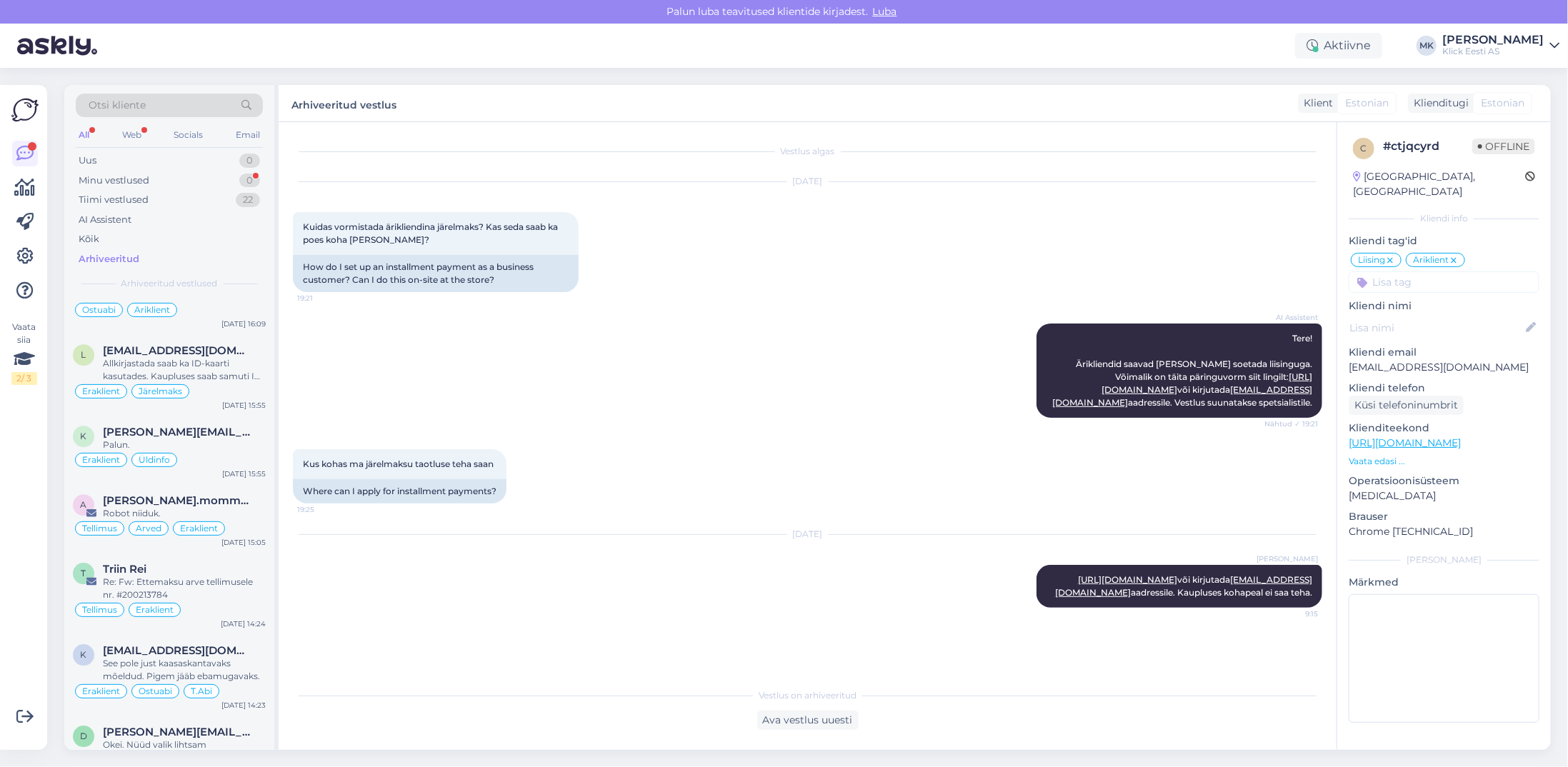
scroll to position [3001, 0]
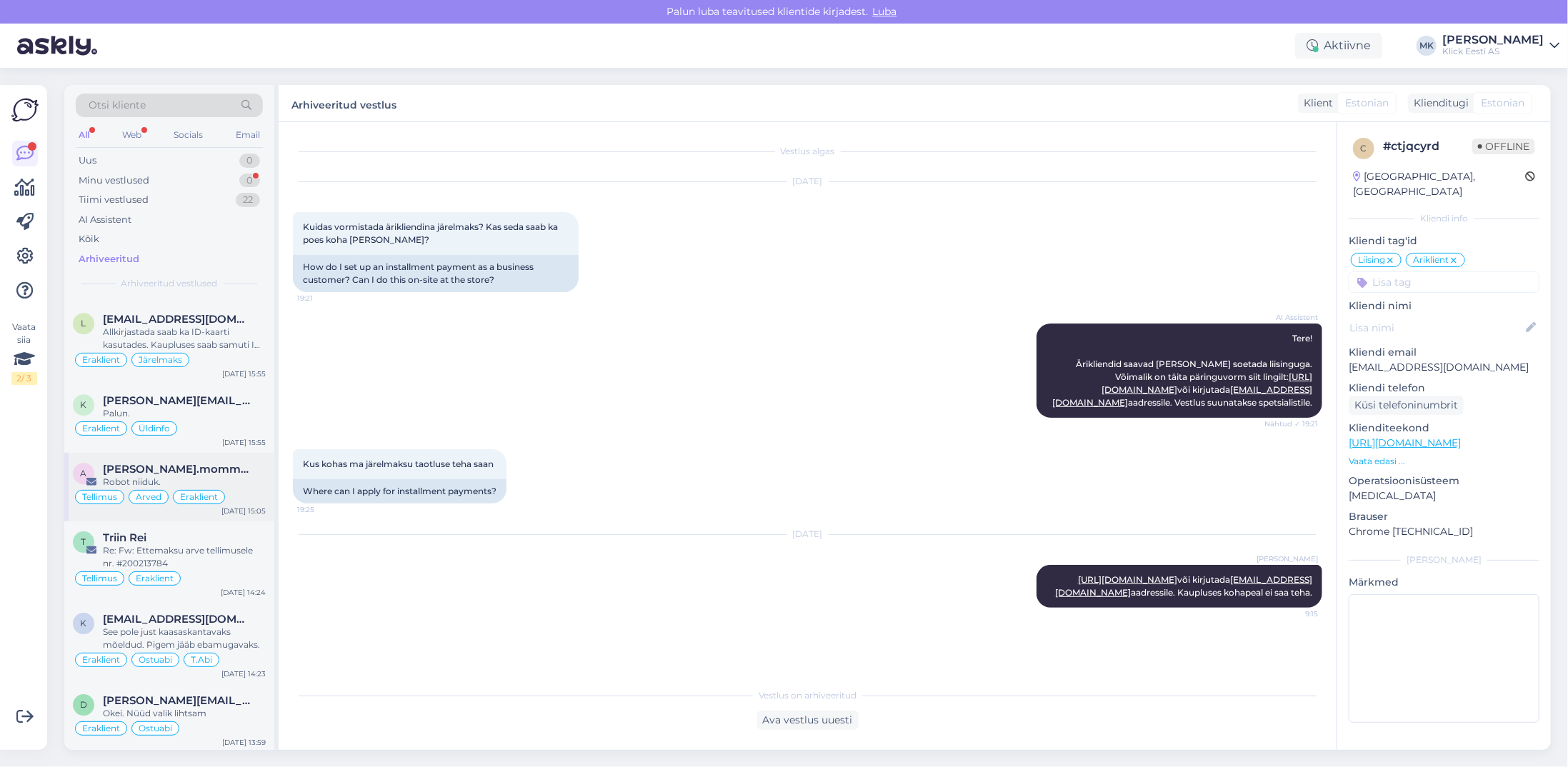
click at [191, 463] on span "[PERSON_NAME].mommeja via [EMAIL_ADDRESS][DOMAIN_NAME]" at bounding box center [177, 469] width 148 height 13
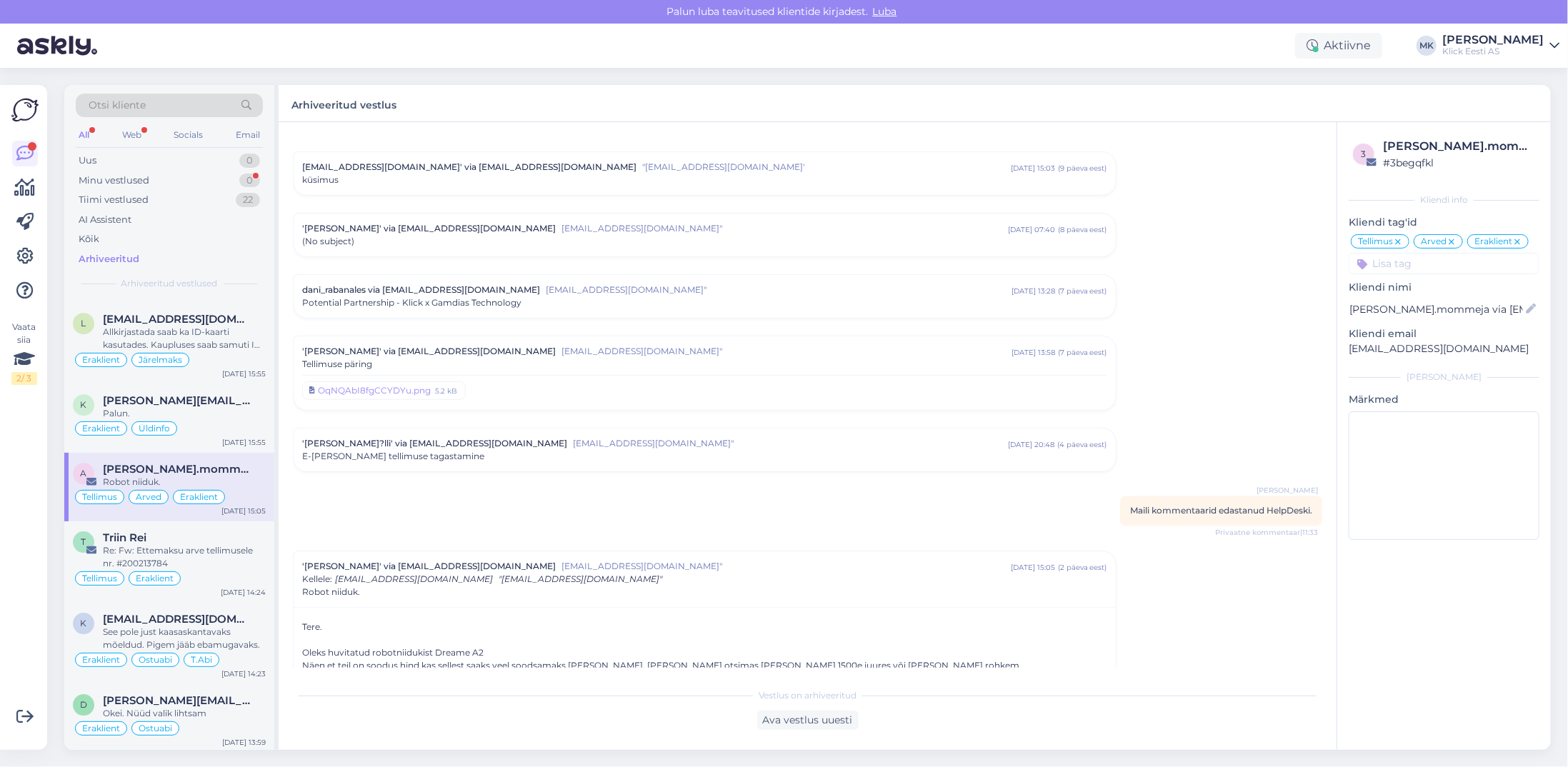
scroll to position [5357, 0]
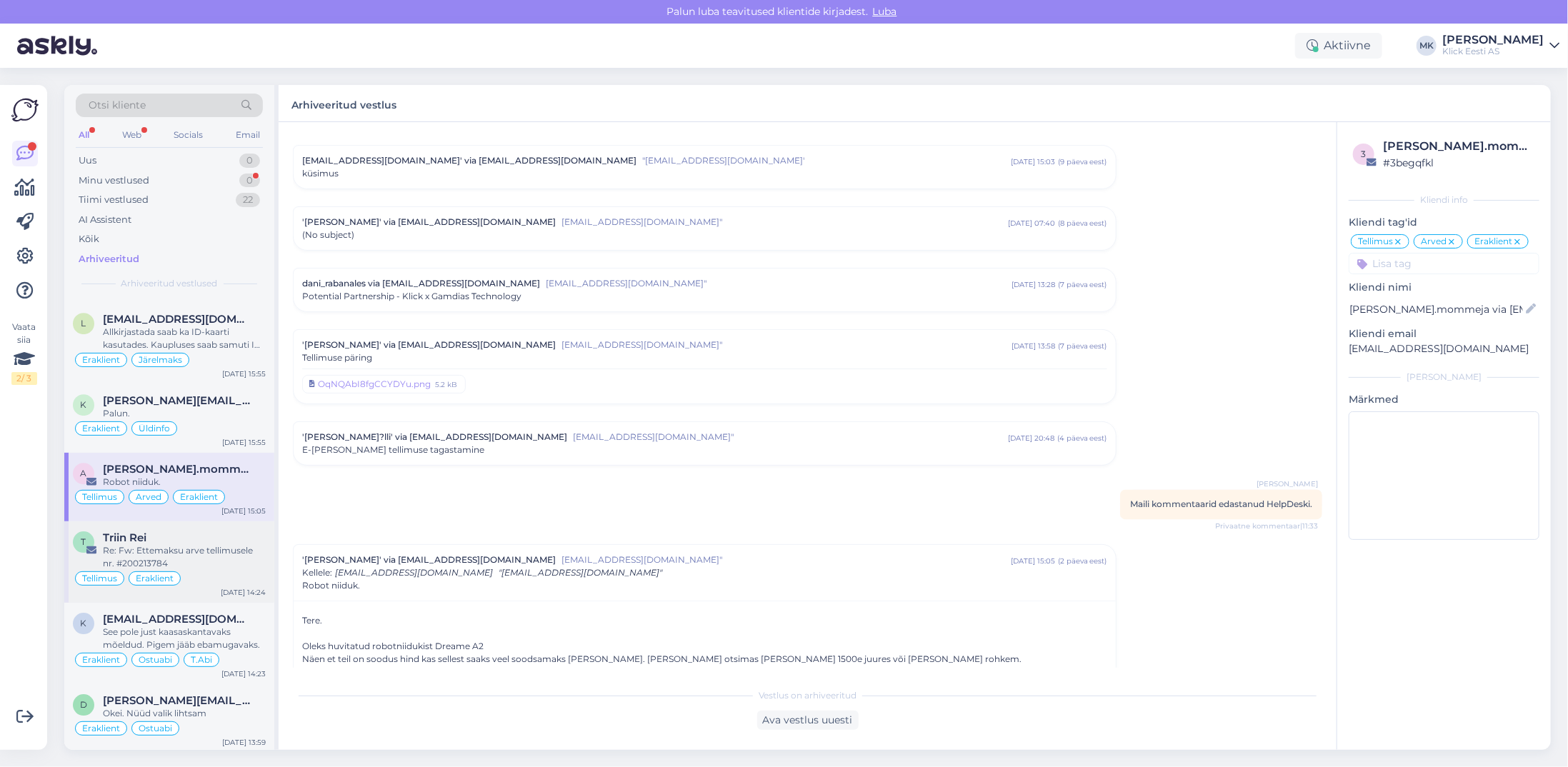
click at [231, 544] on div "Re: Fw: Ettemaksu arve tellimusele nr. #200213784" at bounding box center [184, 557] width 163 height 25
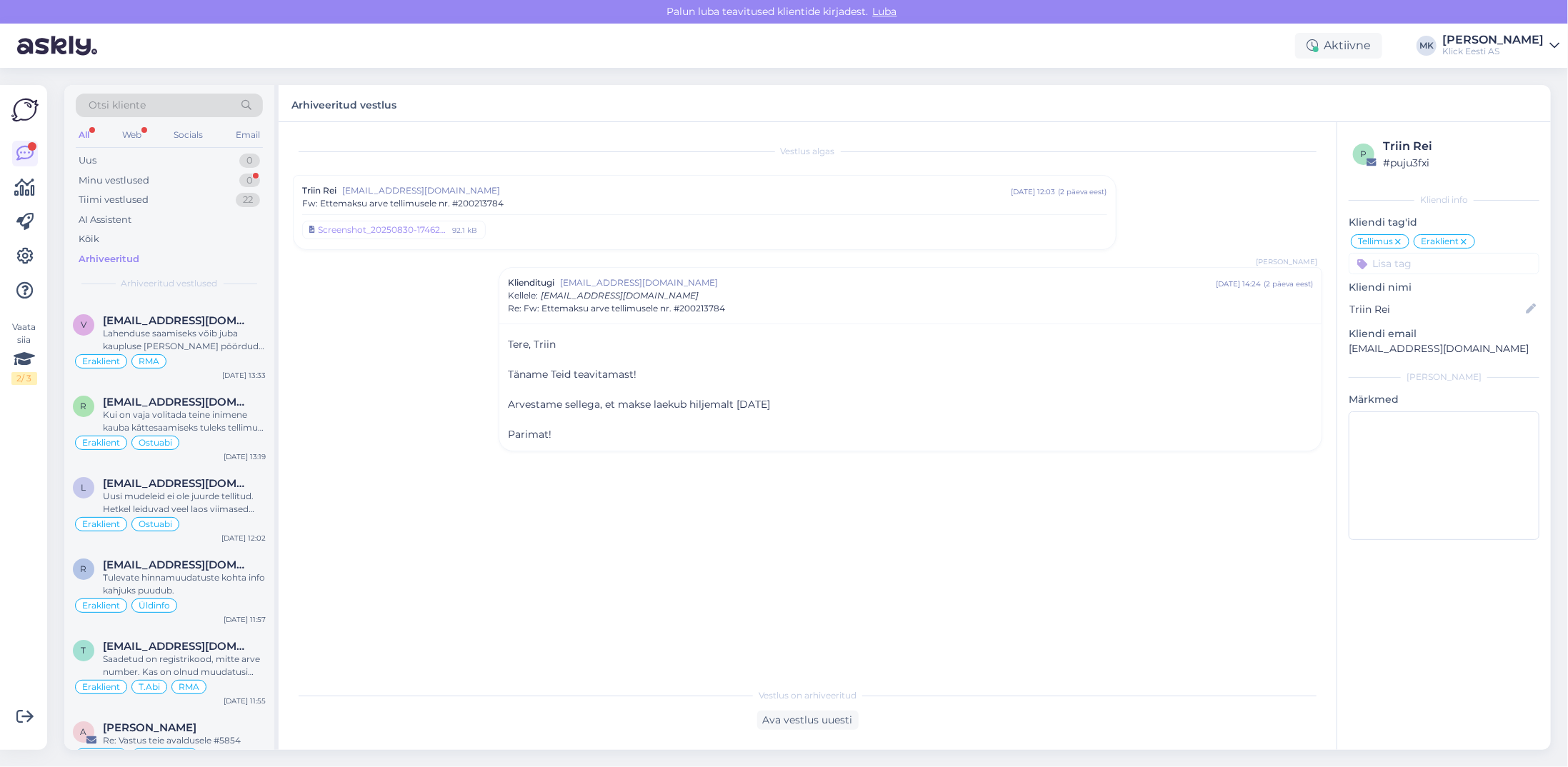
scroll to position [3644, 0]
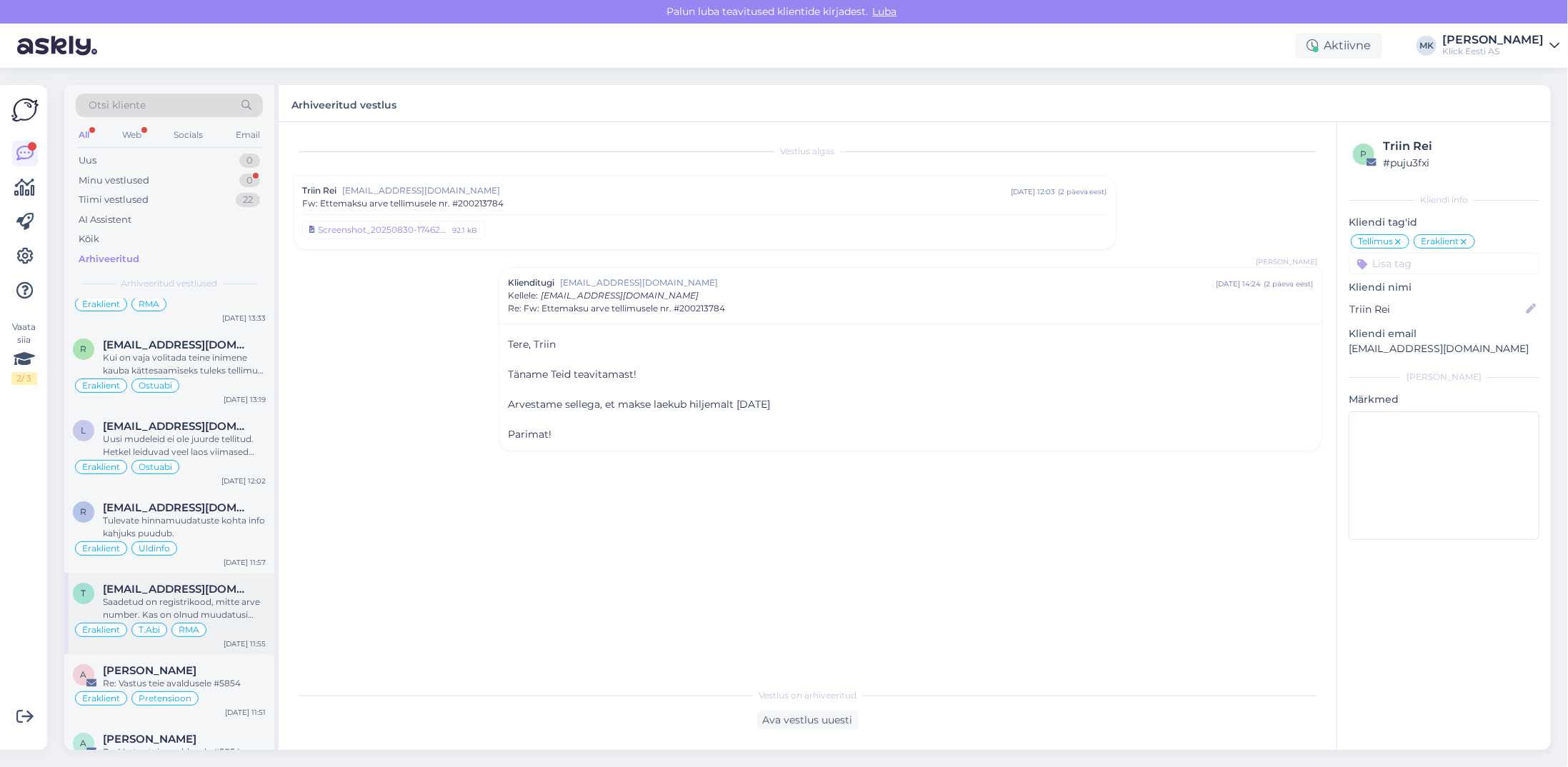
click at [230, 583] on div "[EMAIL_ADDRESS][DOMAIN_NAME]" at bounding box center [184, 589] width 163 height 13
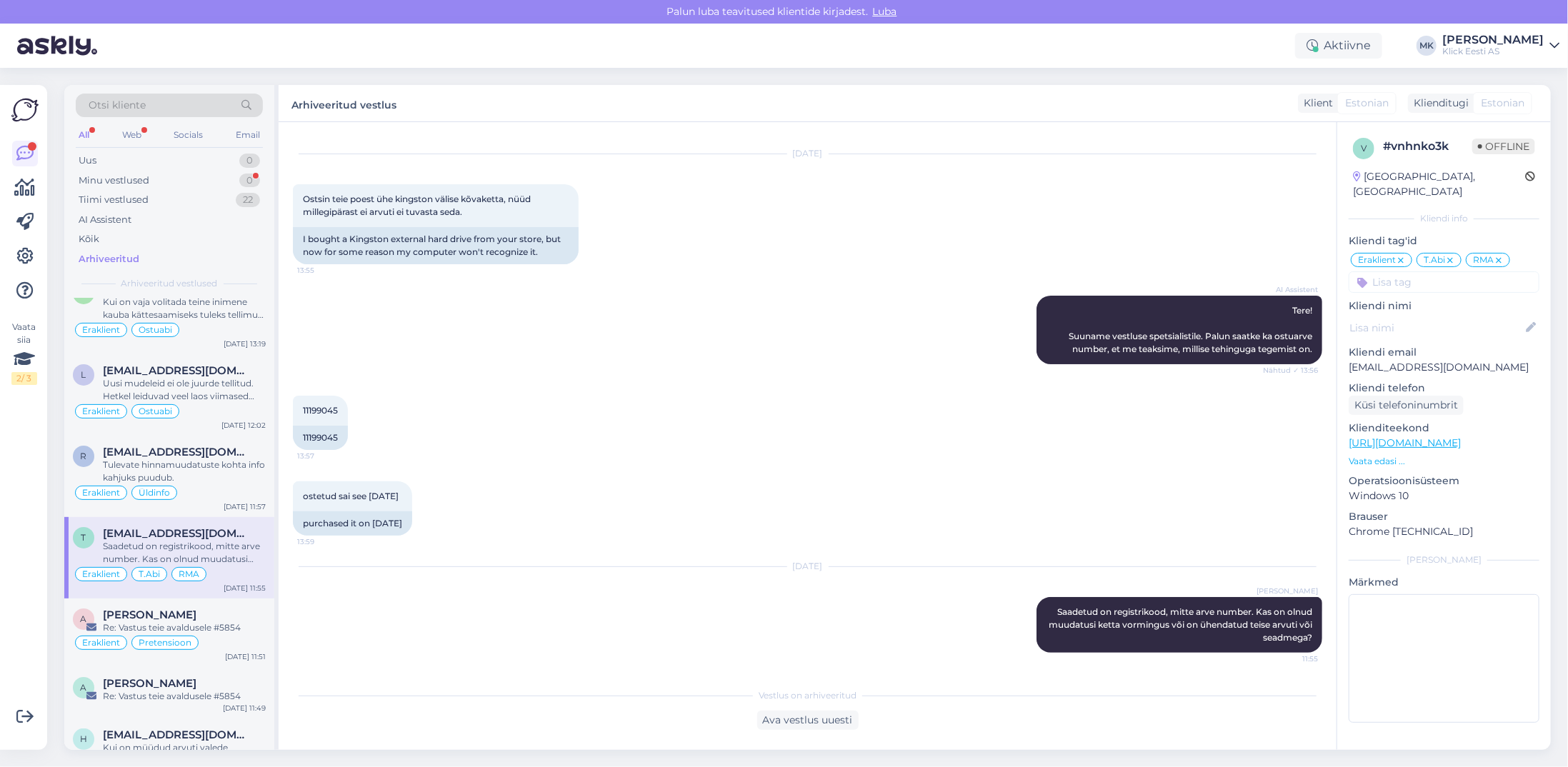
scroll to position [3715, 0]
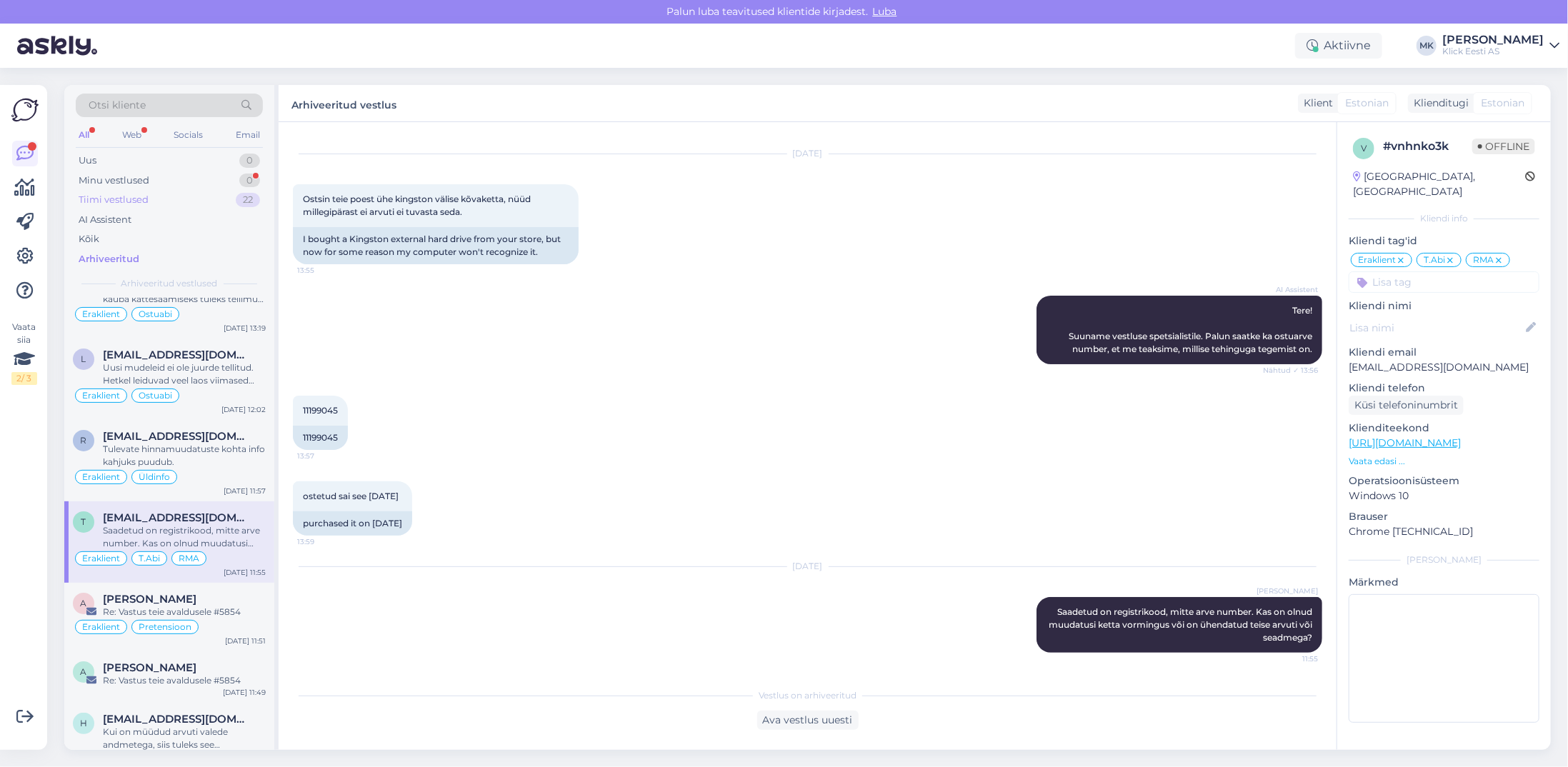
click at [160, 199] on div "Tiimi vestlused 22" at bounding box center [169, 199] width 187 height 20
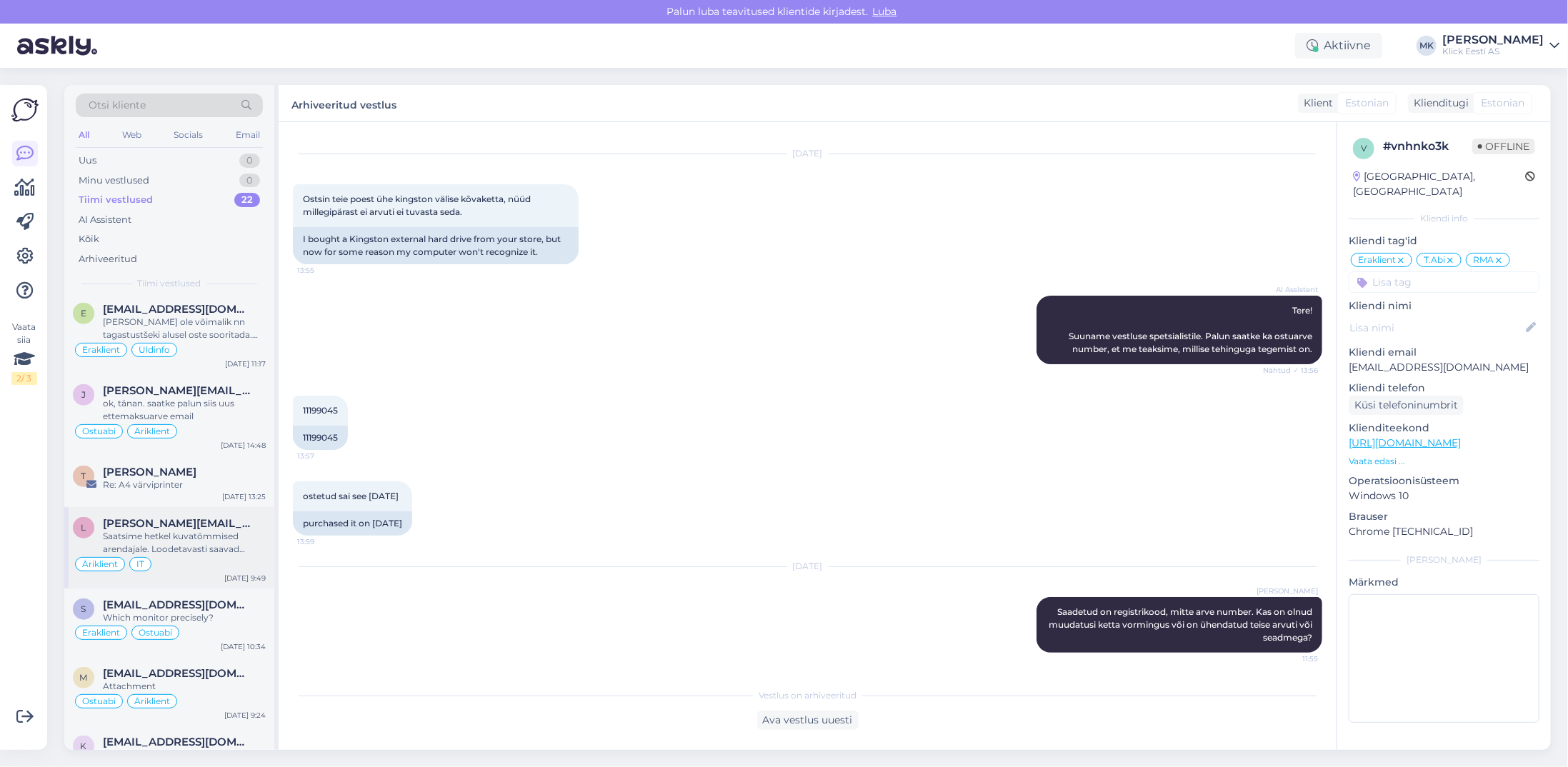
scroll to position [1115, 0]
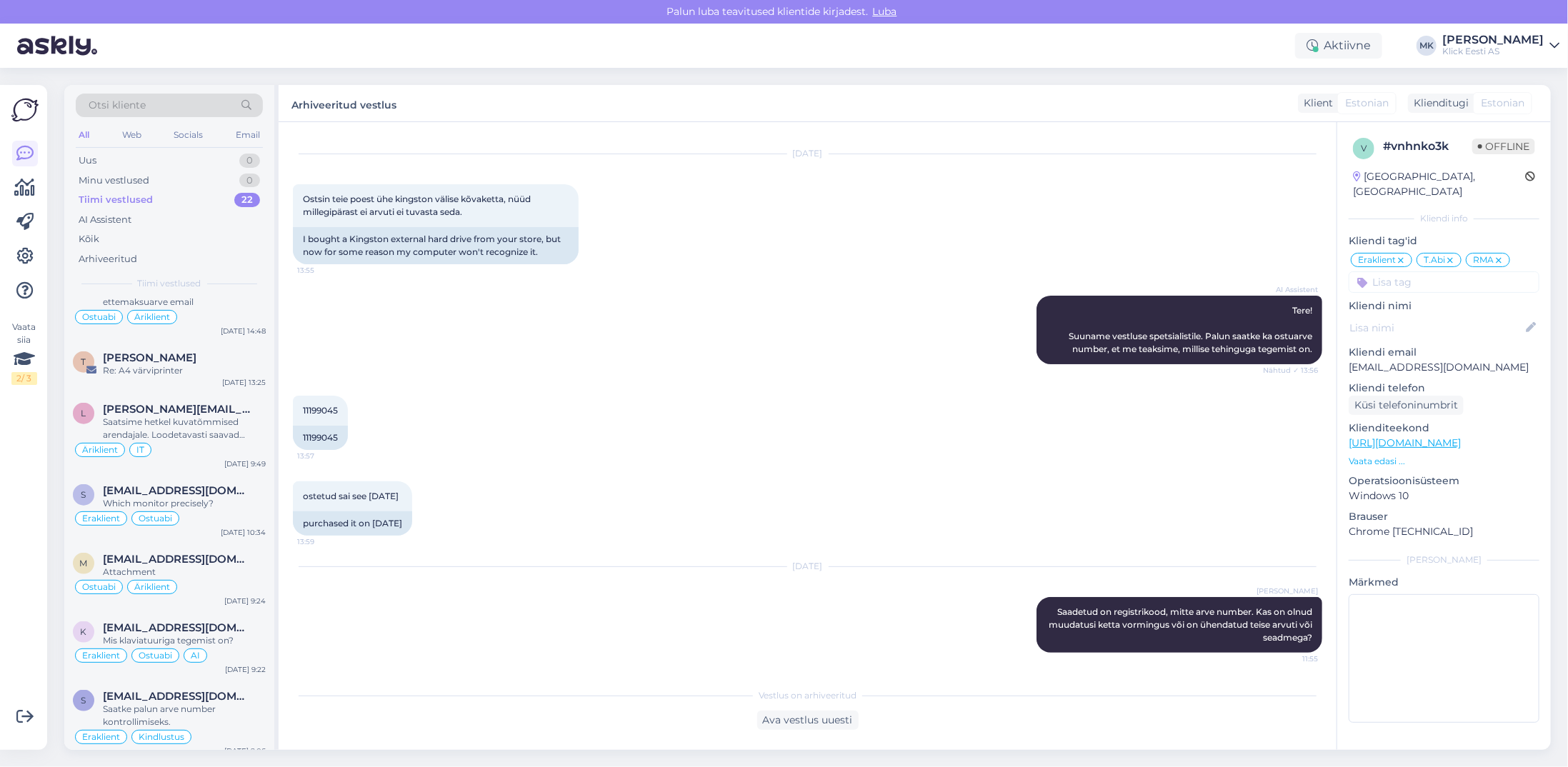
click at [141, 105] on span "Otsi kliente" at bounding box center [117, 106] width 57 height 15
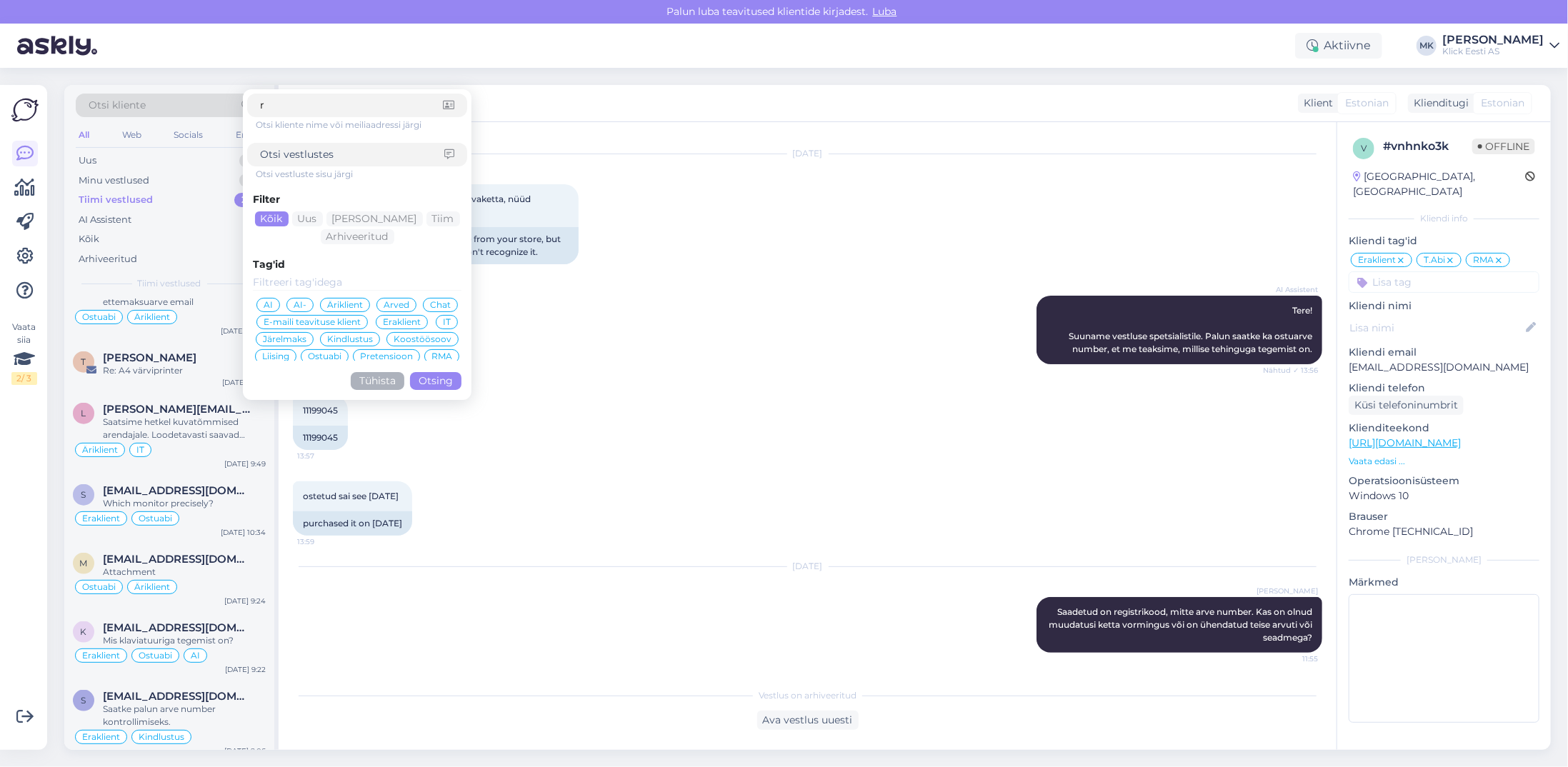
scroll to position [1101, 0]
type input "[PERSON_NAME]"
click button "Otsing" at bounding box center [436, 381] width 52 height 18
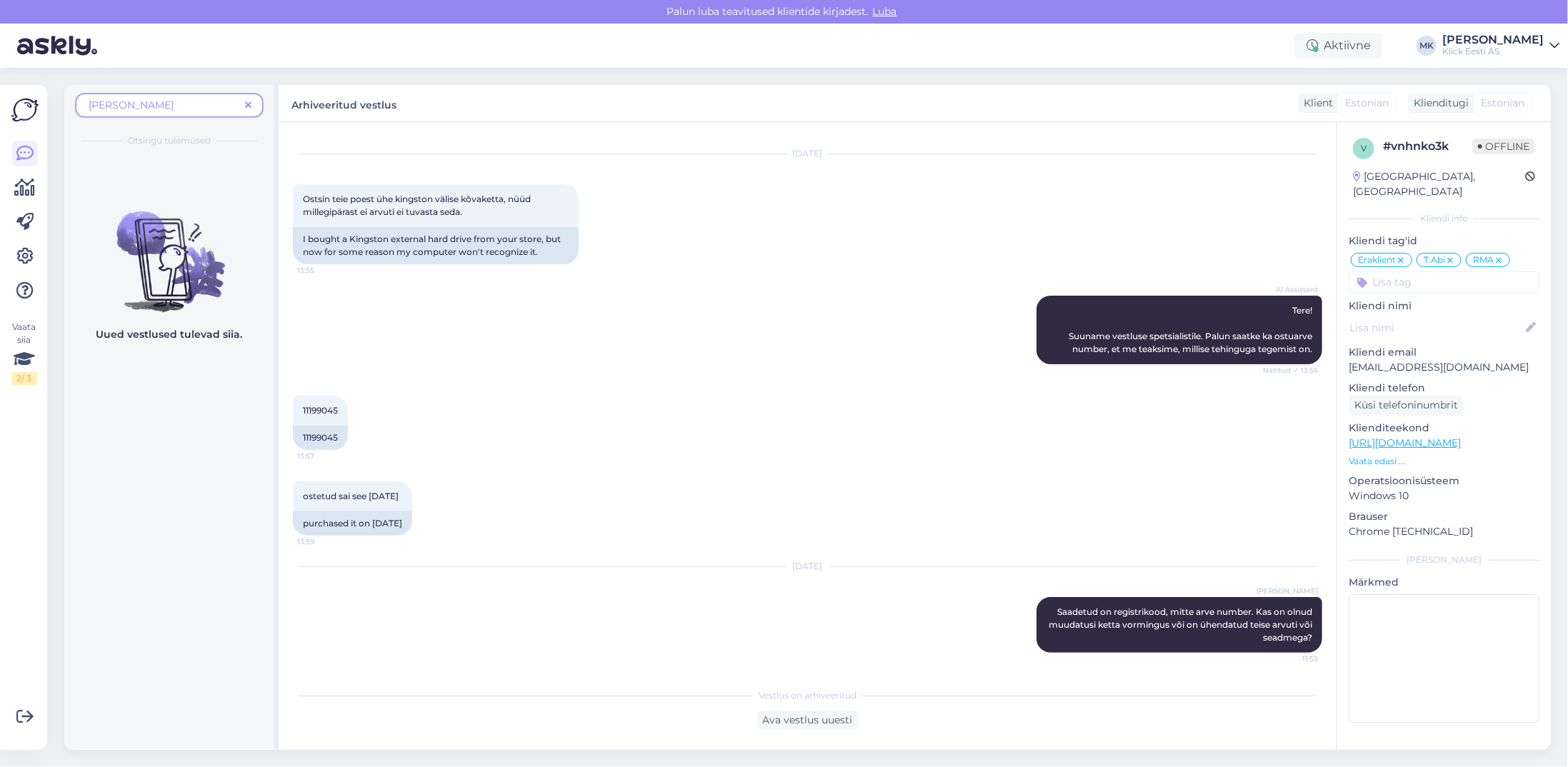
drag, startPoint x: 132, startPoint y: 103, endPoint x: 54, endPoint y: 104, distance: 78.0
click at [54, 104] on div "Vaata siia 2 / 3 Võimalused Veendu, et Askly loob sulle väärtust. Sulge Ühenda …" at bounding box center [784, 417] width 1568 height 699
click at [242, 102] on span at bounding box center [248, 106] width 18 height 15
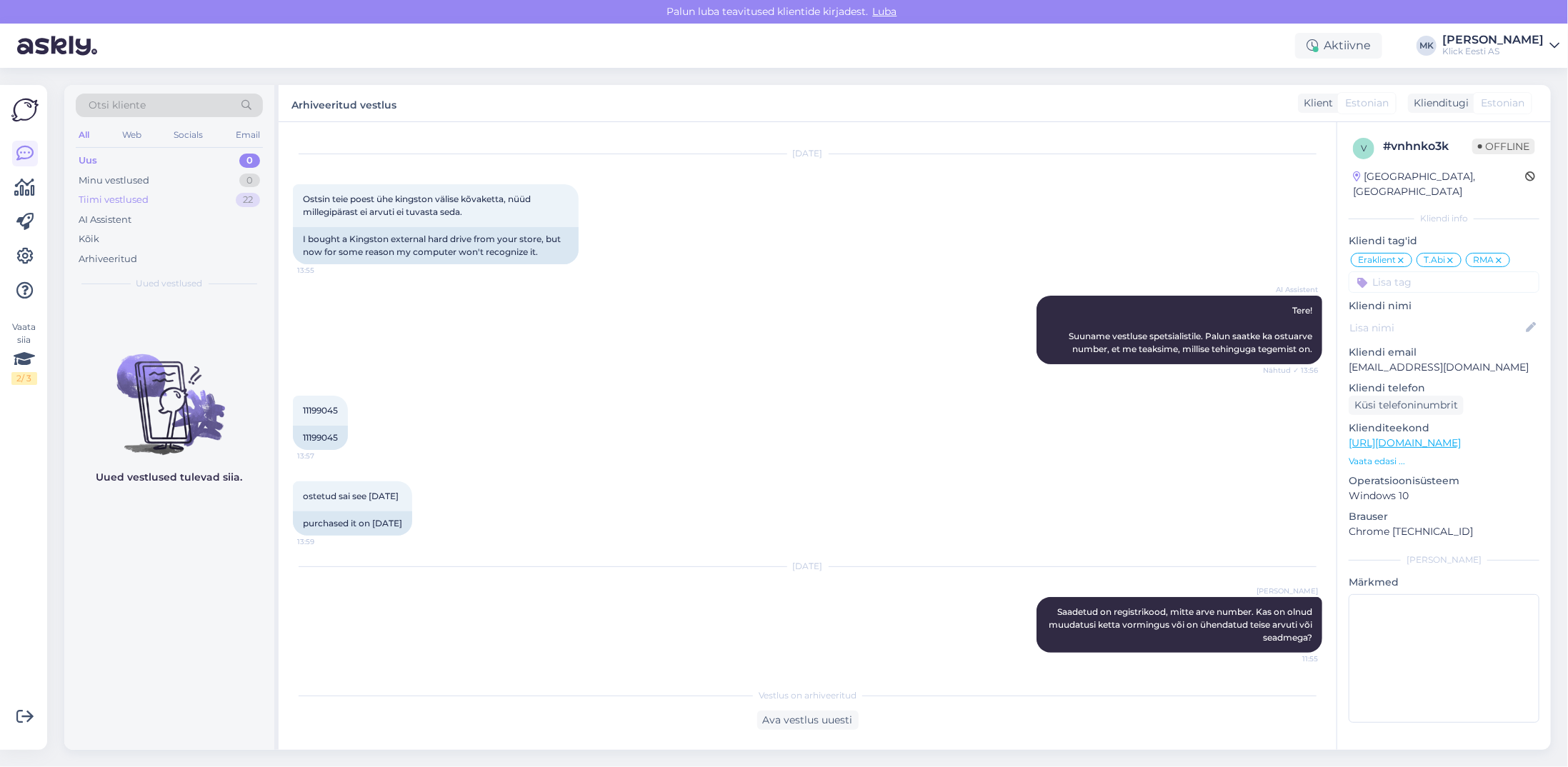
click at [115, 194] on div "Tiimi vestlused" at bounding box center [114, 200] width 70 height 15
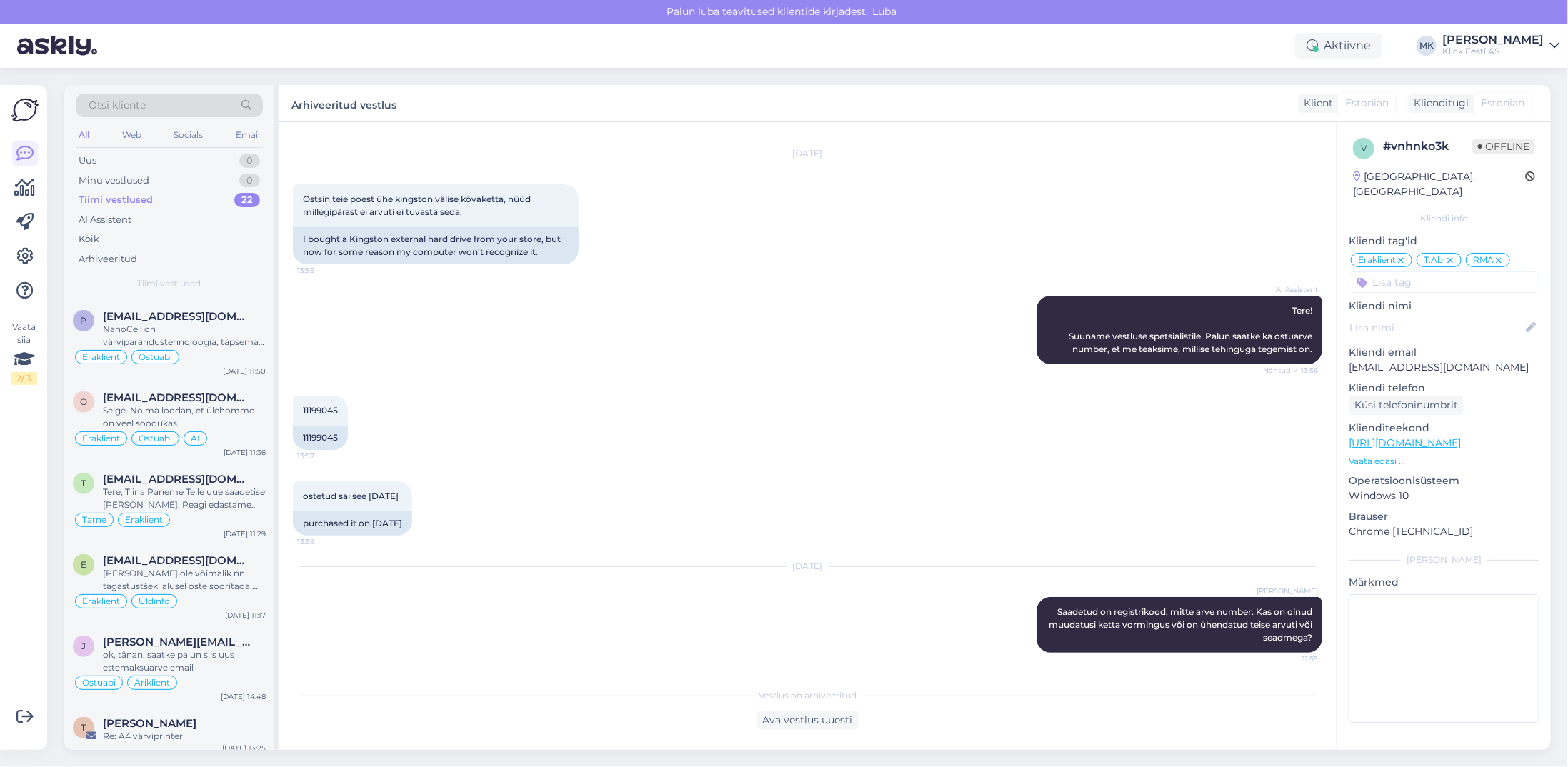
scroll to position [786, 0]
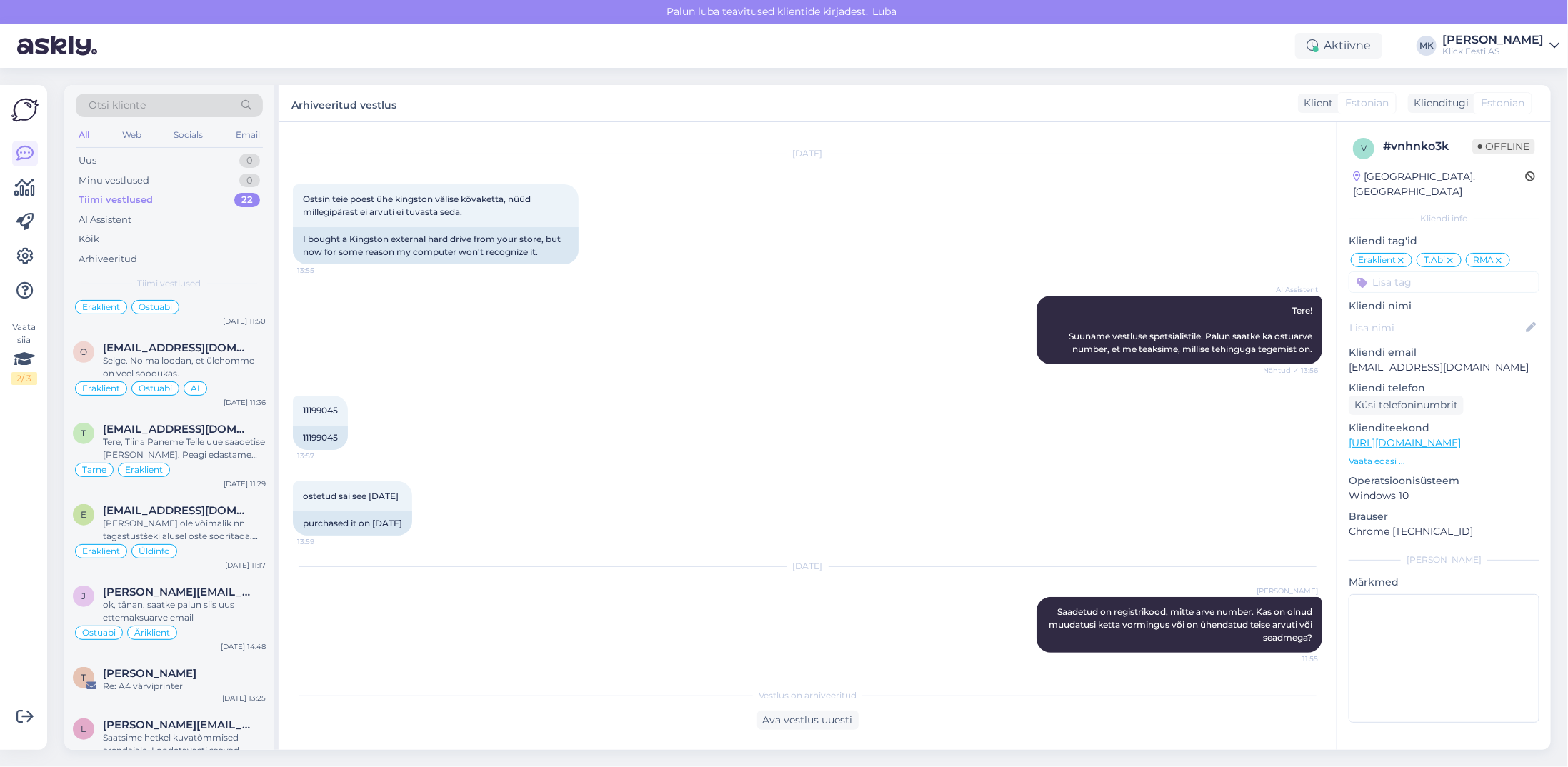
click at [109, 103] on span "Otsi kliente" at bounding box center [117, 106] width 57 height 15
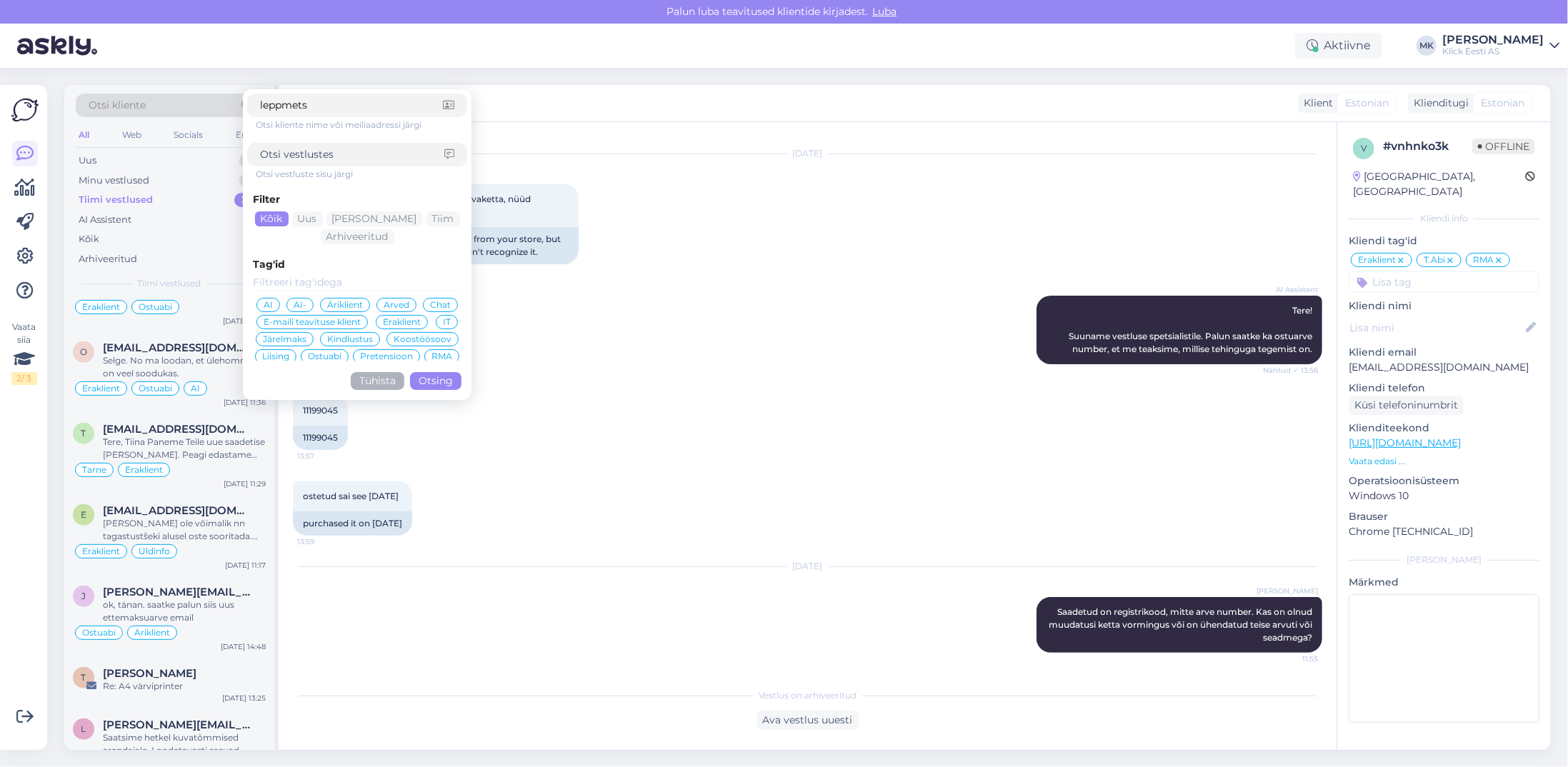
type input "leppmets"
click at [452, 382] on button "Otsing" at bounding box center [436, 381] width 52 height 18
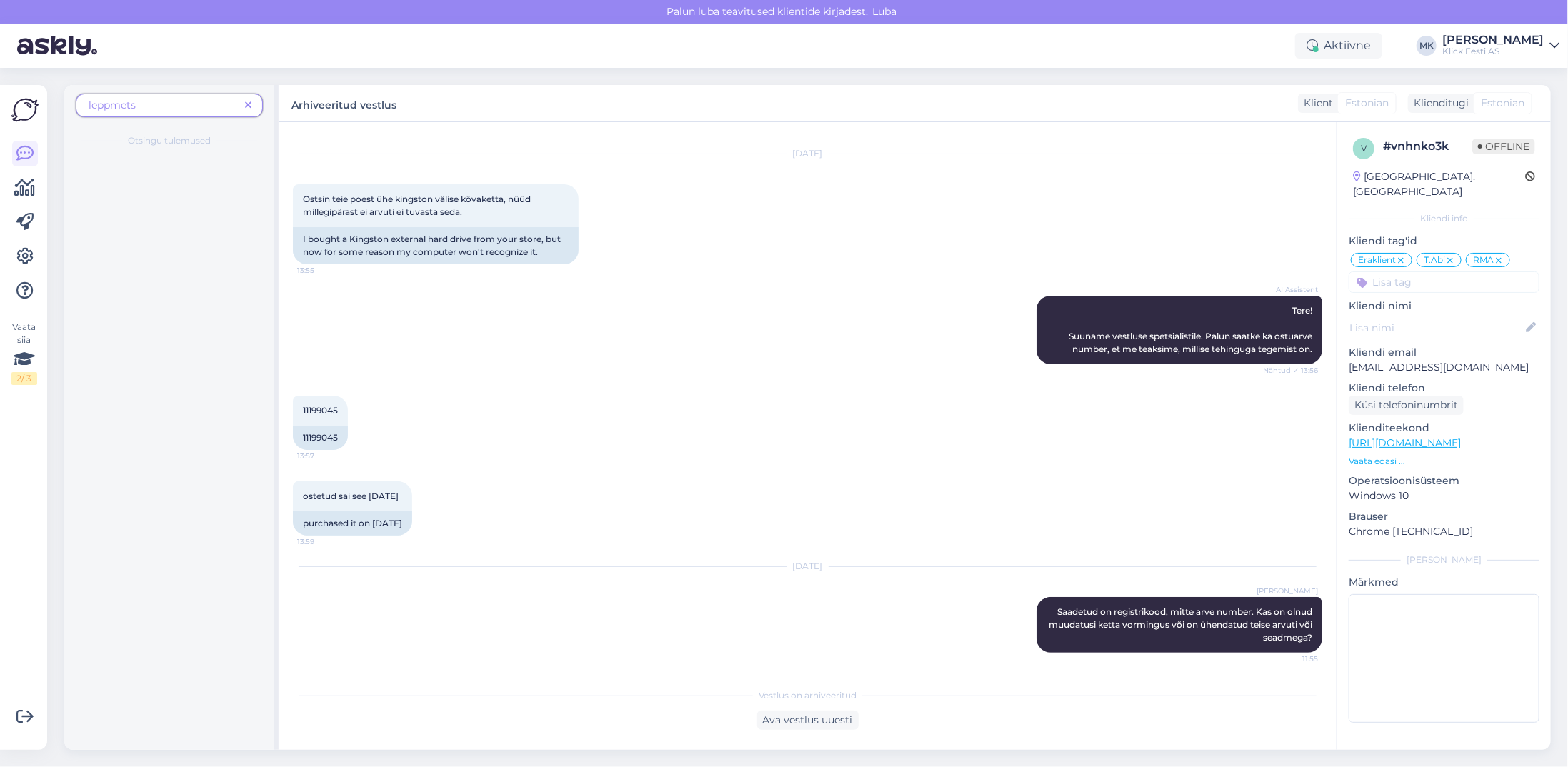
scroll to position [0, 0]
click at [146, 171] on span "[PERSON_NAME]" at bounding box center [149, 172] width 94 height 13
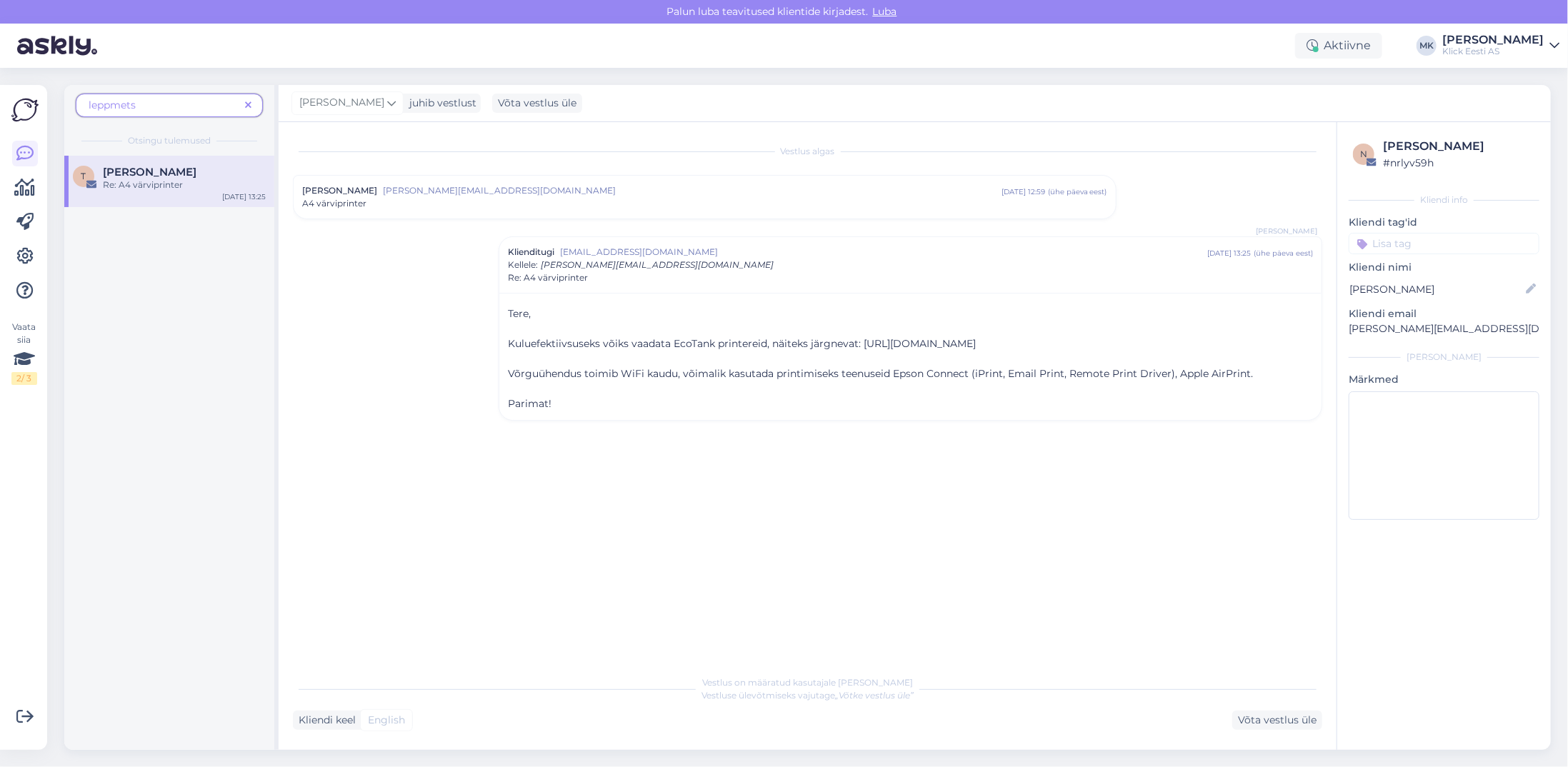
click at [18, 111] on img at bounding box center [25, 110] width 27 height 27
click at [20, 192] on icon at bounding box center [25, 188] width 20 height 17
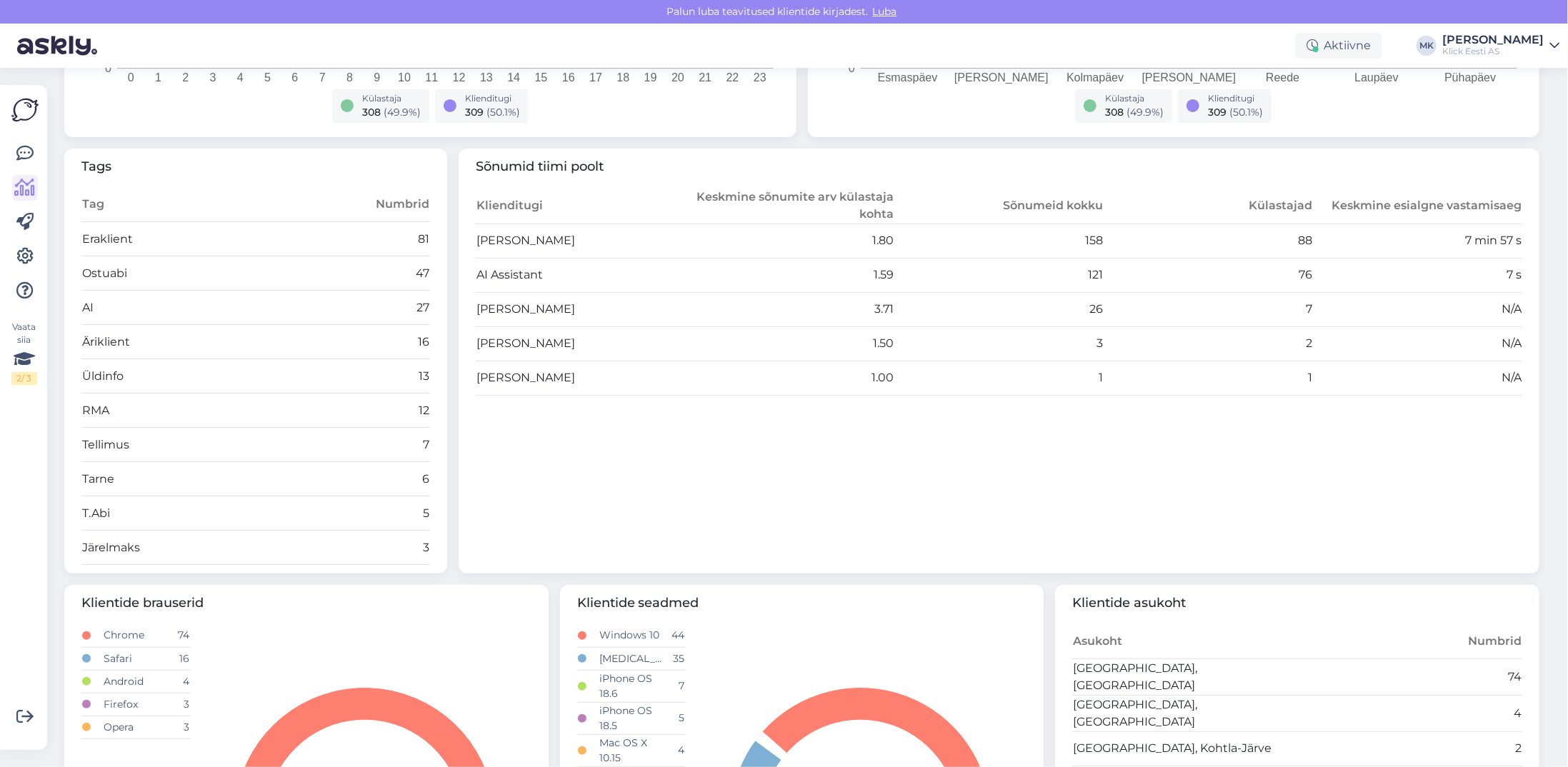
scroll to position [500, 0]
